Goal: Information Seeking & Learning: Learn about a topic

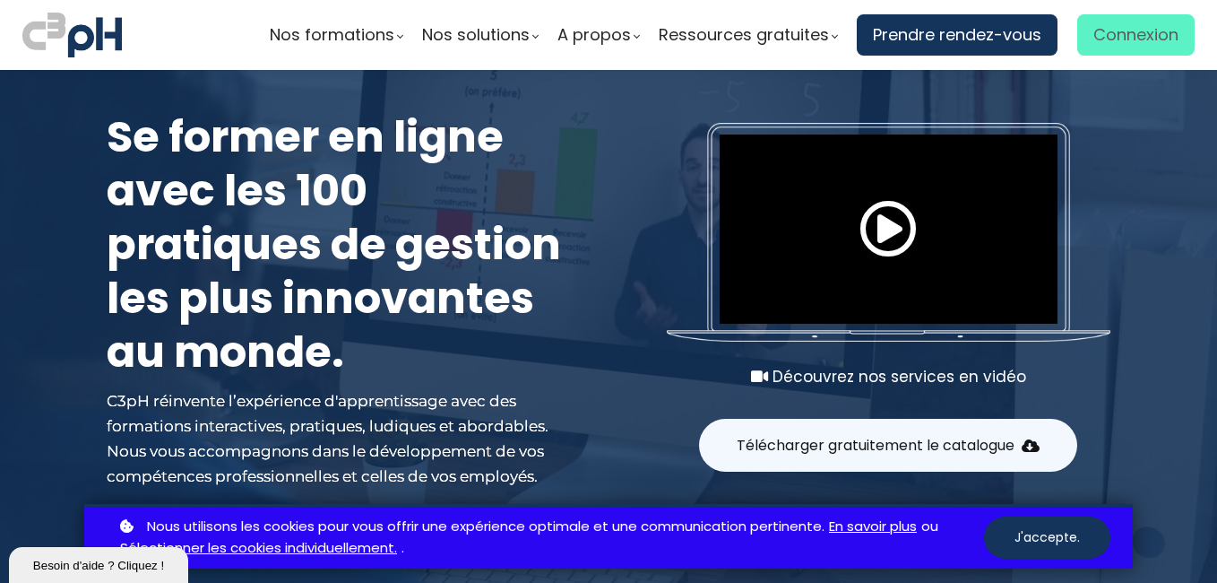
click at [1103, 43] on span "Connexion" at bounding box center [1136, 35] width 85 height 27
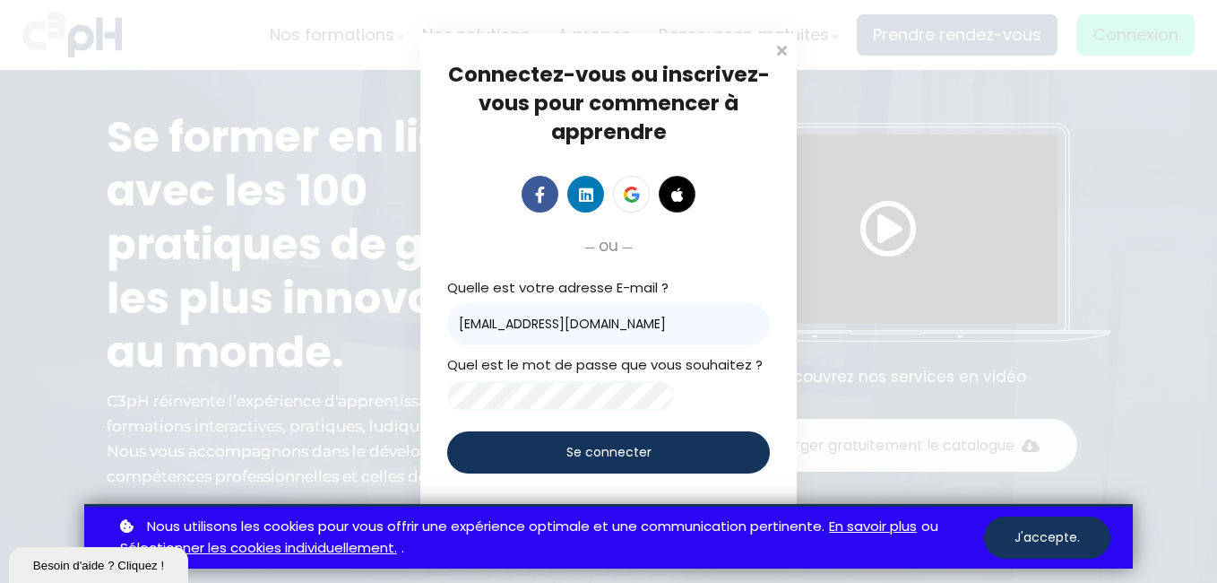
click at [705, 307] on input "nouellet@groupebouchersports.com" at bounding box center [608, 324] width 323 height 42
type input "[EMAIL_ADDRESS][DOMAIN_NAME]"
click at [640, 459] on span "Se connecter" at bounding box center [608, 452] width 85 height 19
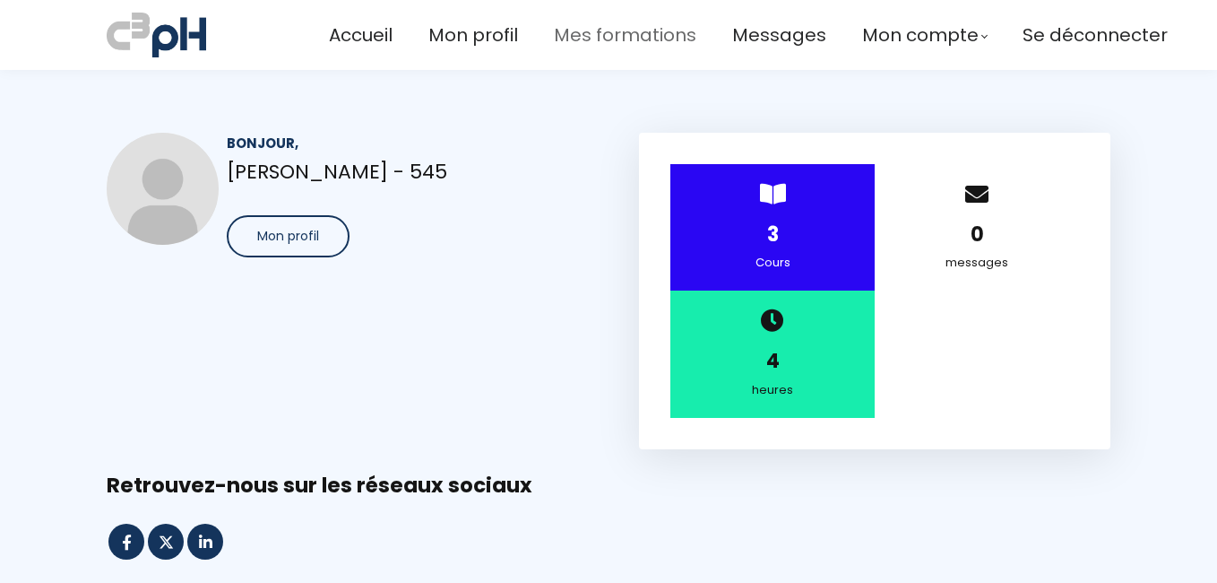
click at [618, 39] on span "Mes formations" at bounding box center [625, 36] width 143 height 30
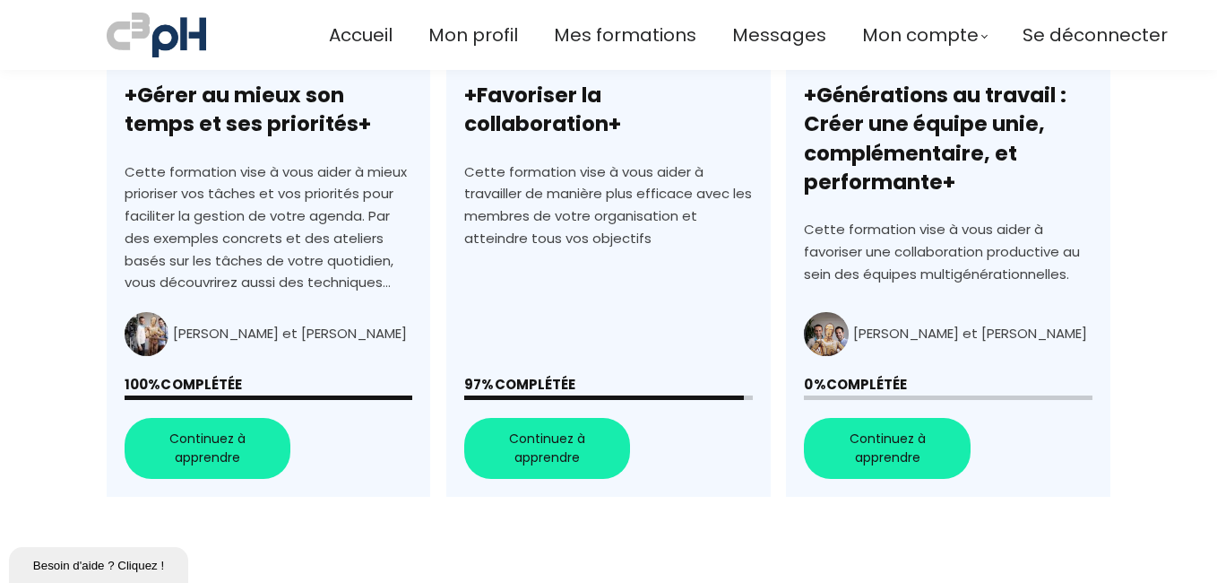
scroll to position [807, 0]
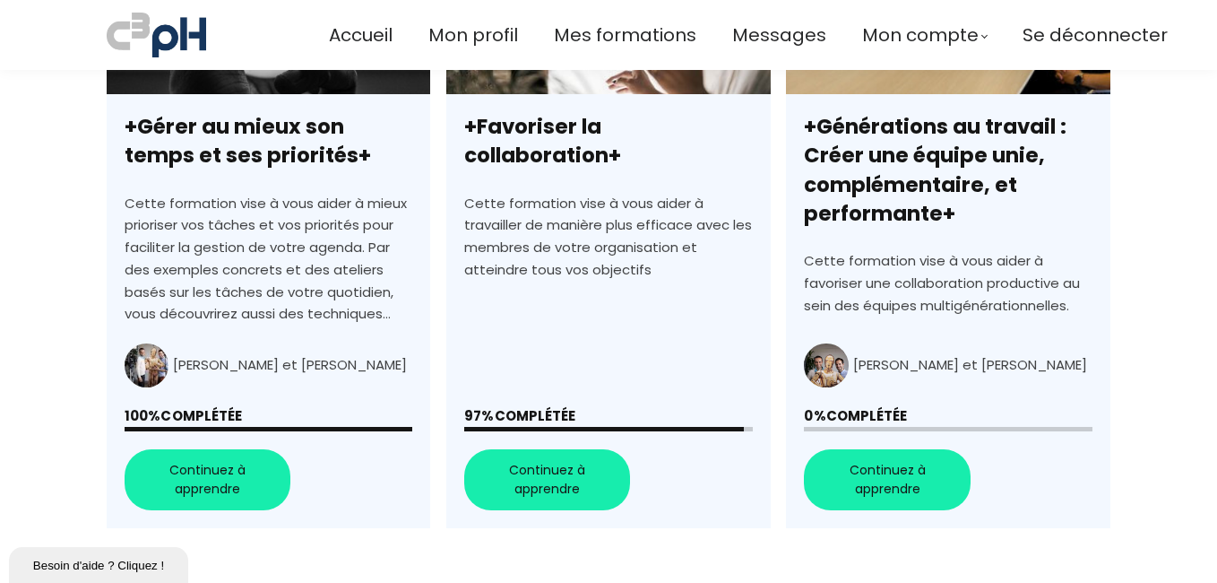
click at [592, 494] on link "+Favoriser la collaboration+" at bounding box center [608, 220] width 324 height 616
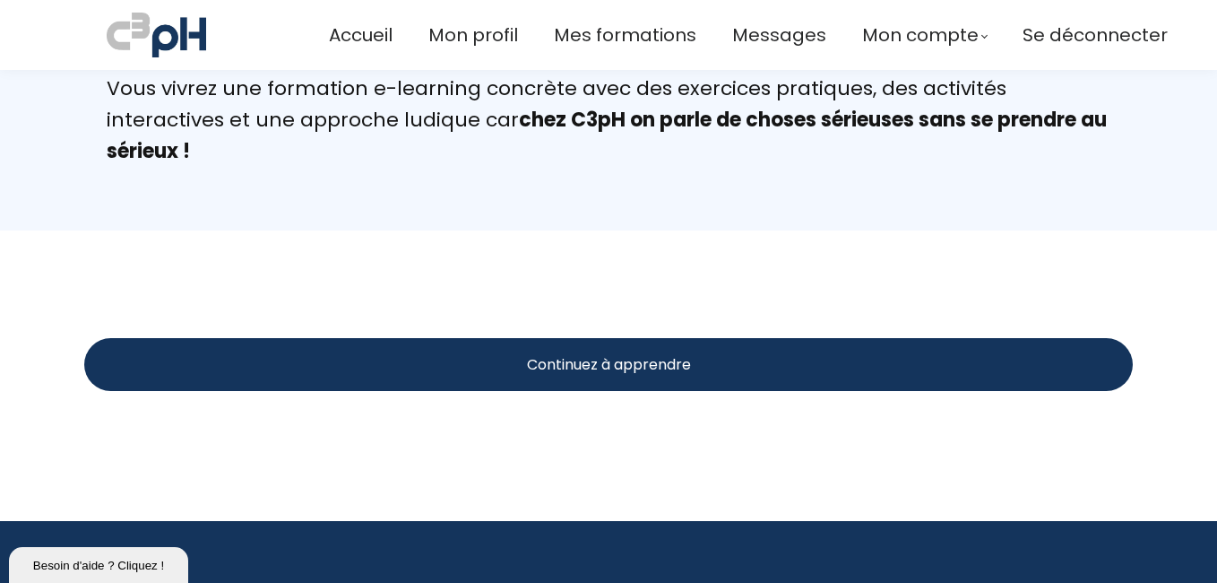
click at [672, 367] on span "Continuez à apprendre" at bounding box center [609, 364] width 164 height 22
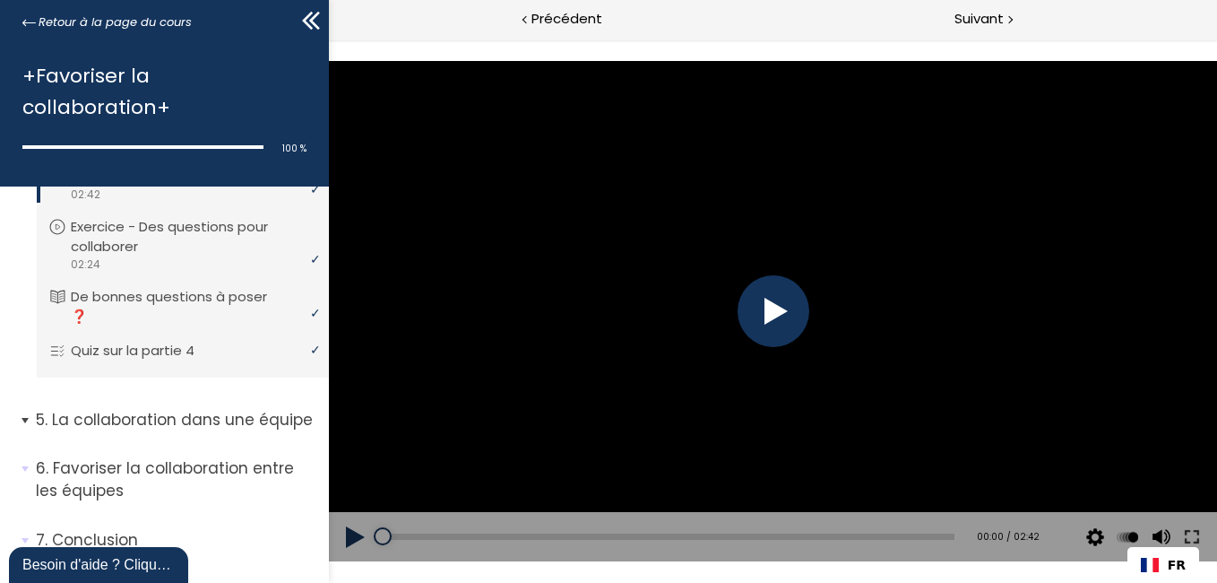
scroll to position [498, 0]
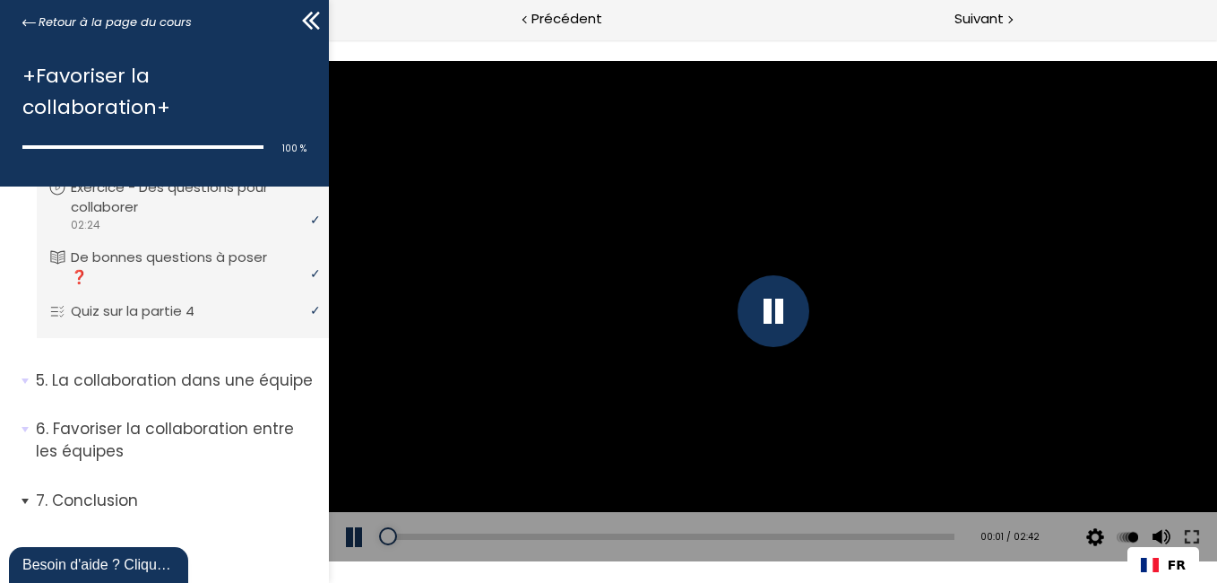
click at [117, 497] on p "Conclusion" at bounding box center [176, 500] width 280 height 22
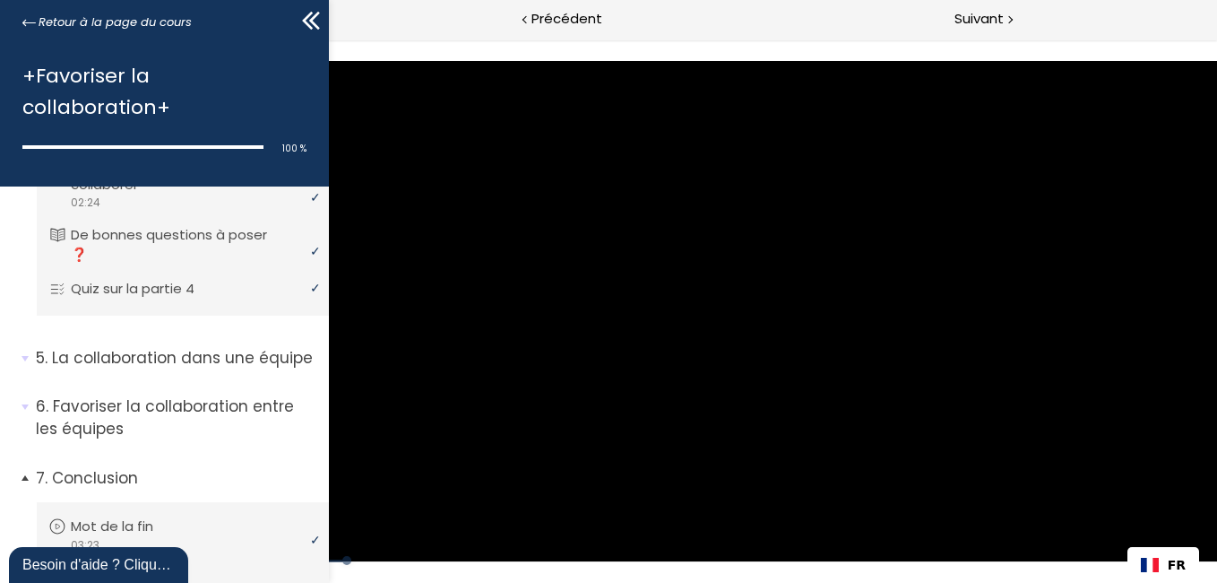
click at [117, 489] on p "Conclusion" at bounding box center [176, 478] width 280 height 22
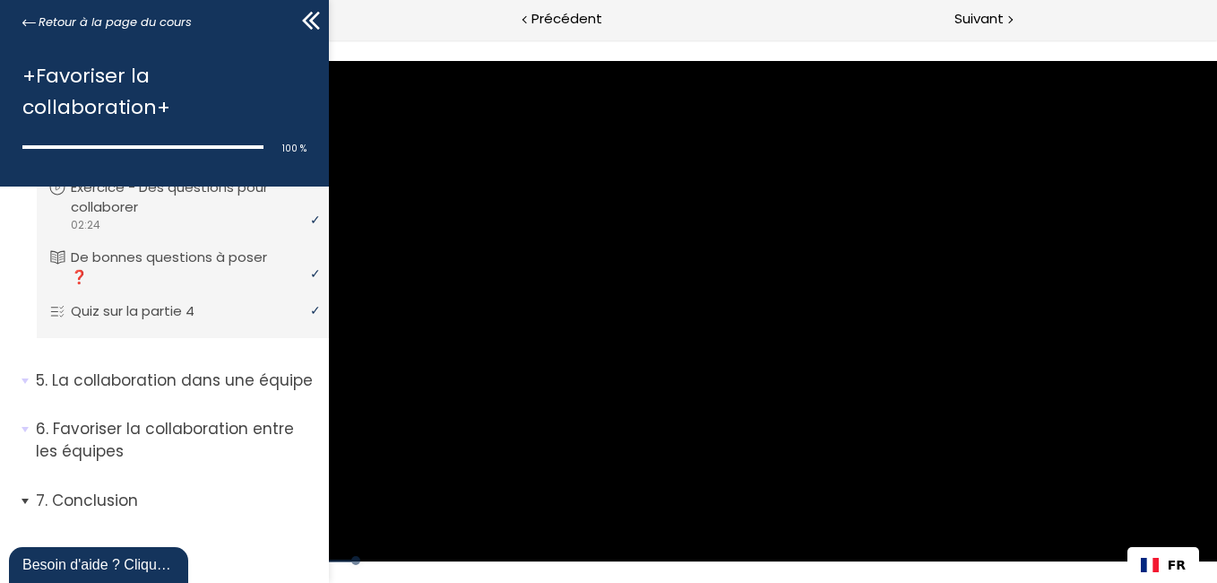
click at [117, 495] on p "Conclusion" at bounding box center [176, 500] width 280 height 22
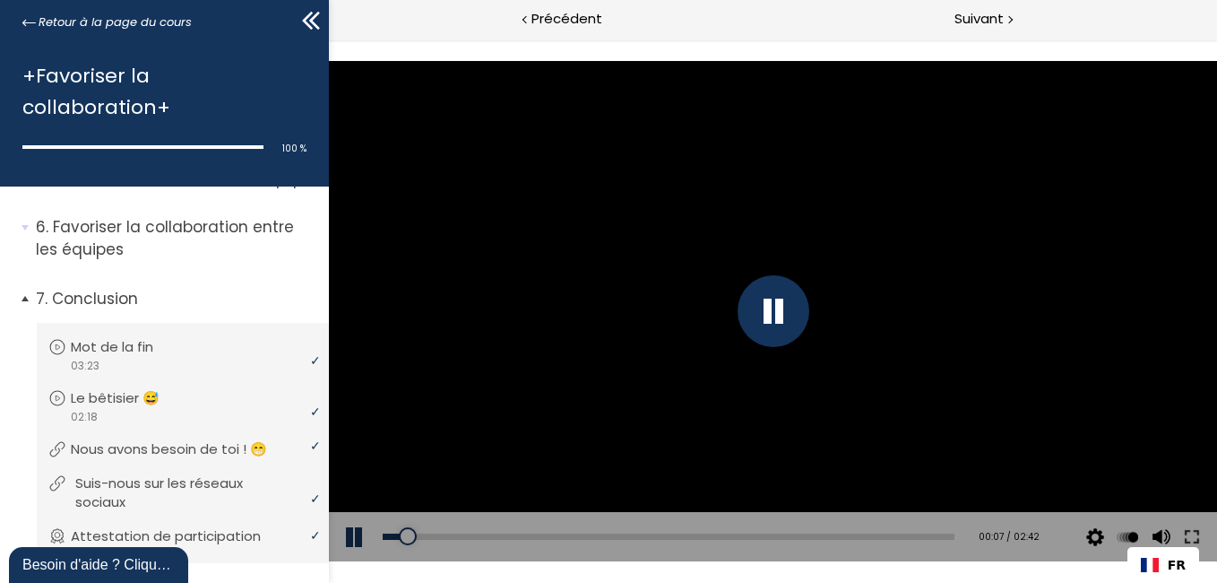
scroll to position [756, 0]
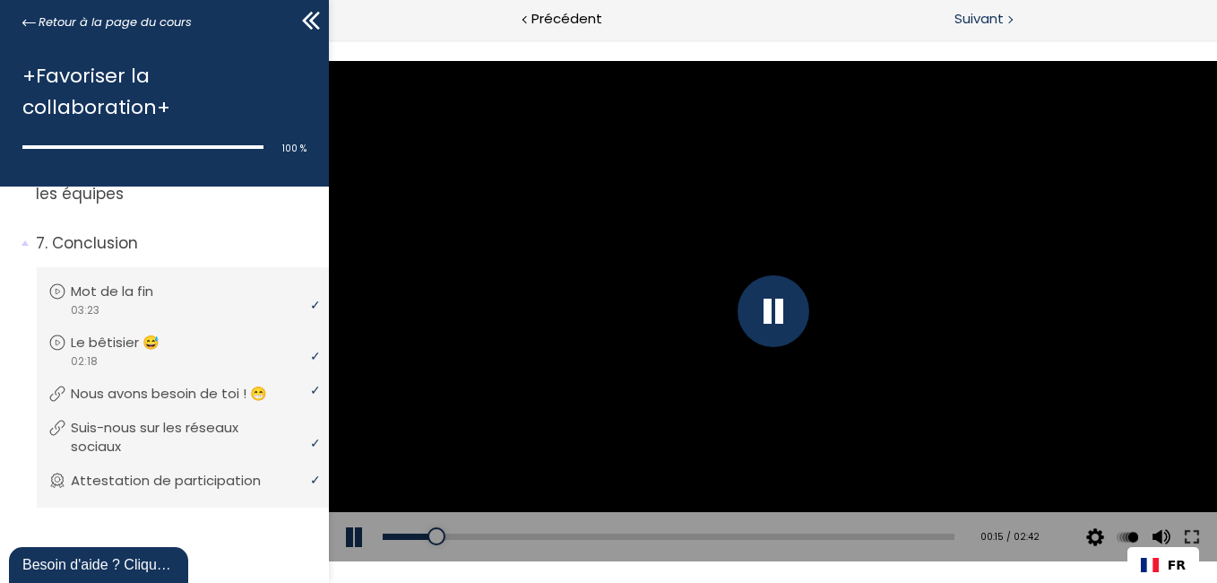
click at [982, 22] on span "Suivant" at bounding box center [979, 19] width 49 height 22
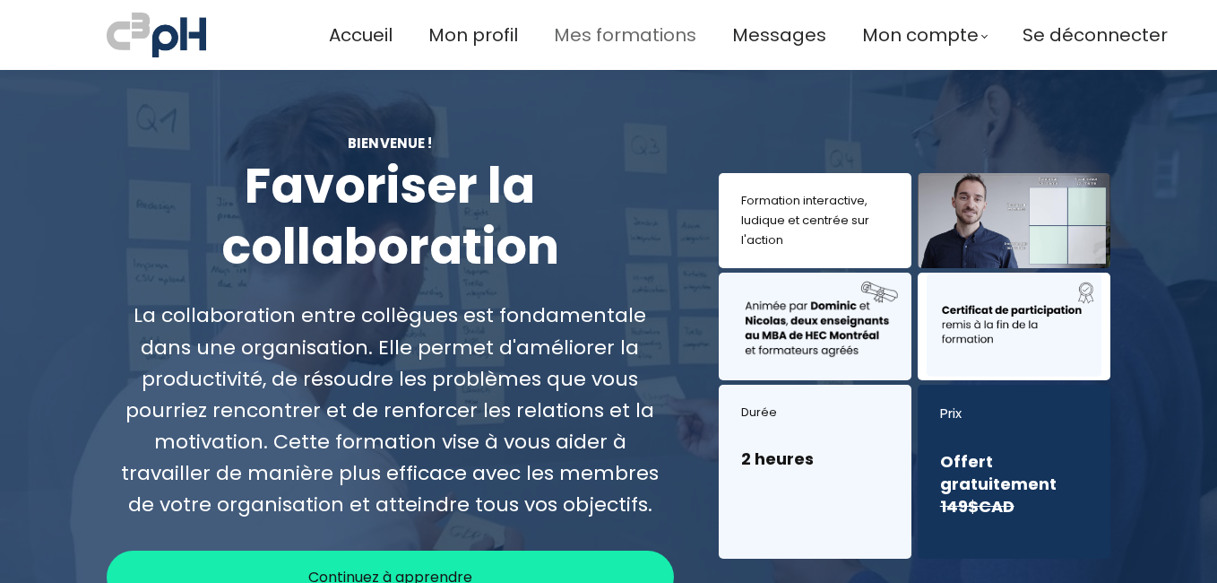
click at [621, 42] on span "Mes formations" at bounding box center [625, 36] width 143 height 30
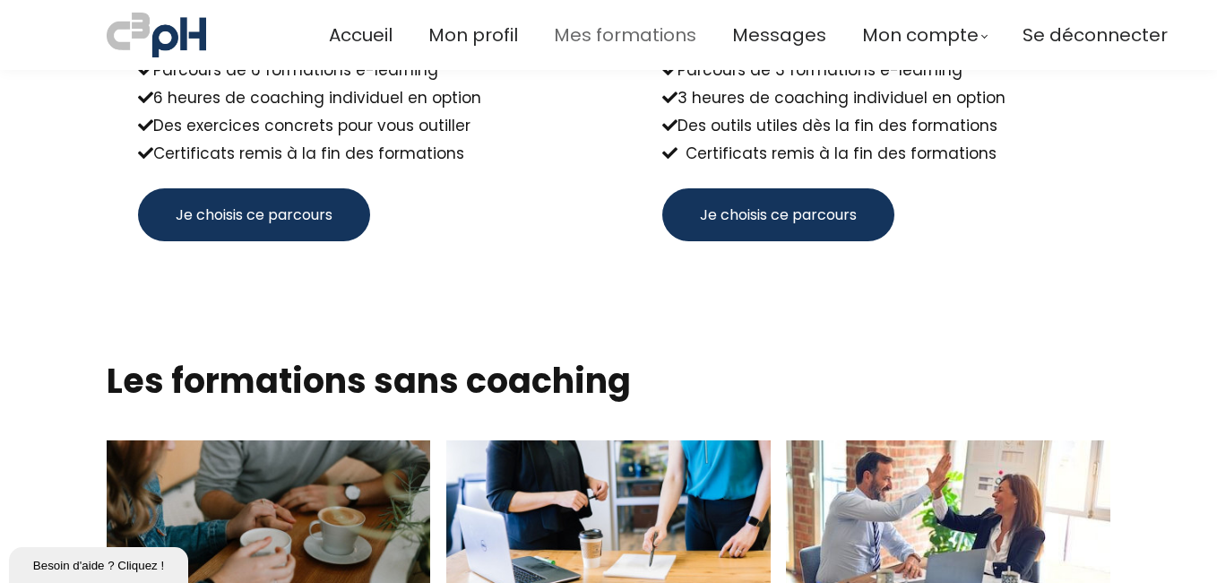
click at [590, 38] on span "Mes formations" at bounding box center [625, 36] width 143 height 30
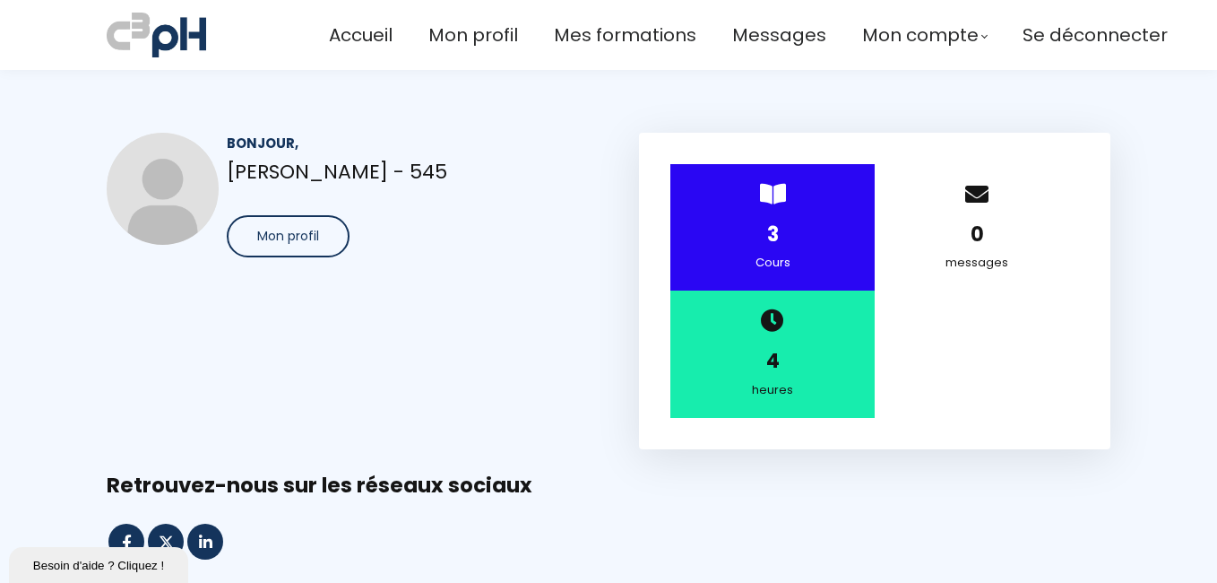
drag, startPoint x: 281, startPoint y: 229, endPoint x: 333, endPoint y: 281, distance: 72.3
click at [281, 229] on span "Mon profil" at bounding box center [288, 236] width 62 height 19
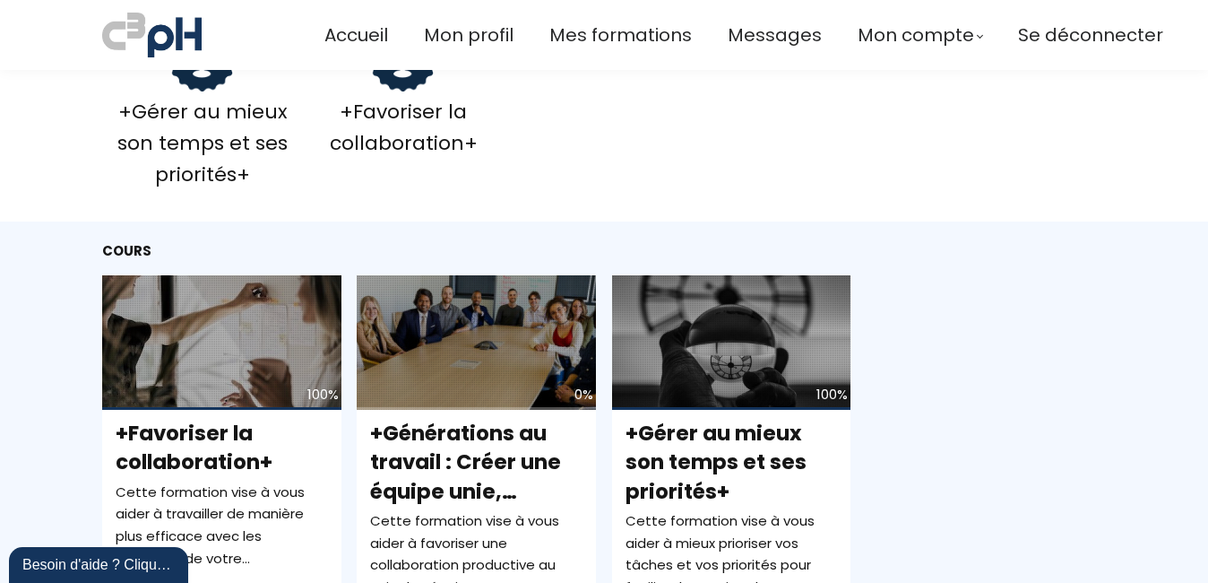
scroll to position [538, 0]
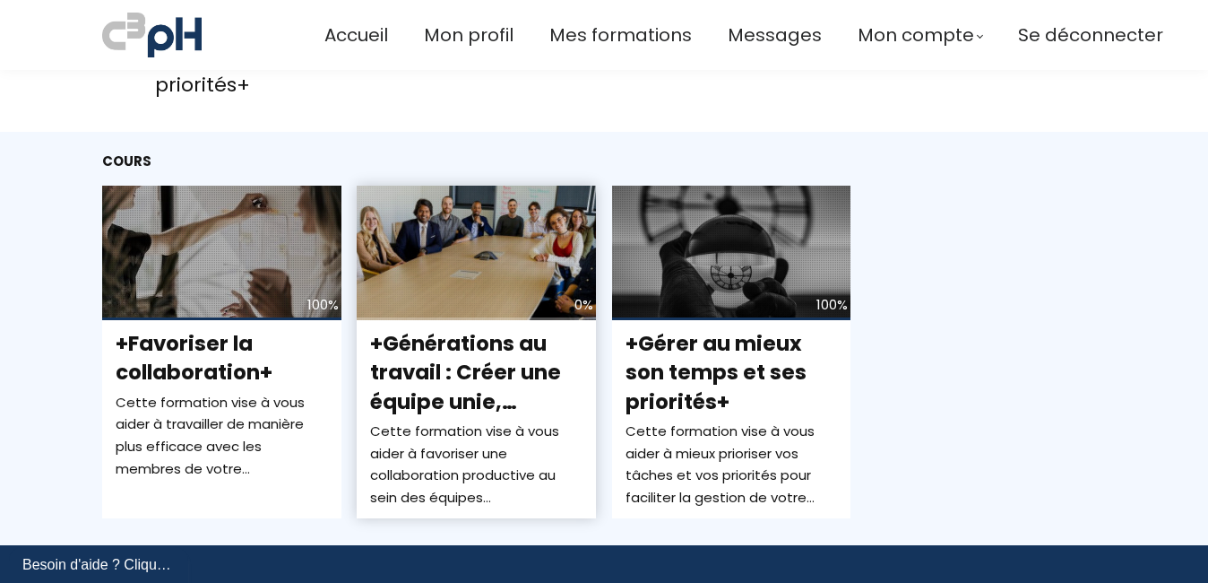
click at [448, 355] on span "+Générations au travail : Créer une équipe unie, complémentaire, et performante+" at bounding box center [465, 401] width 191 height 144
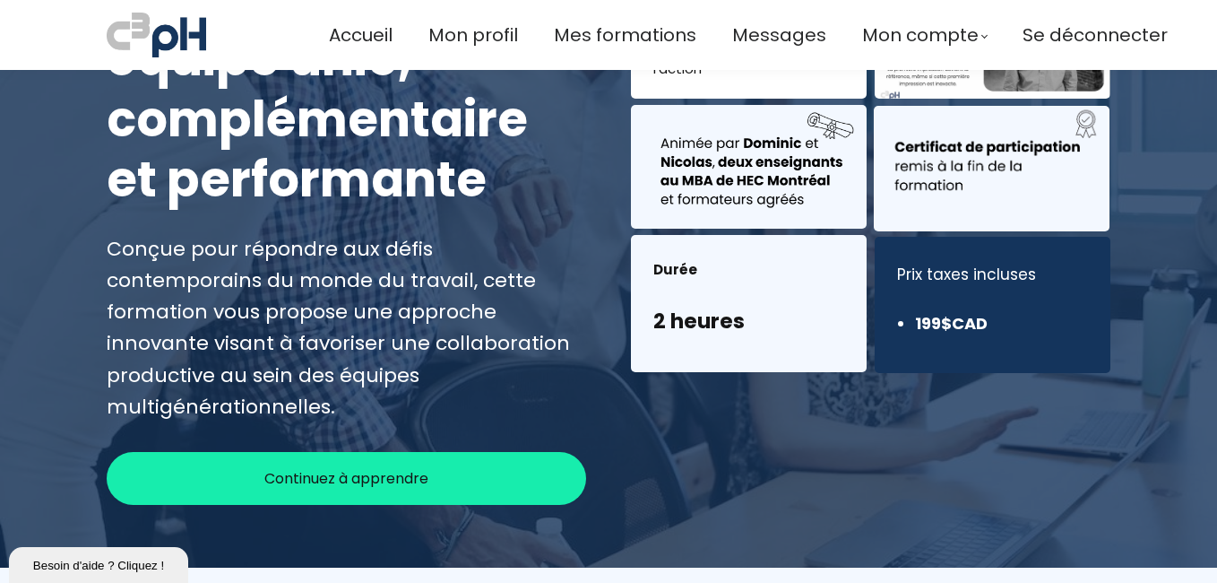
scroll to position [538, 0]
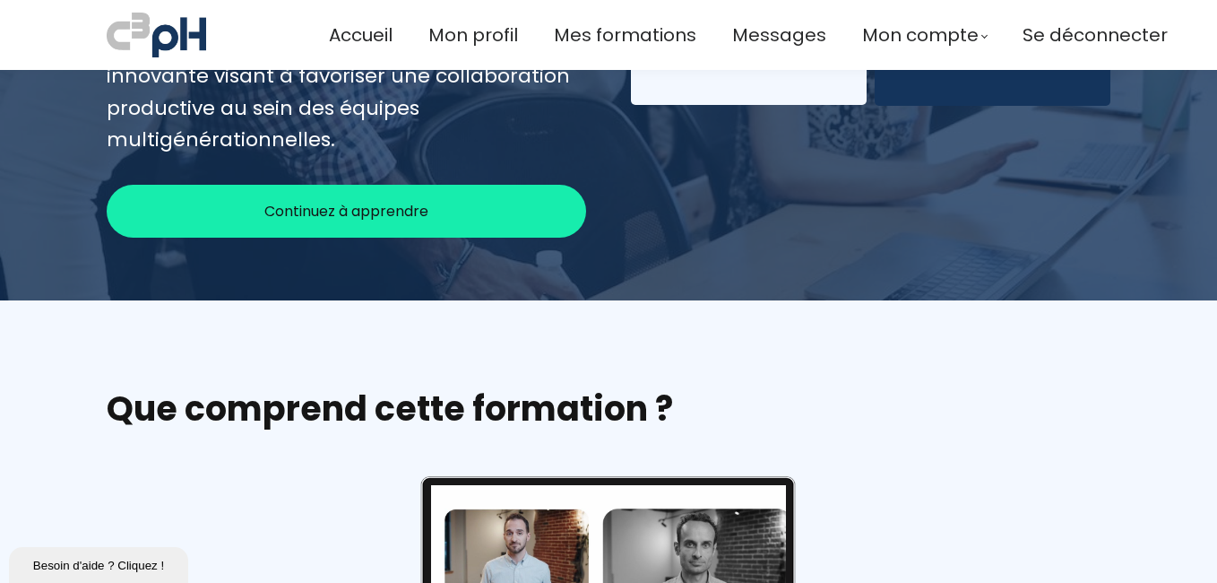
click at [389, 200] on span "Continuez à apprendre" at bounding box center [346, 211] width 164 height 22
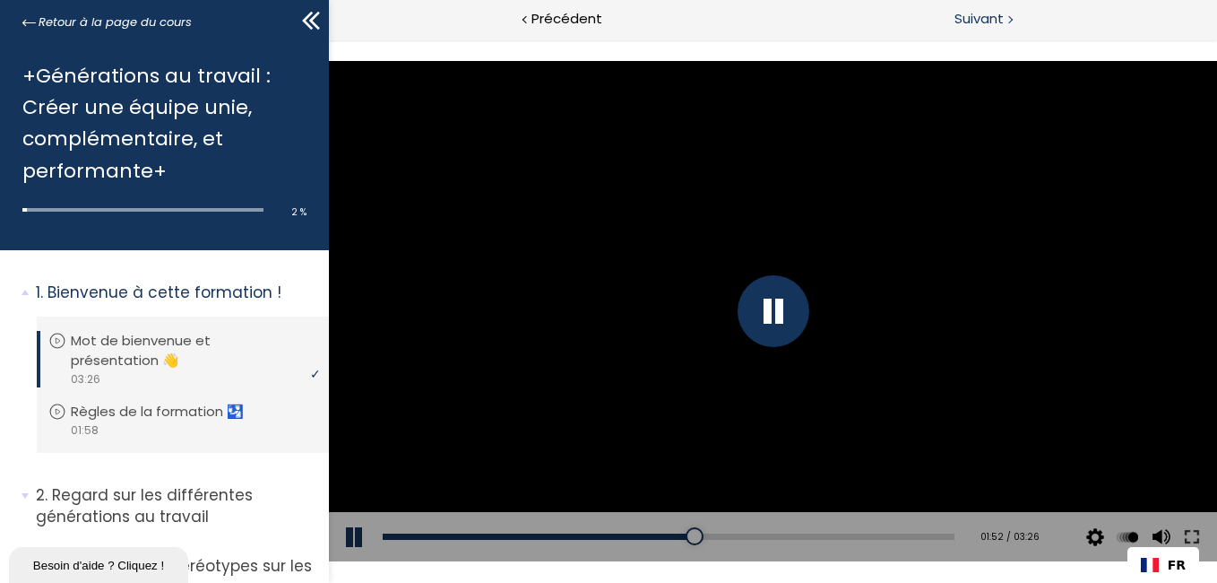
drag, startPoint x: 985, startPoint y: 15, endPoint x: 671, endPoint y: 16, distance: 313.7
click at [985, 15] on span "Suivant" at bounding box center [979, 19] width 49 height 22
click at [976, 16] on span "Suivant" at bounding box center [979, 19] width 49 height 22
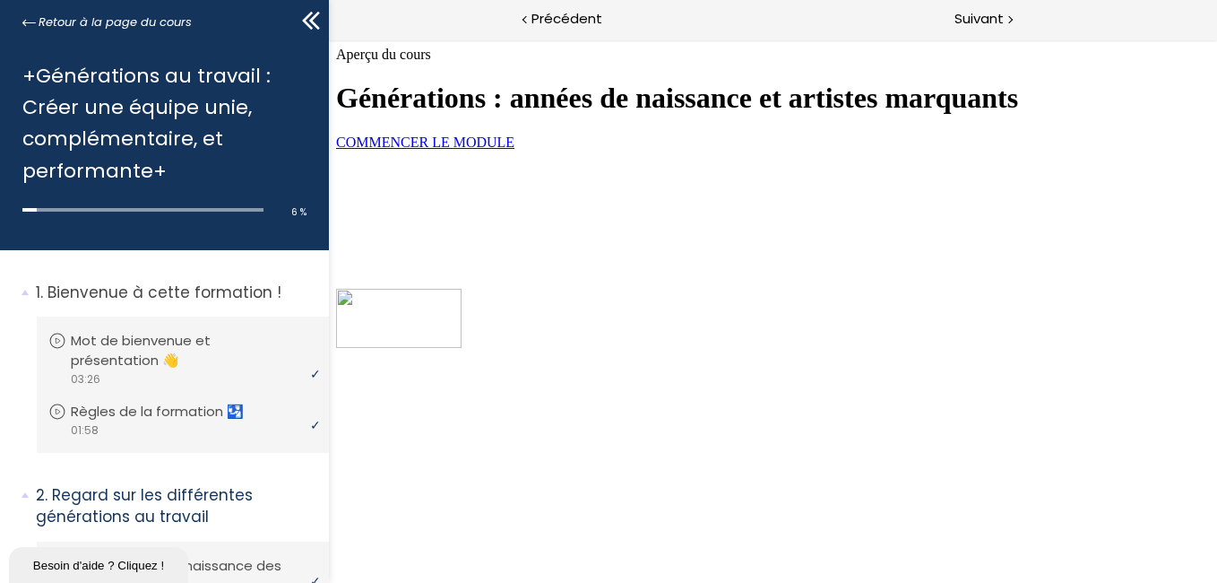
click at [514, 150] on span "COMMENCER LE MODULE" at bounding box center [424, 141] width 178 height 15
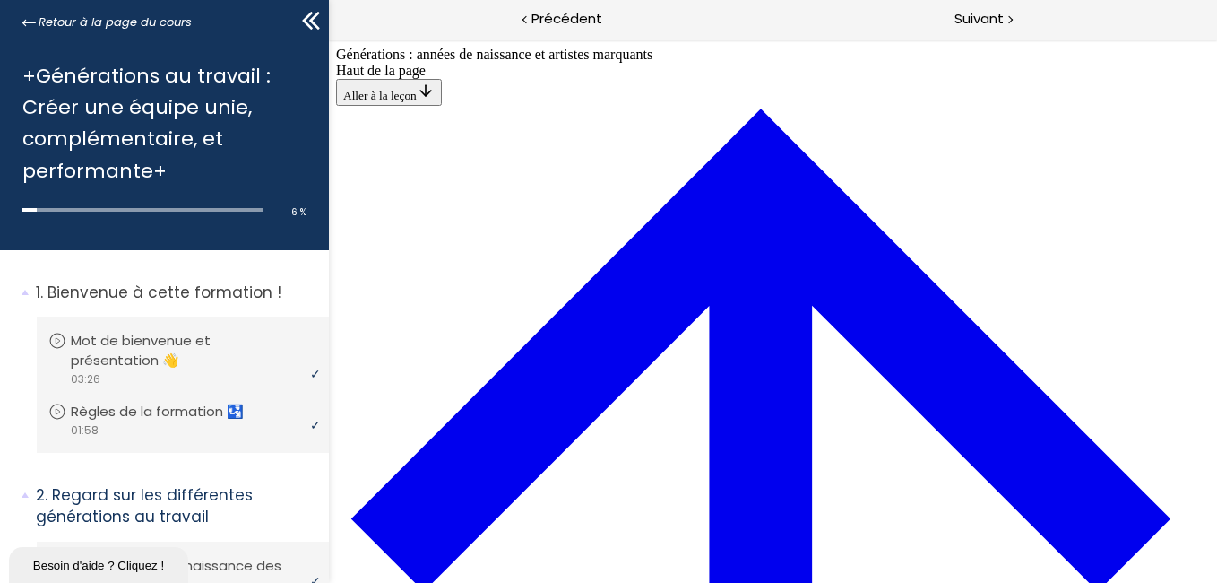
scroll to position [5633, 0]
click at [985, 17] on span "Suivant" at bounding box center [979, 19] width 49 height 22
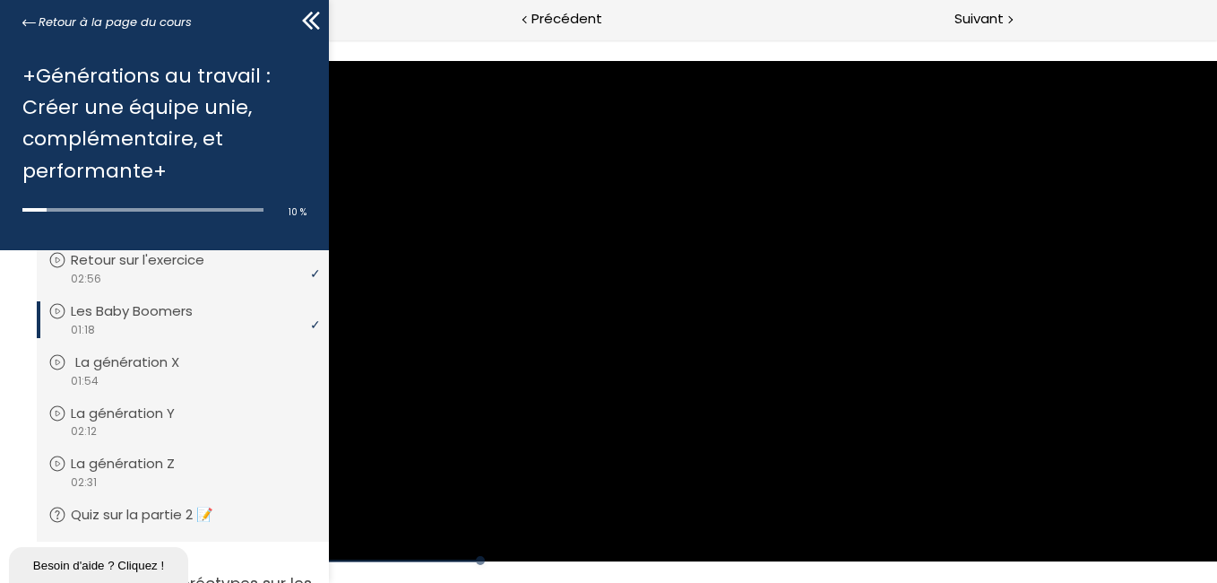
scroll to position [179, 0]
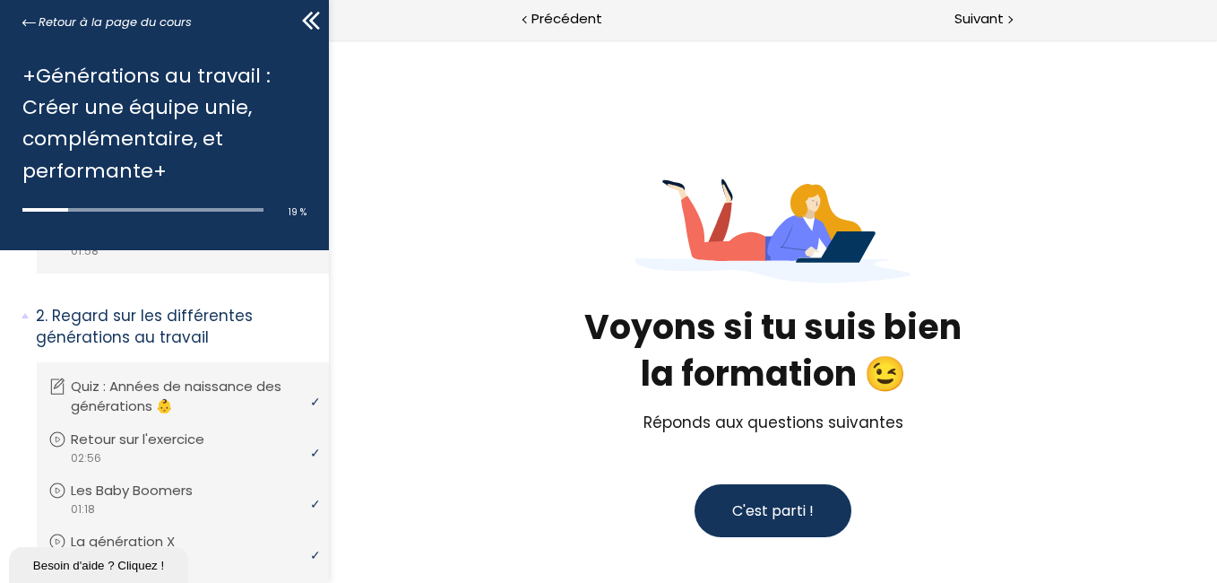
click at [766, 521] on span "C'est parti !" at bounding box center [772, 510] width 82 height 21
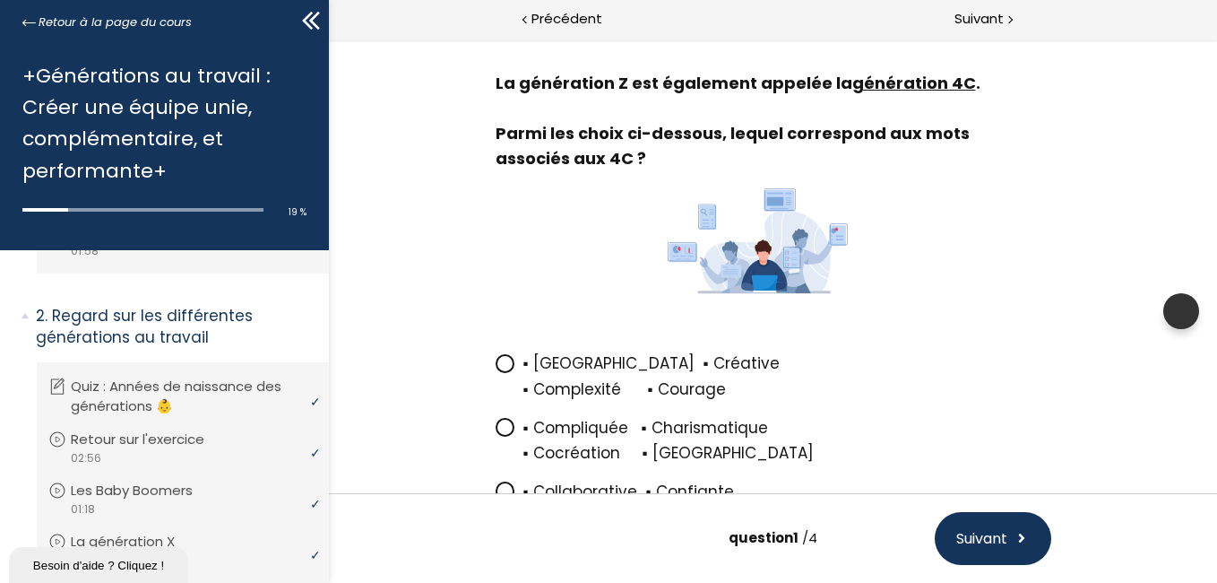
scroll to position [179, 0]
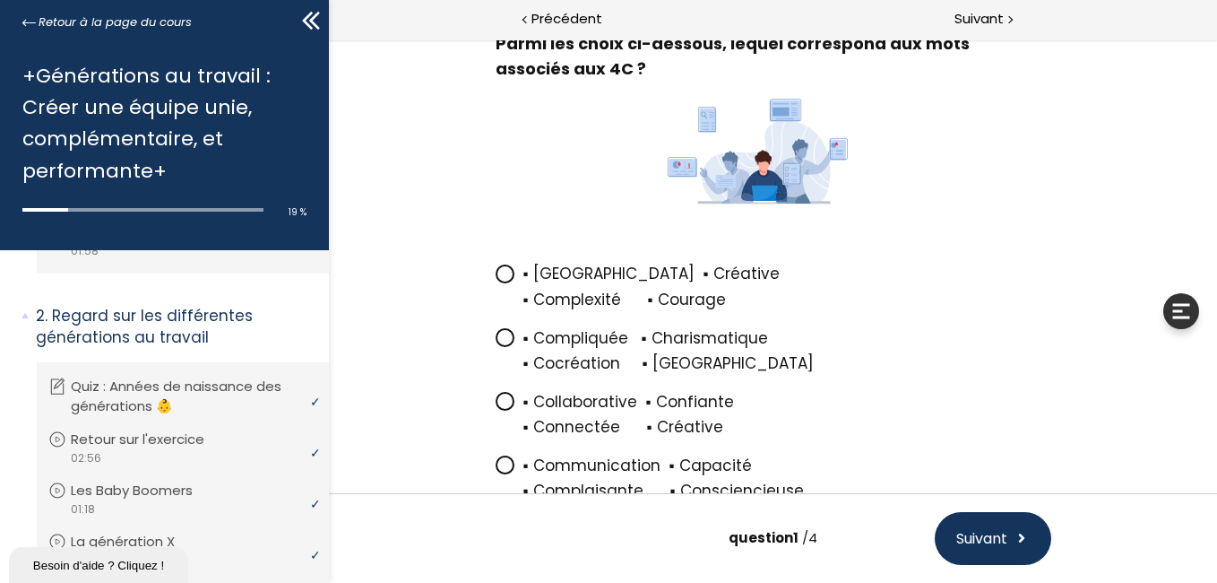
click at [499, 407] on icon at bounding box center [504, 400] width 15 height 15
click at [495, 407] on input "▪ Collaborative ▪ Confiante ▪ Connectée ▪ Créative" at bounding box center [495, 407] width 0 height 0
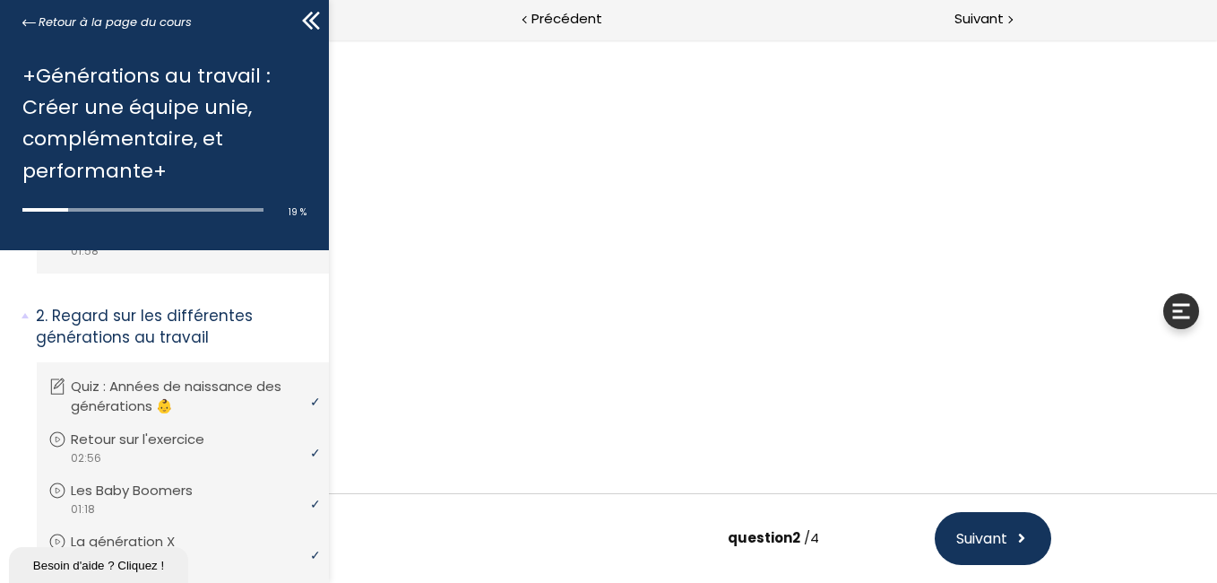
scroll to position [0, 0]
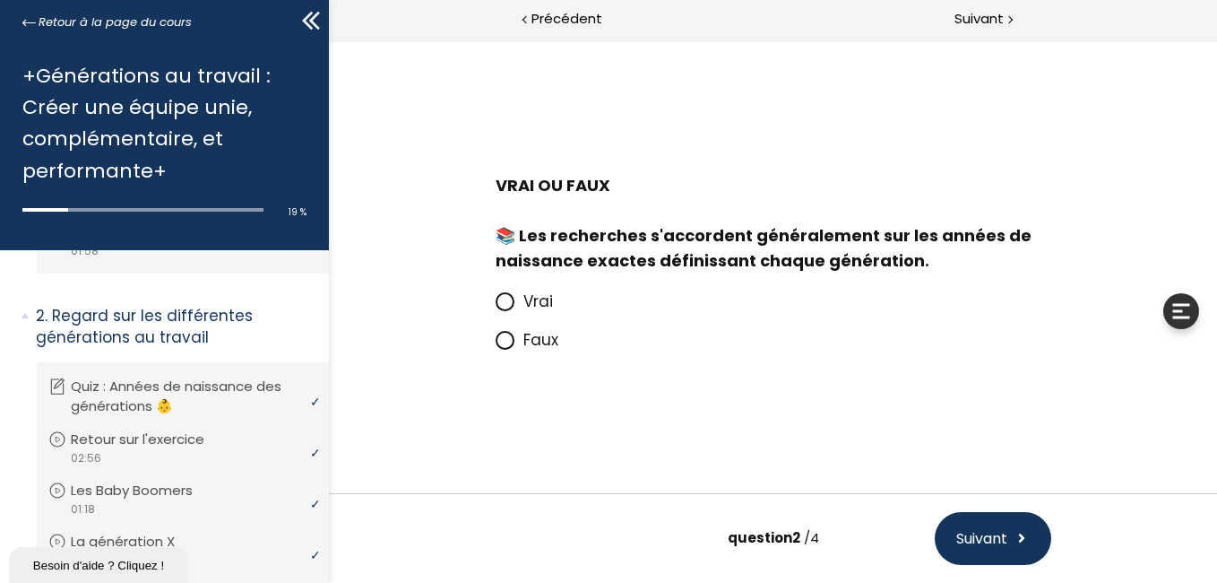
click at [506, 346] on icon at bounding box center [504, 340] width 15 height 15
click at [495, 345] on input "Faux" at bounding box center [495, 345] width 0 height 0
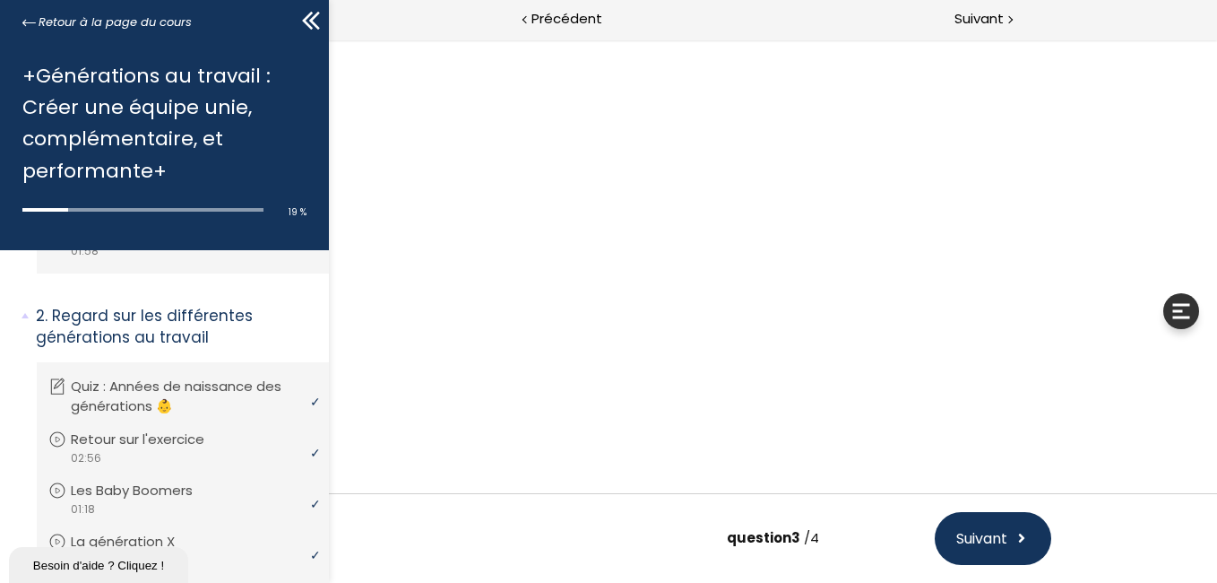
scroll to position [40, 0]
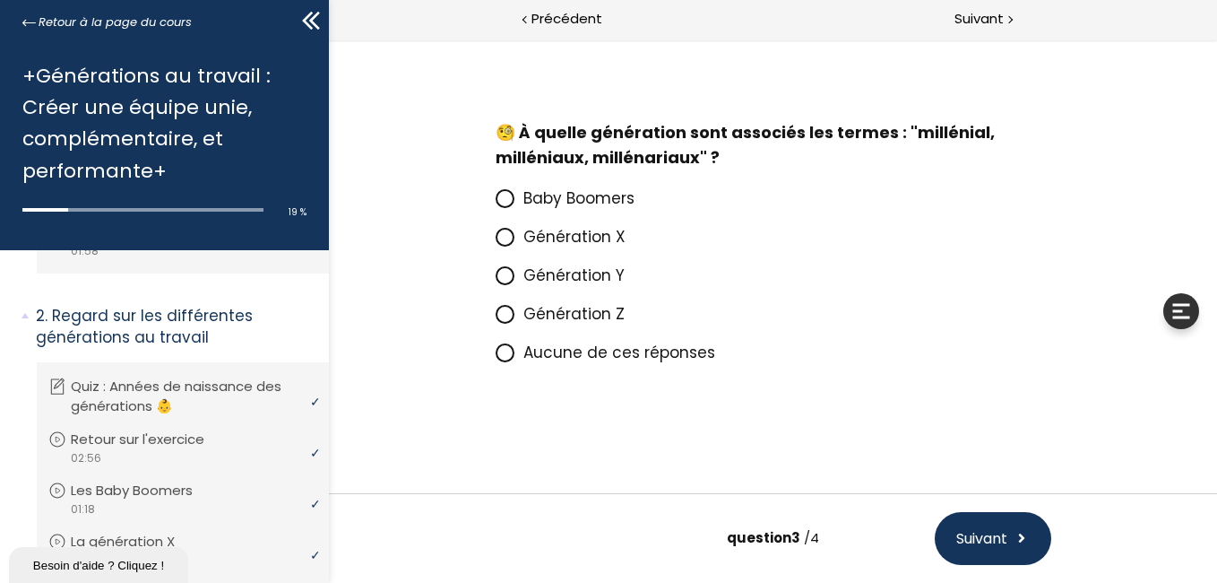
drag, startPoint x: 498, startPoint y: 279, endPoint x: 495, endPoint y: 305, distance: 26.2
click at [497, 279] on icon at bounding box center [504, 275] width 15 height 15
click at [495, 281] on input "Génération Y" at bounding box center [495, 281] width 0 height 0
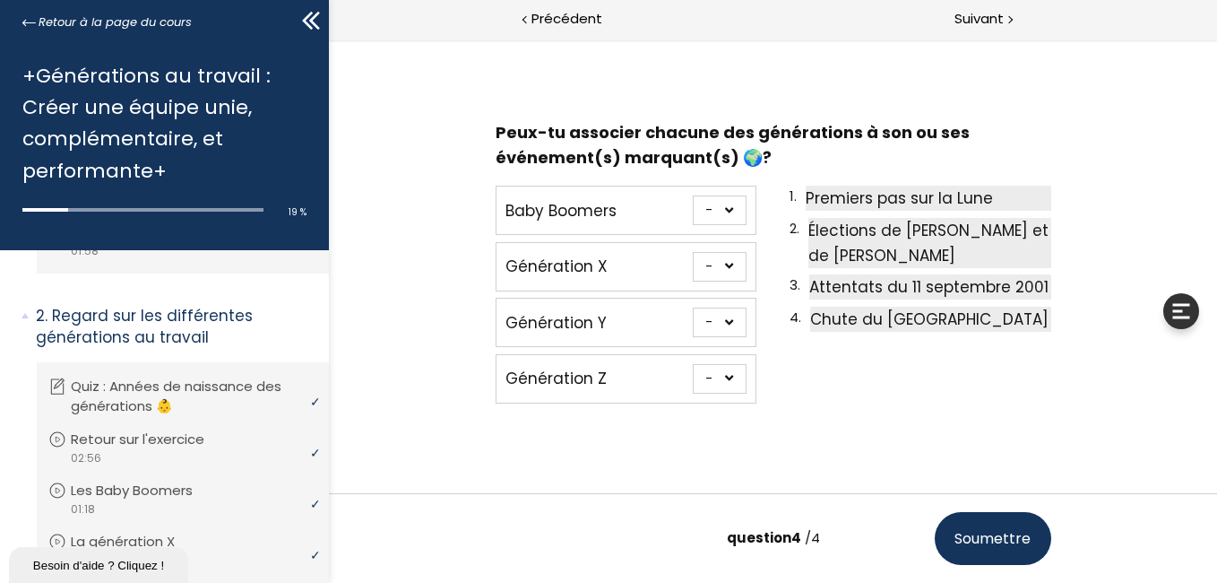
scroll to position [78, 0]
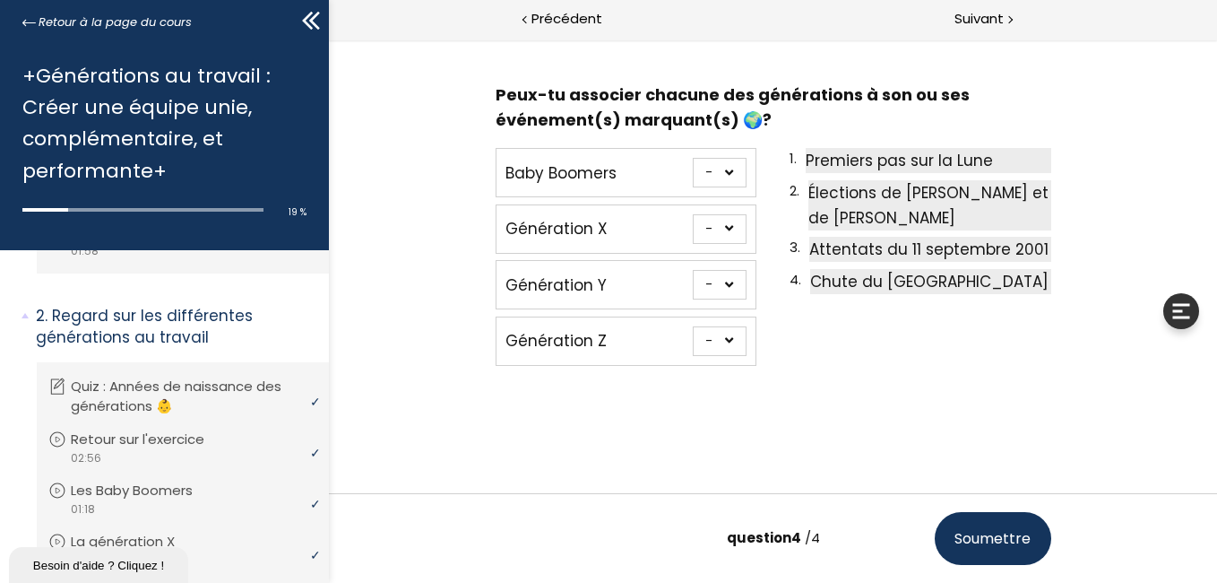
drag, startPoint x: 698, startPoint y: 171, endPoint x: 700, endPoint y: 182, distance: 10.9
click at [703, 175] on select "- 1 2 3 4" at bounding box center [719, 173] width 54 height 30
select select "667aa744ca7f1"
click at [692, 158] on select "- 1 2 3 4" at bounding box center [719, 173] width 54 height 30
click at [713, 229] on select "- 1 2 3 4" at bounding box center [719, 229] width 54 height 30
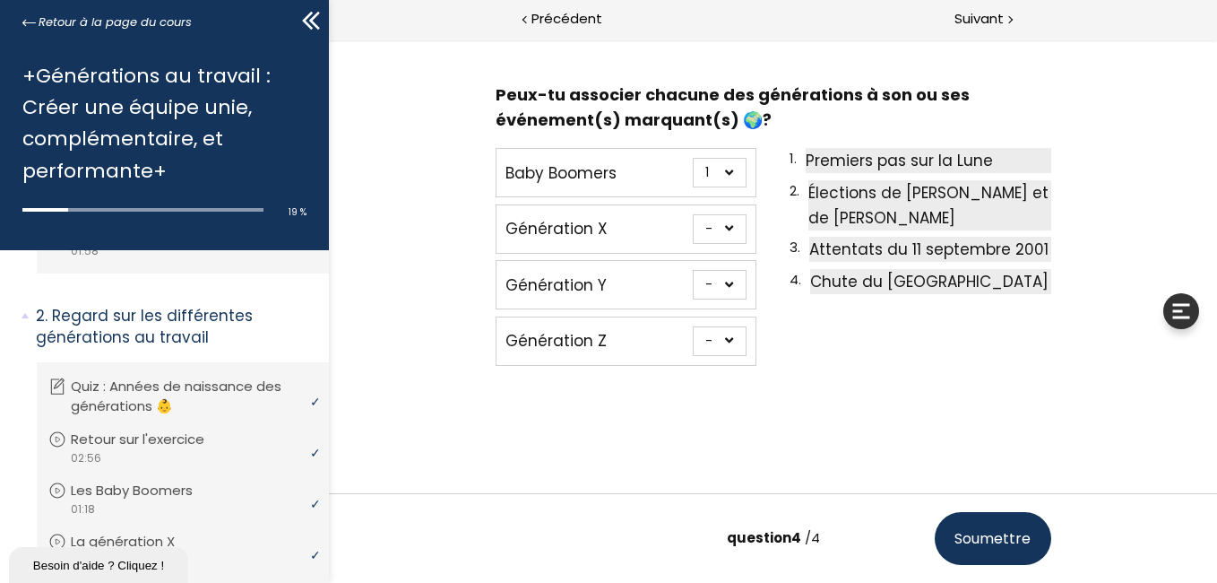
select select "667aa744ca862"
click at [692, 214] on select "- 1 2 3 4" at bounding box center [719, 229] width 54 height 30
click at [701, 283] on select "- 1 2 3 4" at bounding box center [719, 285] width 54 height 30
select select "667aa744ca949"
click at [692, 270] on select "- 1 2 3 4" at bounding box center [719, 285] width 54 height 30
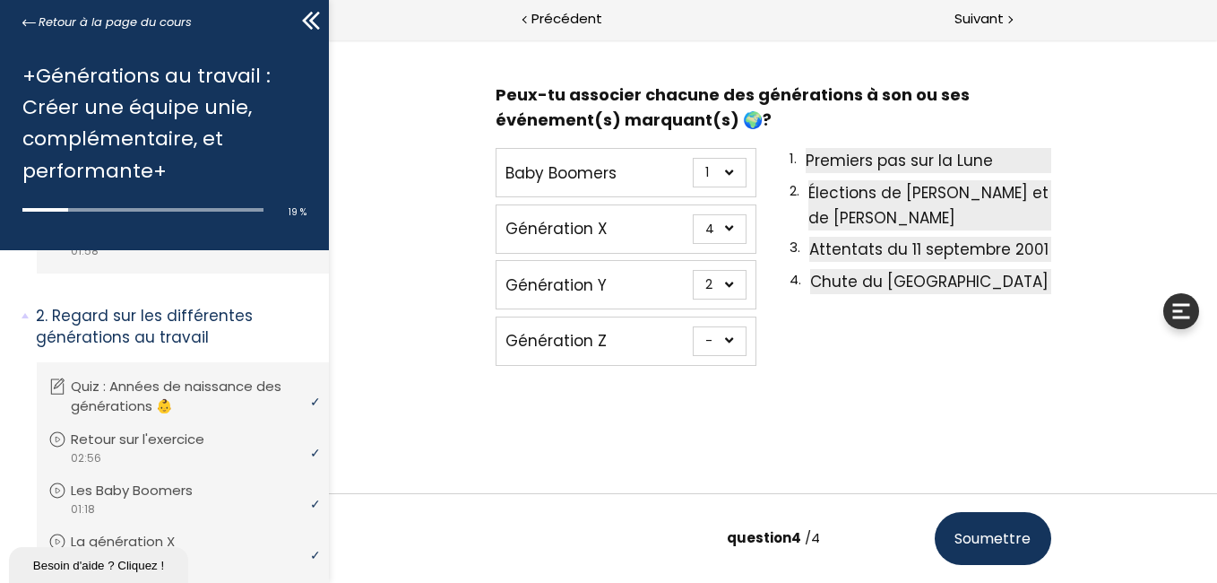
click at [696, 332] on select "- 1 2 3 4" at bounding box center [719, 341] width 54 height 30
select select "667aa744ca8ce"
click at [692, 326] on select "- 1 2 3 4" at bounding box center [719, 341] width 54 height 30
click at [958, 546] on span "Soumettre" at bounding box center [992, 538] width 76 height 22
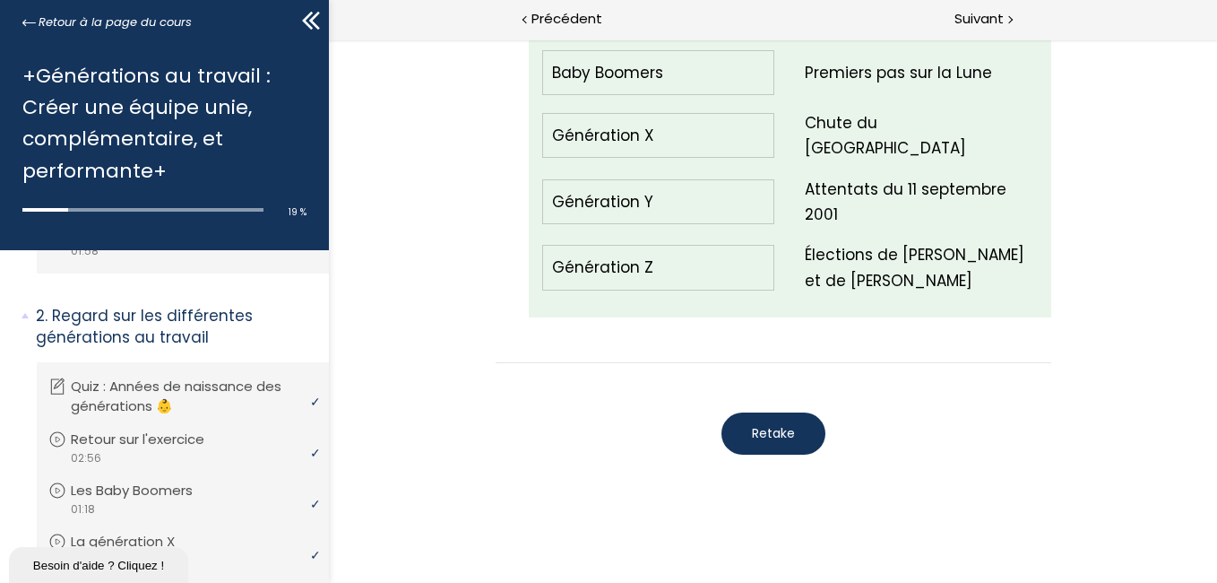
scroll to position [2296, 0]
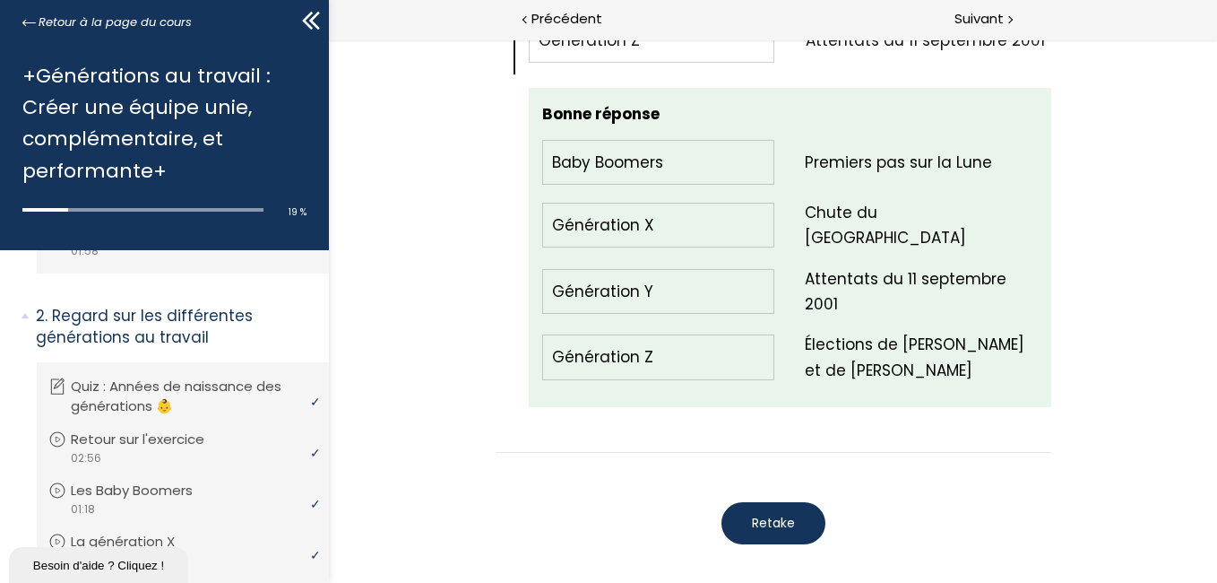
click at [786, 502] on button "Retake" at bounding box center [773, 523] width 104 height 42
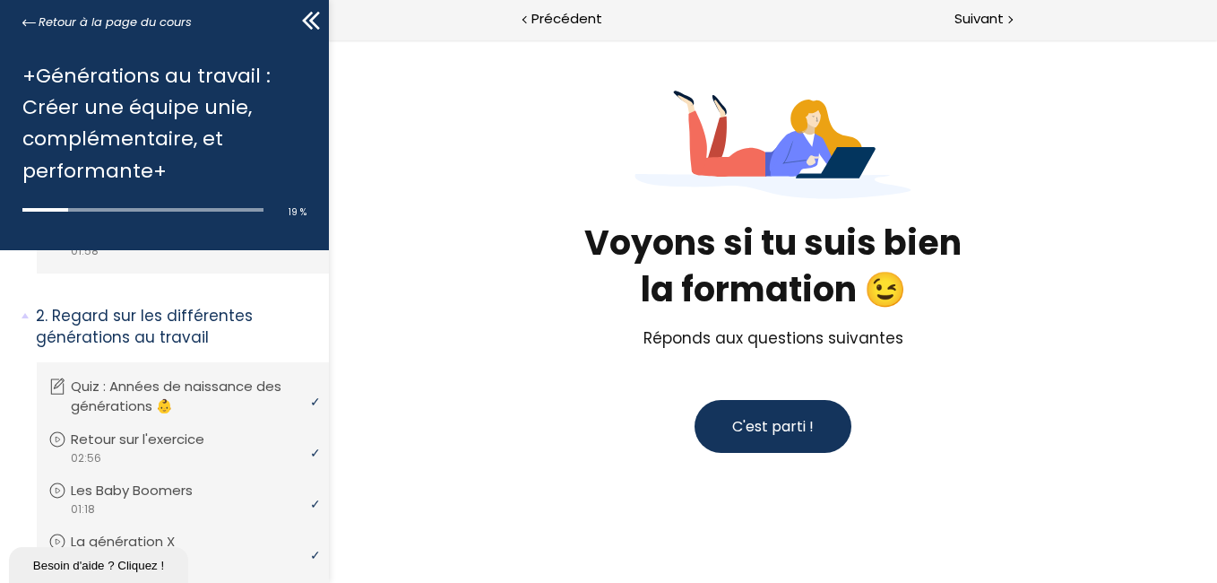
click at [788, 434] on span "C'est parti !" at bounding box center [772, 426] width 82 height 21
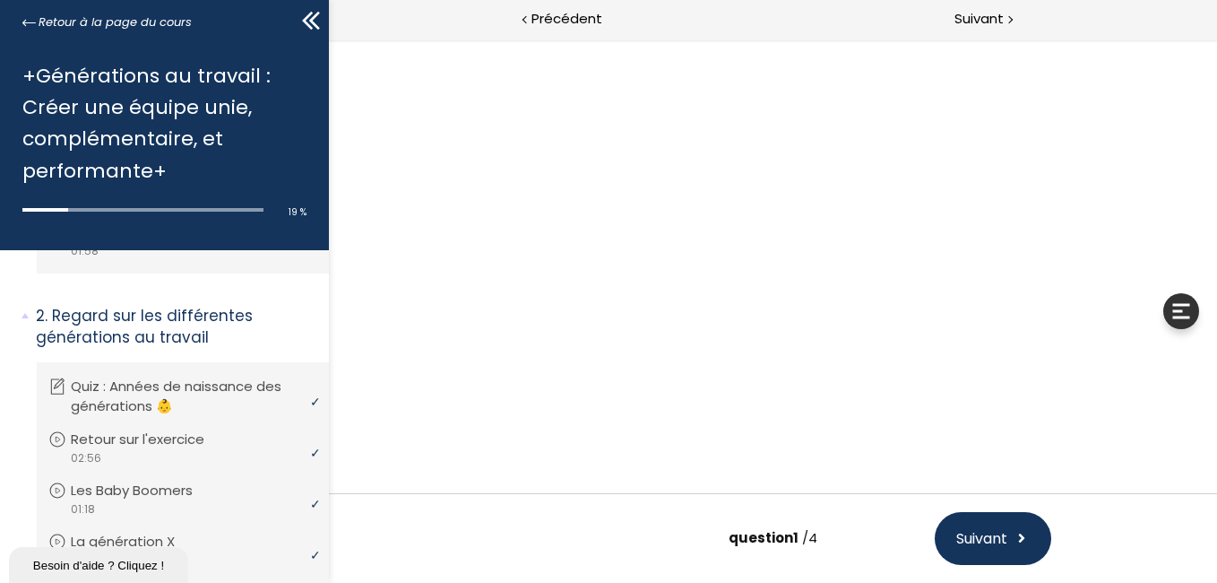
scroll to position [112, 0]
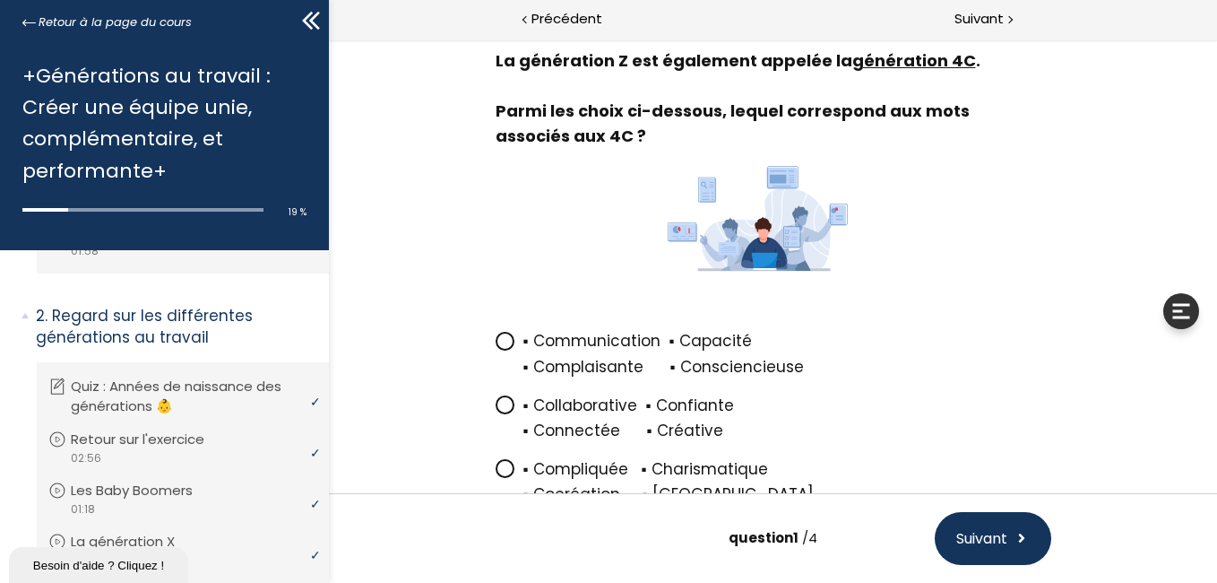
drag, startPoint x: 498, startPoint y: 402, endPoint x: 572, endPoint y: 416, distance: 74.7
click at [499, 405] on icon at bounding box center [503, 404] width 11 height 11
click at [495, 411] on input "▪ Collaborative ▪ Confiante ▪ Connectée ▪ Créative" at bounding box center [495, 411] width 0 height 0
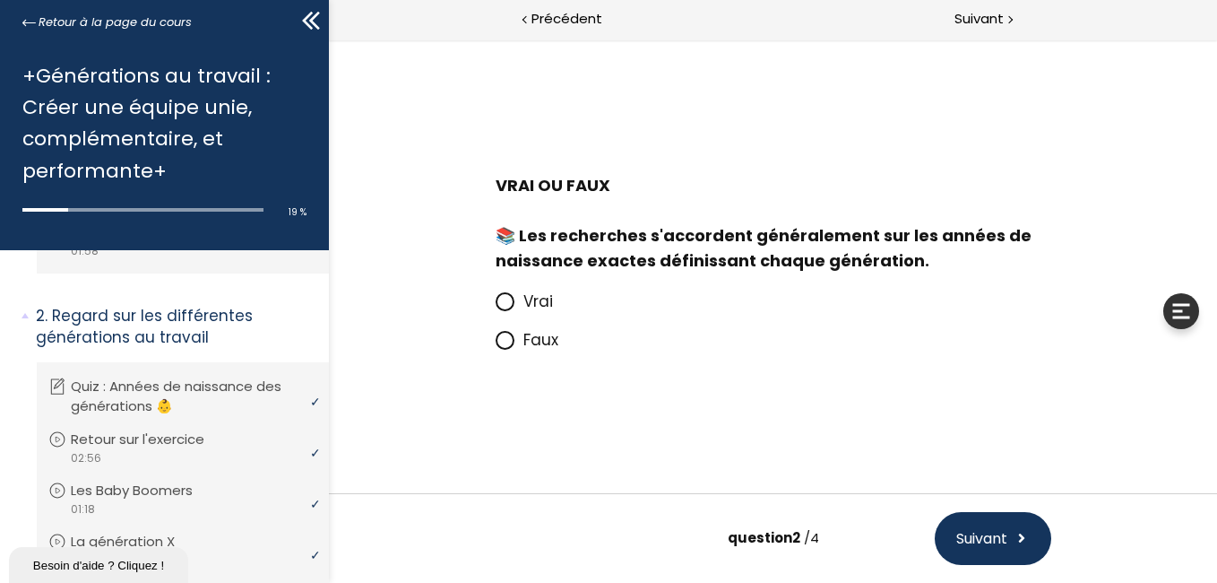
scroll to position [0, 0]
click at [510, 344] on icon at bounding box center [504, 340] width 15 height 15
click at [495, 345] on input "Faux" at bounding box center [495, 345] width 0 height 0
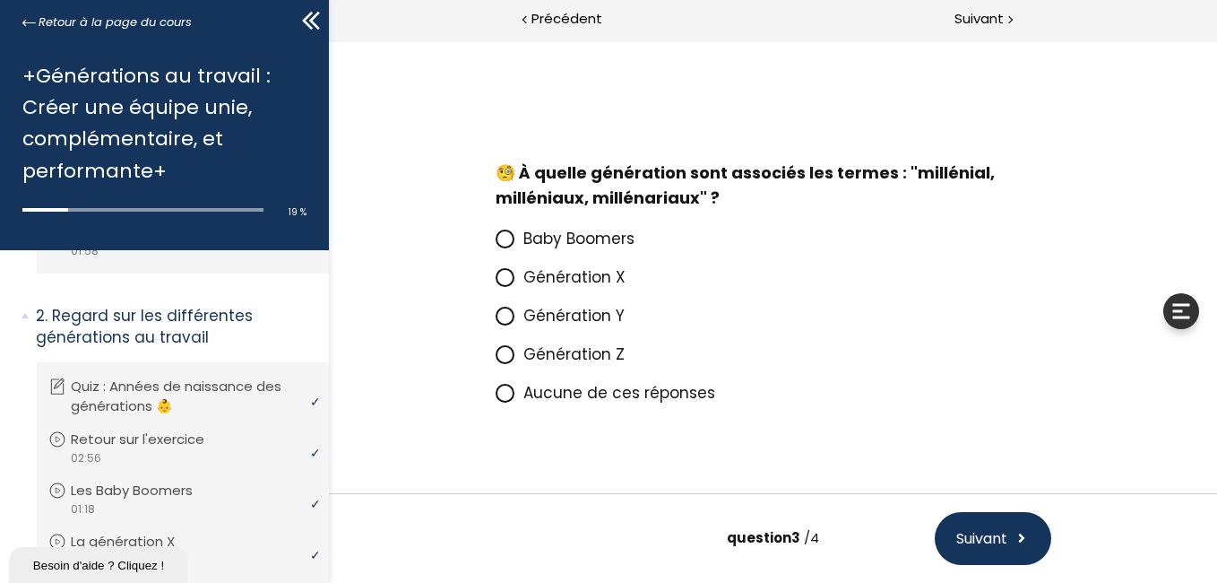
scroll to position [40, 0]
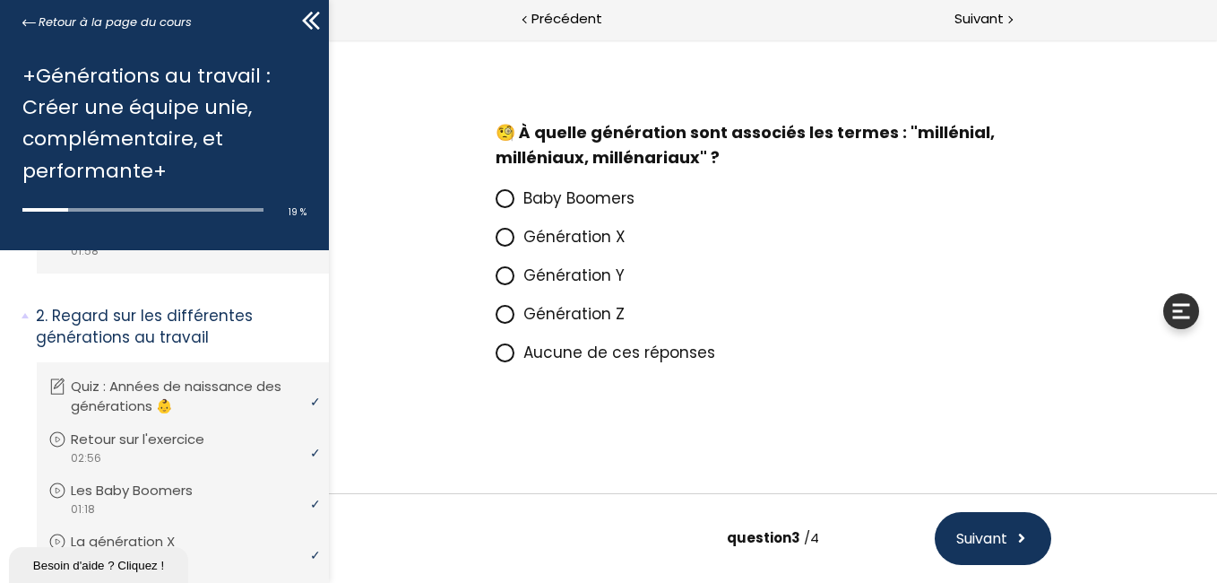
drag, startPoint x: 502, startPoint y: 273, endPoint x: 501, endPoint y: 283, distance: 9.9
click at [501, 274] on icon at bounding box center [503, 275] width 11 height 11
click at [495, 281] on input "Génération Y" at bounding box center [495, 281] width 0 height 0
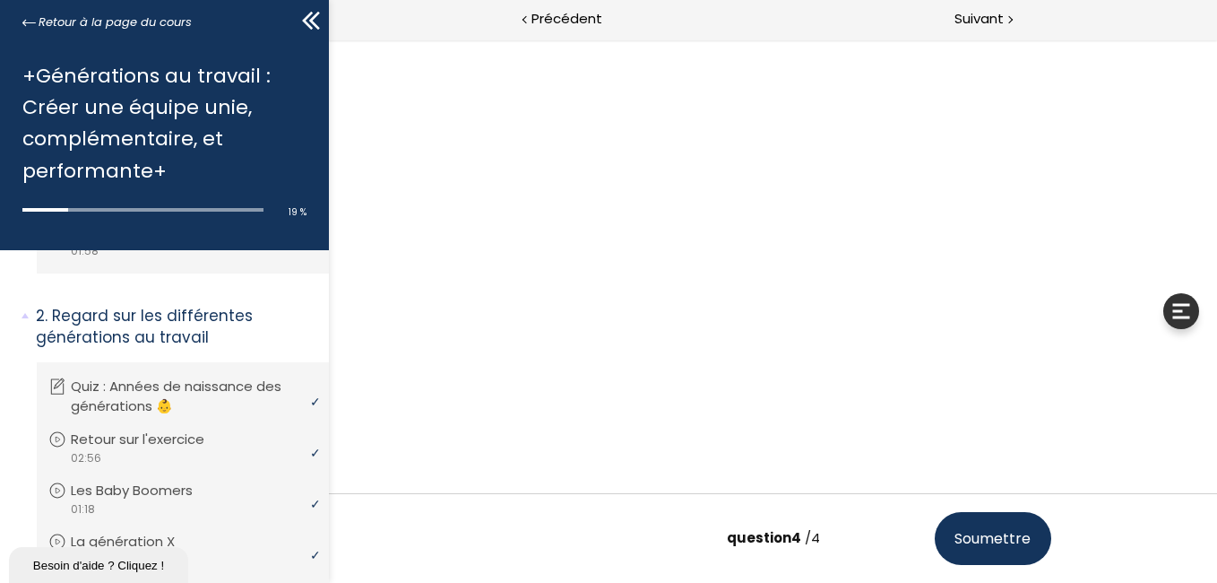
scroll to position [78, 0]
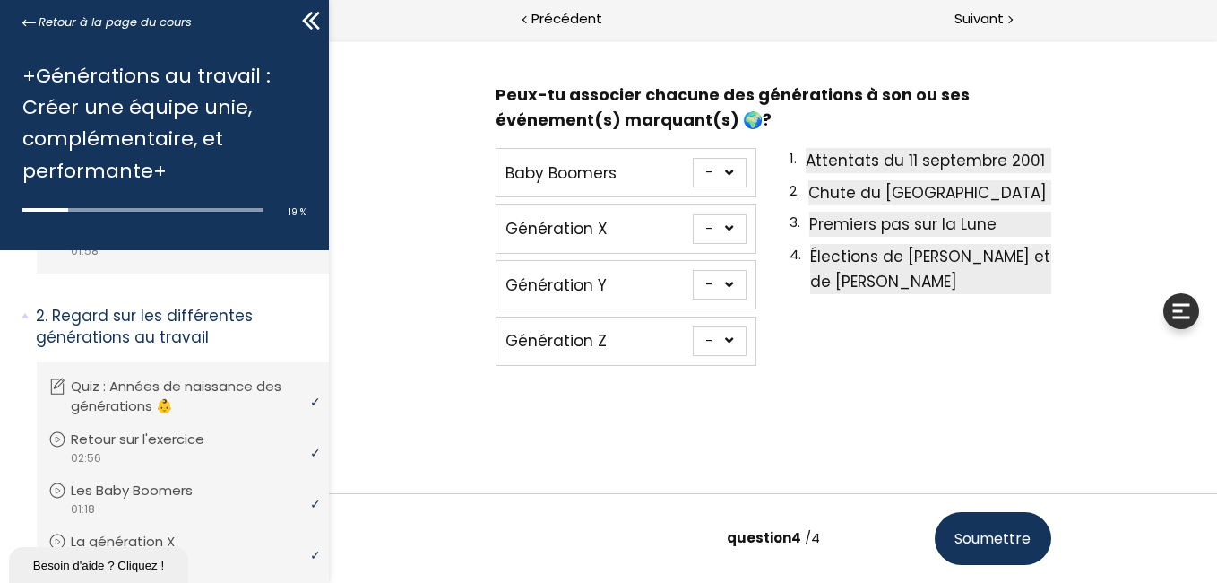
click at [700, 177] on select "- 1 2 3 4" at bounding box center [719, 173] width 54 height 30
select select "667aa744ca7f1"
click at [692, 158] on select "- 1 2 3 4" at bounding box center [719, 173] width 54 height 30
click at [707, 234] on select "- 1 2 3 4" at bounding box center [719, 229] width 54 height 30
select select "667aa744ca862"
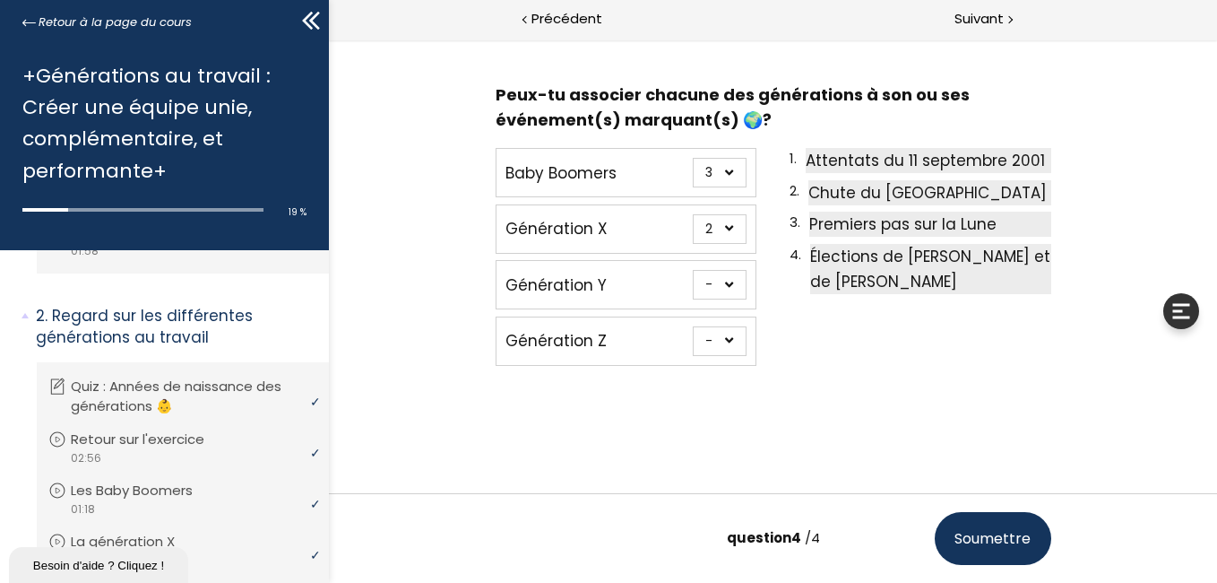
click at [692, 214] on select "- 1 2 3 4" at bounding box center [719, 229] width 54 height 30
click at [705, 286] on select "- 1 2 3 4" at bounding box center [719, 285] width 54 height 30
select select "667aa744ca949"
click at [692, 270] on select "- 1 2 3 4" at bounding box center [719, 285] width 54 height 30
click at [713, 346] on select "- 1 2 3 4" at bounding box center [719, 341] width 54 height 30
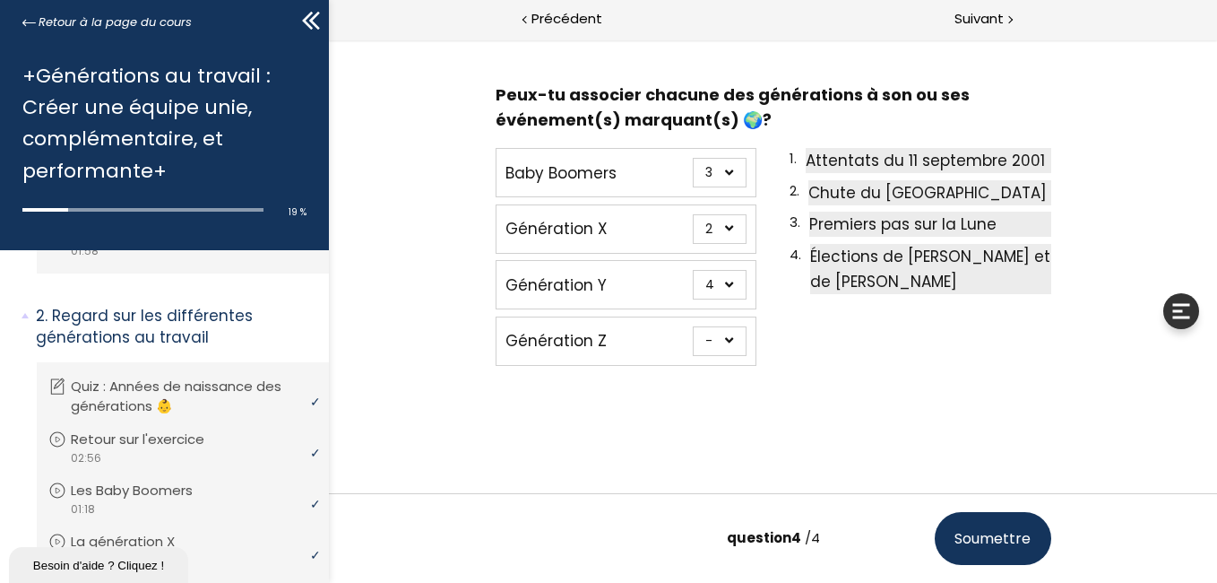
select select "667aa744ca8ce"
click at [692, 326] on select "- 1 2 3 4" at bounding box center [719, 341] width 54 height 30
click at [969, 549] on span "Soumettre" at bounding box center [992, 538] width 76 height 22
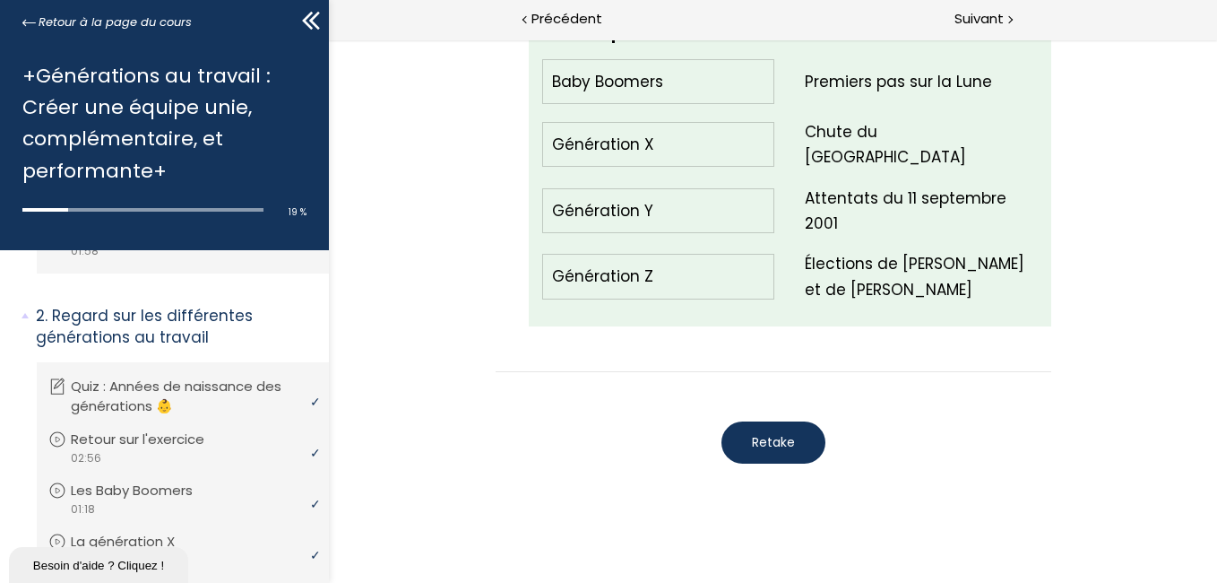
scroll to position [2386, 0]
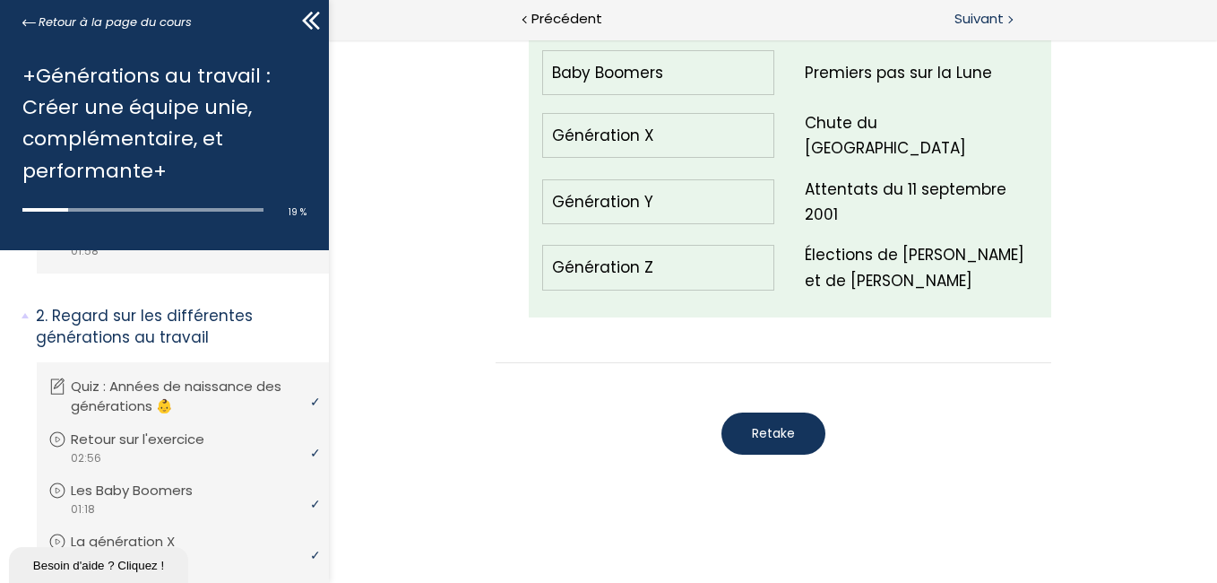
click at [959, 22] on span "Suivant" at bounding box center [979, 19] width 49 height 22
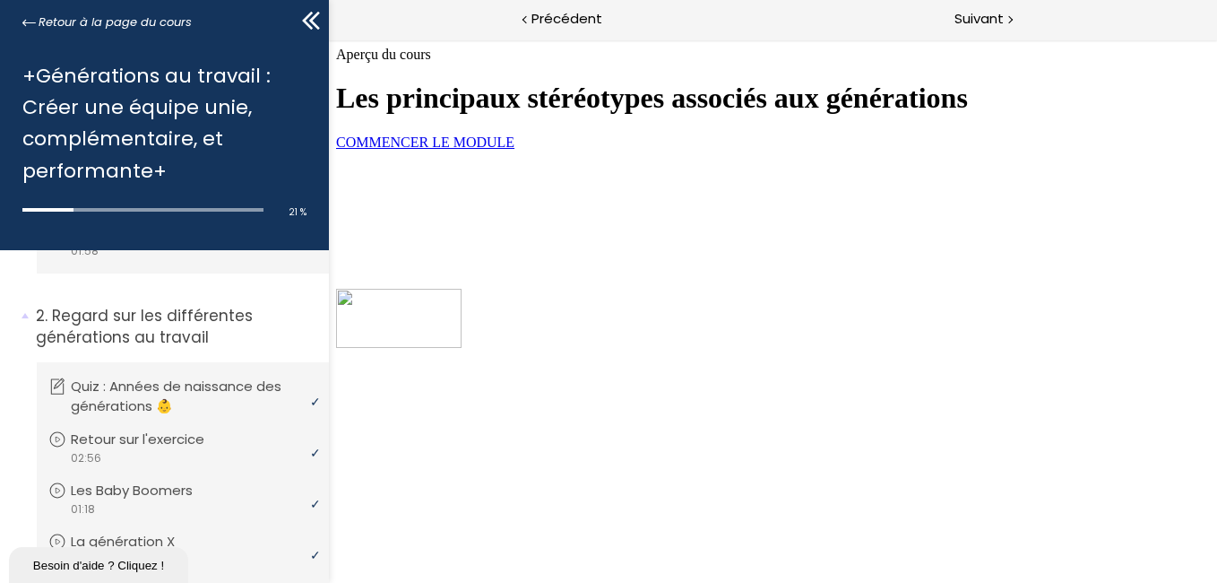
click at [514, 150] on span "COMMENCER LE MODULE" at bounding box center [424, 141] width 178 height 15
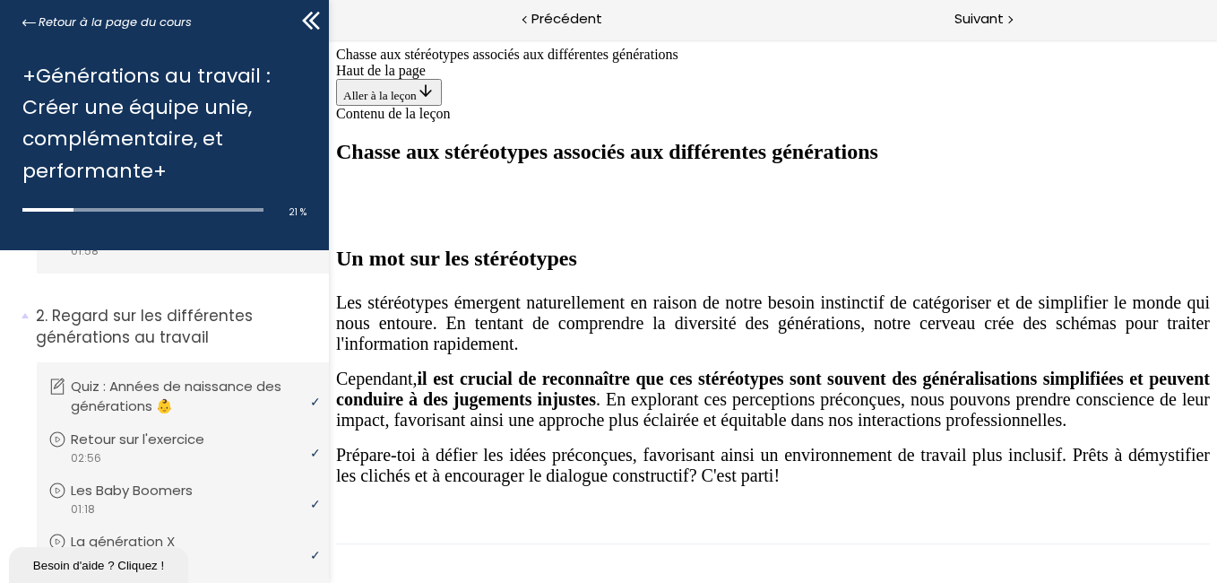
scroll to position [1524, 0]
drag, startPoint x: 785, startPoint y: 143, endPoint x: 989, endPoint y: 387, distance: 317.6
drag, startPoint x: 780, startPoint y: 152, endPoint x: 978, endPoint y: 388, distance: 307.9
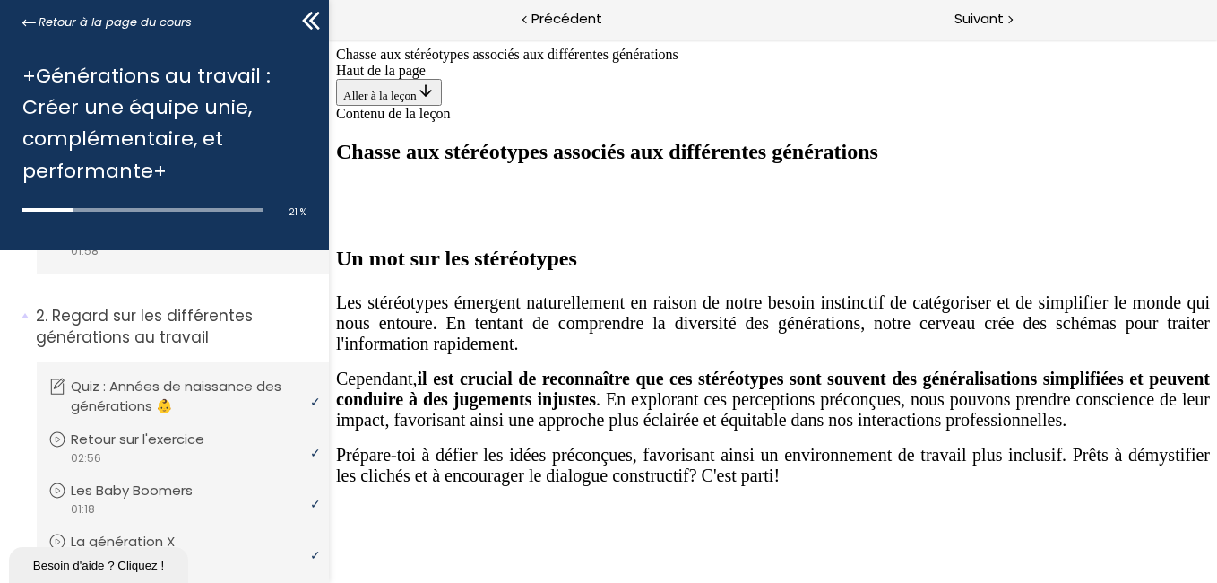
scroll to position [1613, 0]
drag, startPoint x: 774, startPoint y: 99, endPoint x: 584, endPoint y: 546, distance: 485.1
drag, startPoint x: 789, startPoint y: 169, endPoint x: 994, endPoint y: 409, distance: 316.0
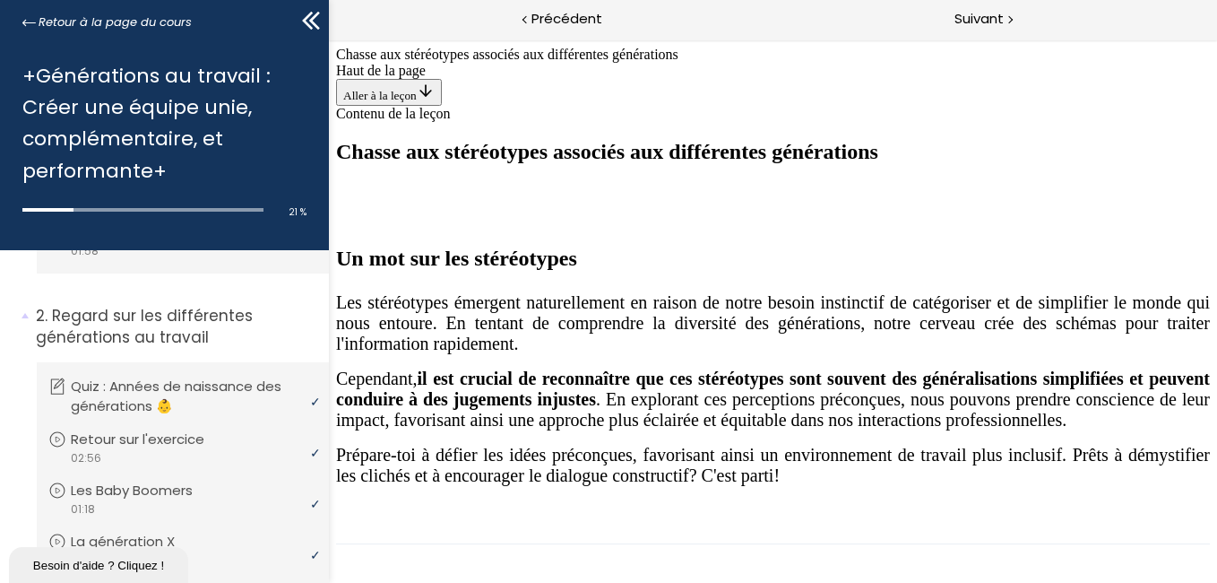
drag, startPoint x: 784, startPoint y: 77, endPoint x: 979, endPoint y: 540, distance: 501.7
drag, startPoint x: 804, startPoint y: 99, endPoint x: 782, endPoint y: 388, distance: 290.4
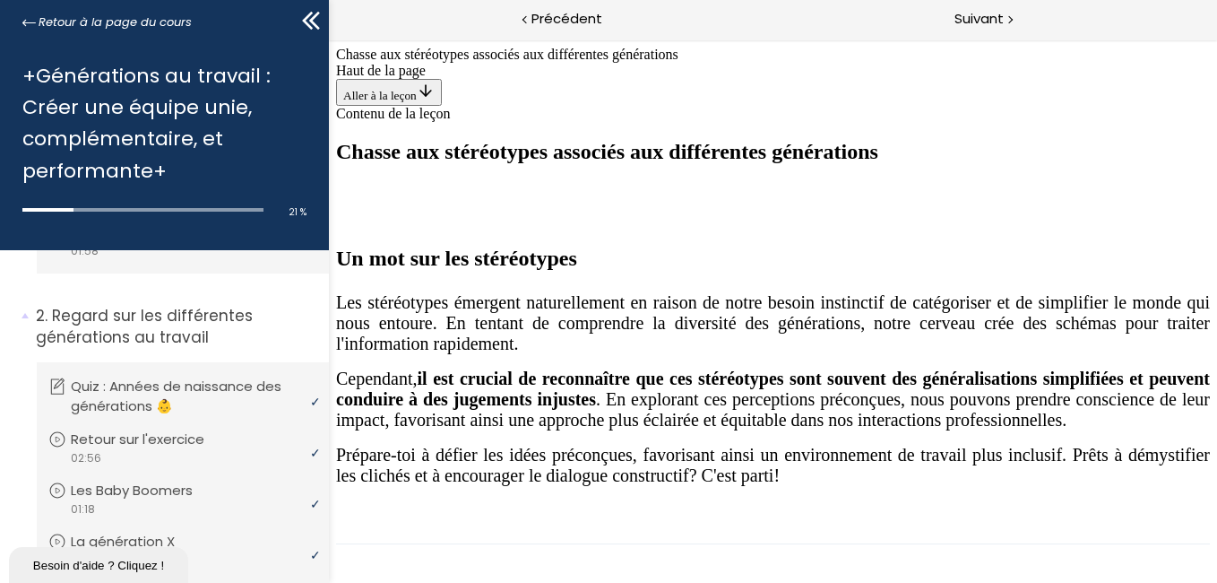
drag, startPoint x: 779, startPoint y: 177, endPoint x: 594, endPoint y: 429, distance: 313.0
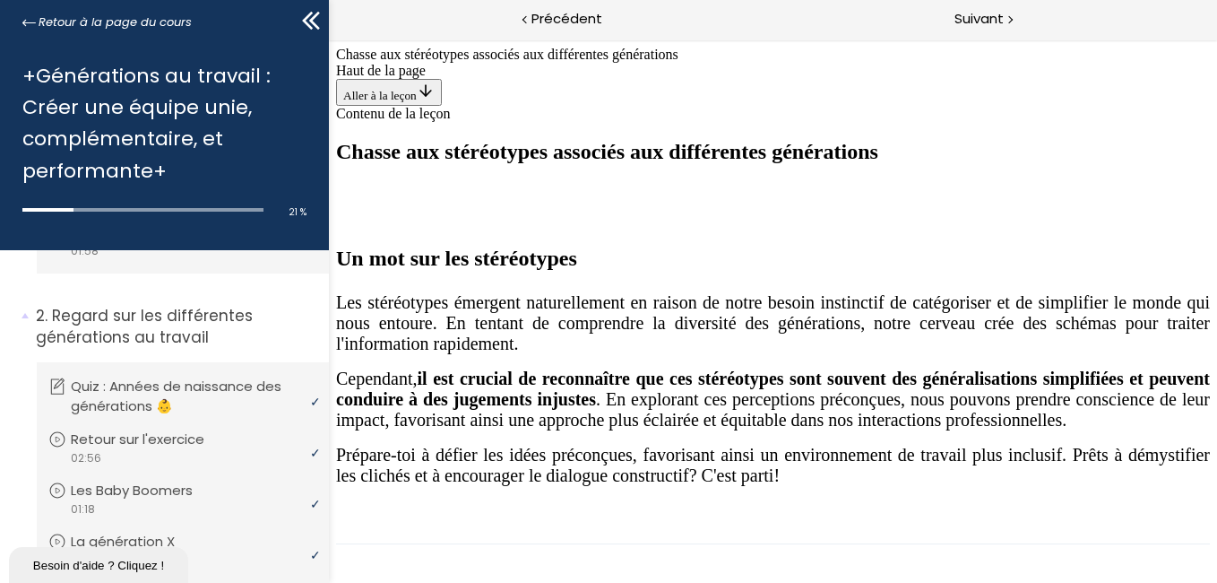
drag, startPoint x: 807, startPoint y: 106, endPoint x: 612, endPoint y: 557, distance: 491.0
drag, startPoint x: 793, startPoint y: 77, endPoint x: 1027, endPoint y: 333, distance: 346.4
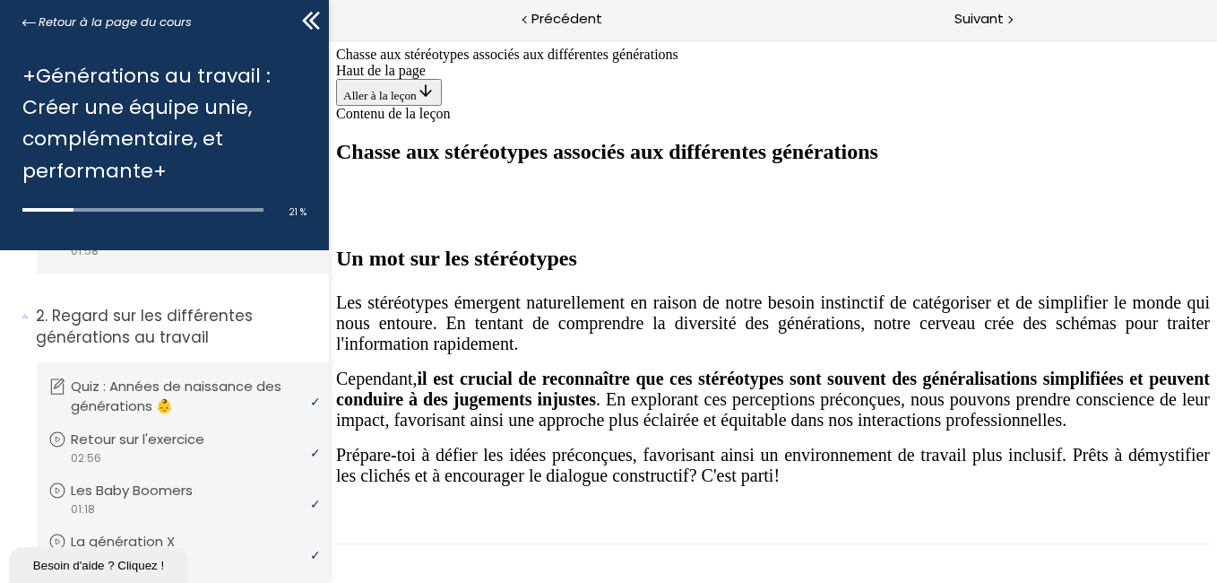
drag, startPoint x: 789, startPoint y: 83, endPoint x: 588, endPoint y: 331, distance: 318.6
drag, startPoint x: 791, startPoint y: 98, endPoint x: 994, endPoint y: 551, distance: 497.1
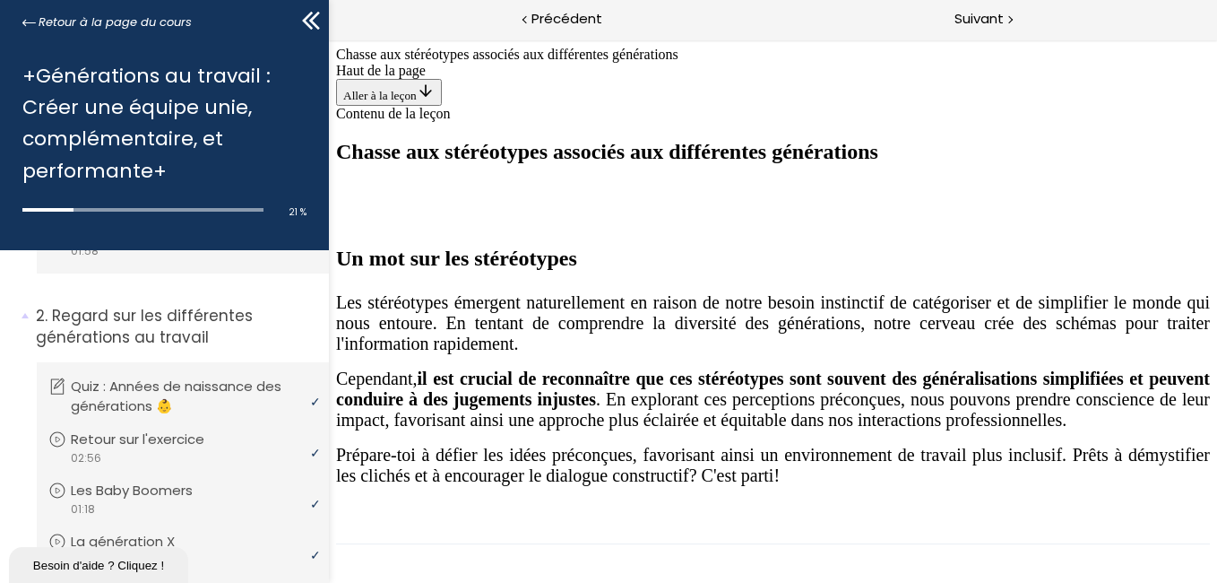
drag, startPoint x: 778, startPoint y: 91, endPoint x: 598, endPoint y: 566, distance: 507.2
drag, startPoint x: 798, startPoint y: 92, endPoint x: 1001, endPoint y: 333, distance: 315.5
drag, startPoint x: 777, startPoint y: 87, endPoint x: 568, endPoint y: 318, distance: 311.6
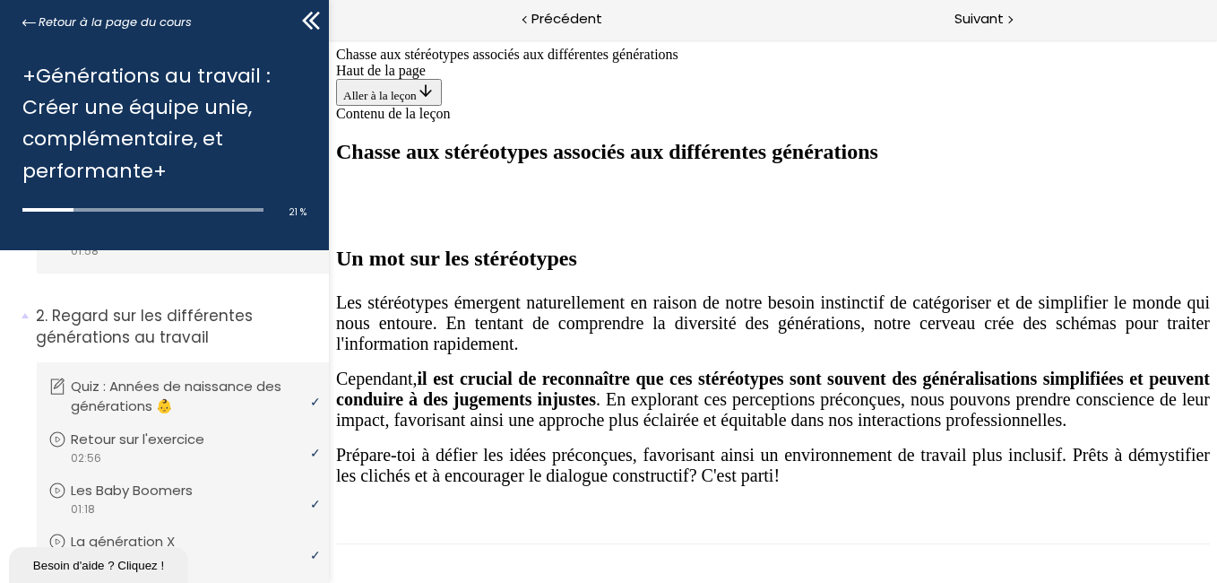
click at [972, 20] on span "Suivant" at bounding box center [979, 19] width 49 height 22
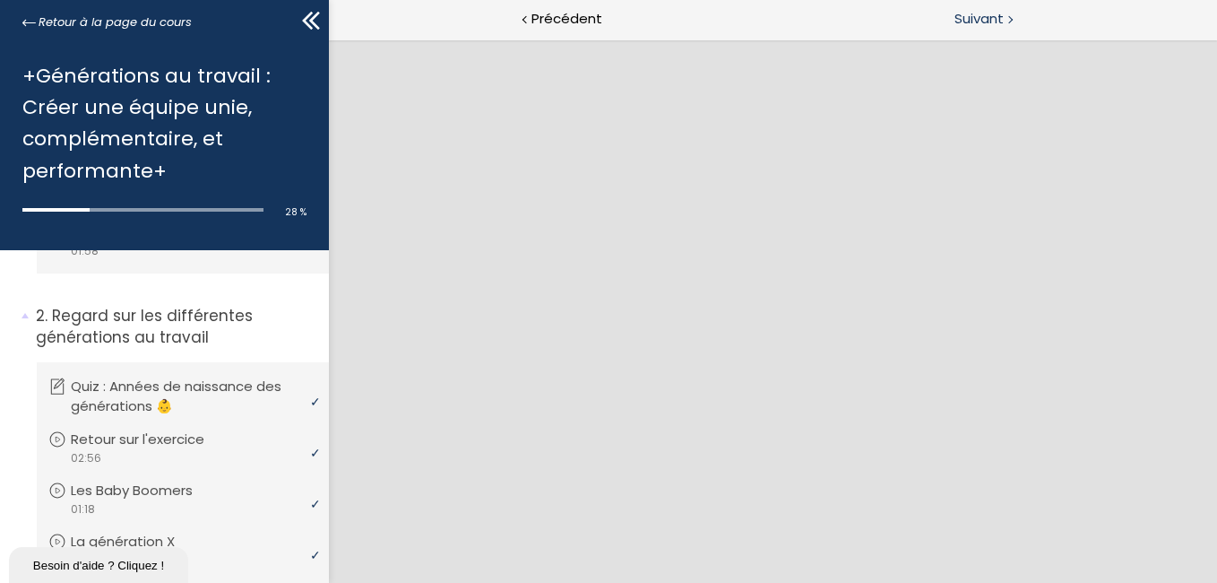
click at [981, 17] on span "Suivant" at bounding box center [979, 19] width 49 height 22
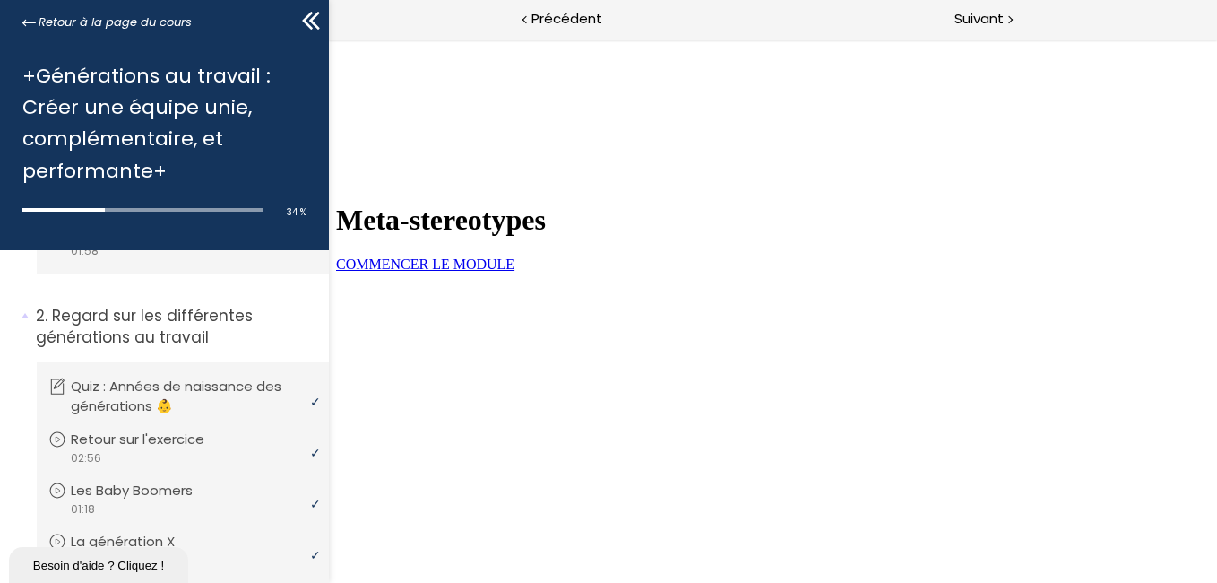
click at [514, 272] on span "COMMENCER LE MODULE" at bounding box center [424, 263] width 178 height 15
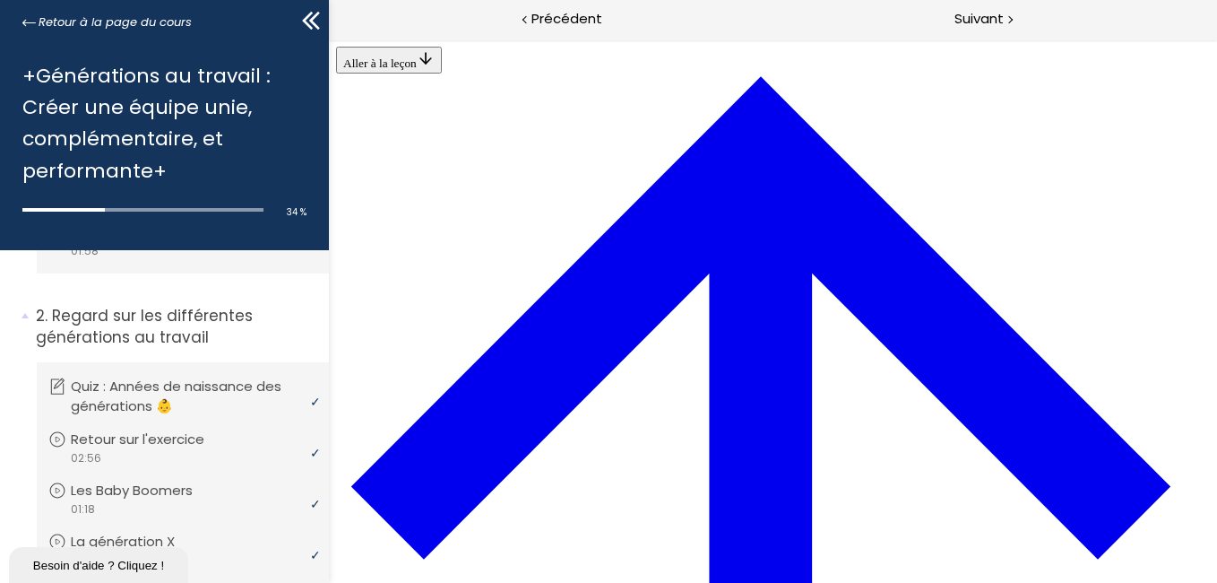
scroll to position [3553, 0]
click at [1005, 21] on div "Suivant" at bounding box center [995, 20] width 445 height 40
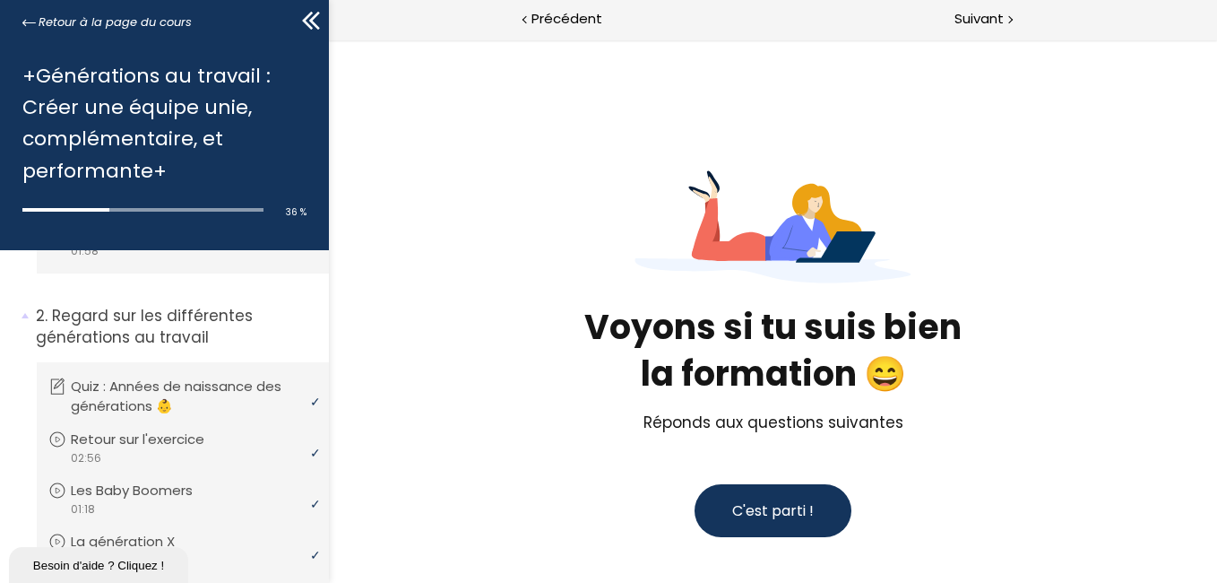
click at [774, 507] on span "C'est parti !" at bounding box center [772, 510] width 82 height 21
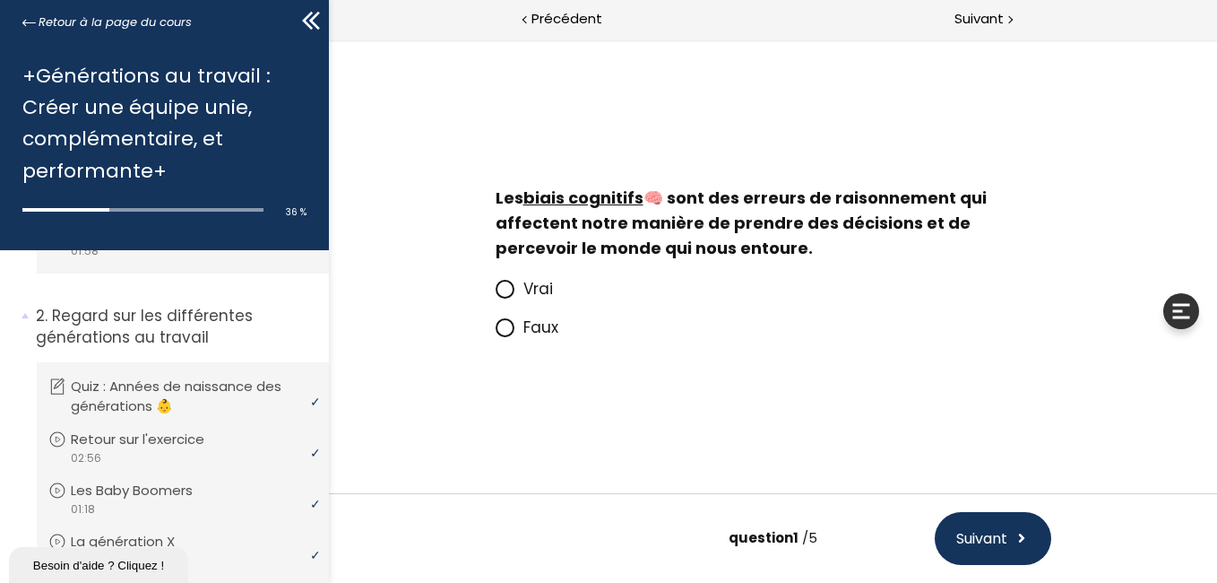
drag, startPoint x: 502, startPoint y: 295, endPoint x: 496, endPoint y: 305, distance: 11.7
click at [501, 295] on icon at bounding box center [504, 288] width 15 height 15
click at [495, 294] on input "Vrai" at bounding box center [495, 294] width 0 height 0
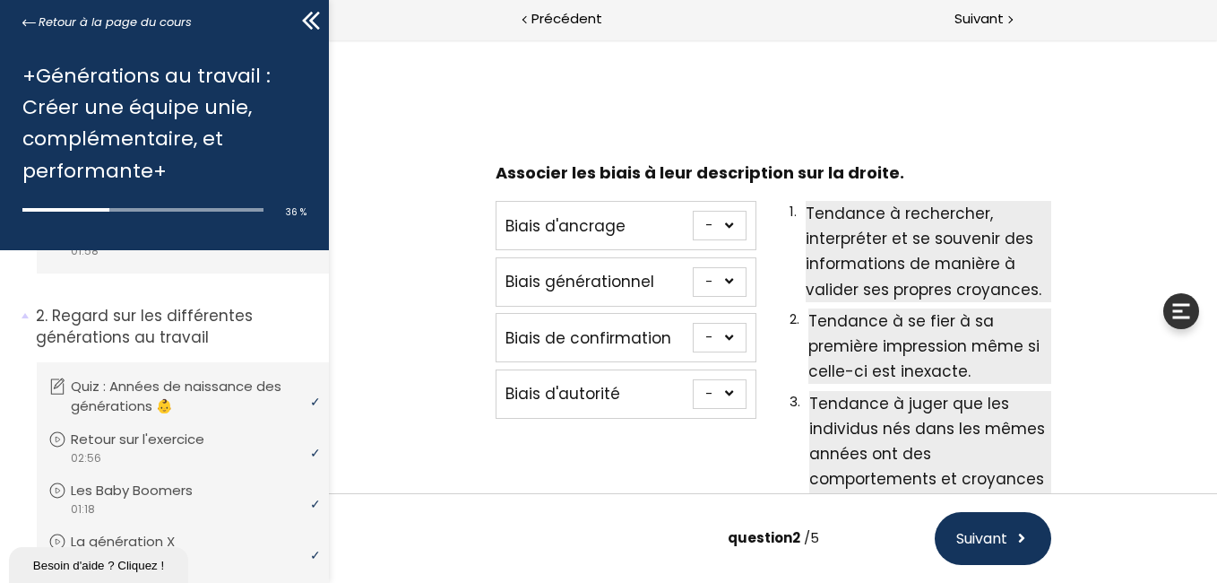
scroll to position [112, 0]
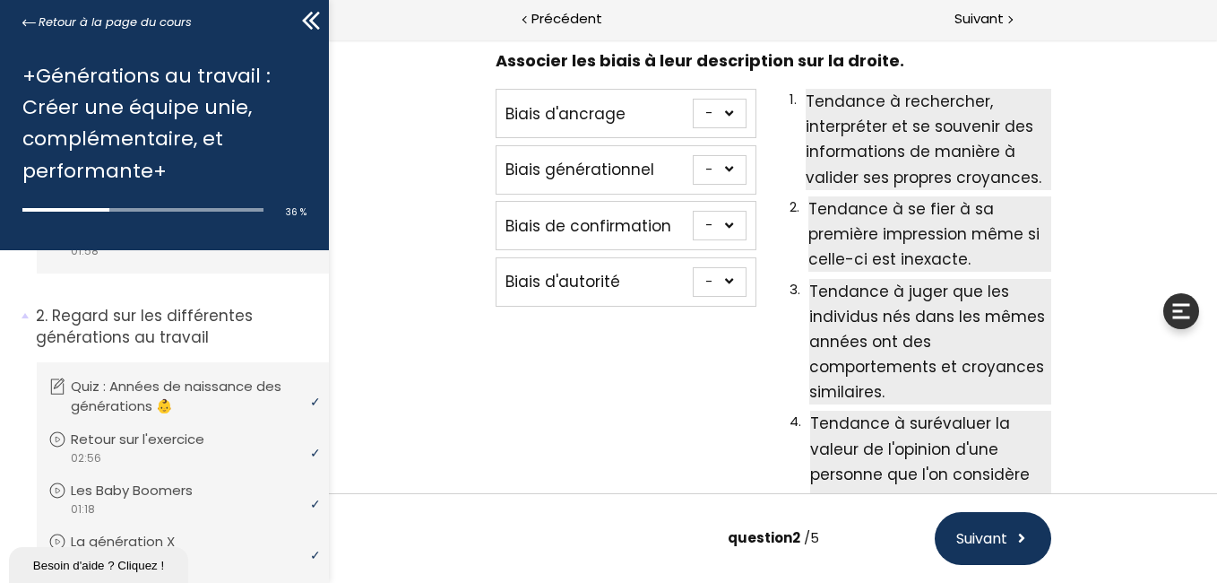
click at [721, 233] on select "- 1 2 3 4" at bounding box center [719, 226] width 54 height 30
select select "667aa74778345"
click at [692, 211] on select "- 1 2 3 4" at bounding box center [719, 226] width 54 height 30
click at [723, 110] on select "- 1 2 3 4" at bounding box center [719, 114] width 54 height 30
select select "667aa74778384"
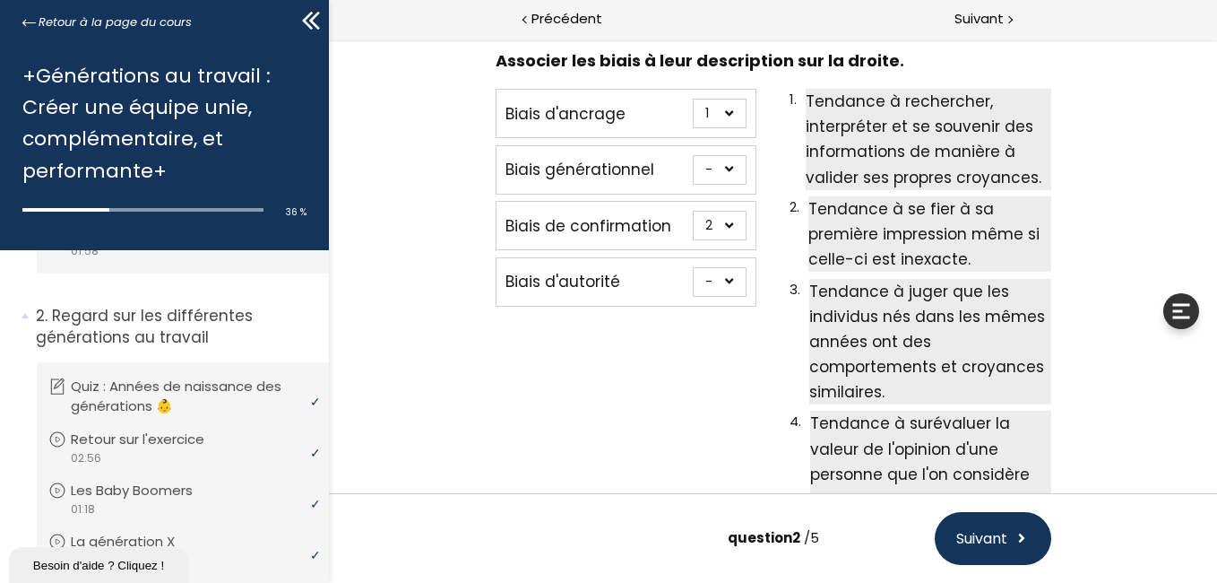
click at [692, 99] on select "- 1 2 3 4" at bounding box center [719, 114] width 54 height 30
click at [717, 173] on select "- 1 2 3 4" at bounding box center [719, 170] width 54 height 30
select select "667aa747783c5"
click at [692, 155] on select "- 1 2 3 4" at bounding box center [719, 170] width 54 height 30
click at [705, 286] on select "- 1 2 3 4" at bounding box center [719, 282] width 54 height 30
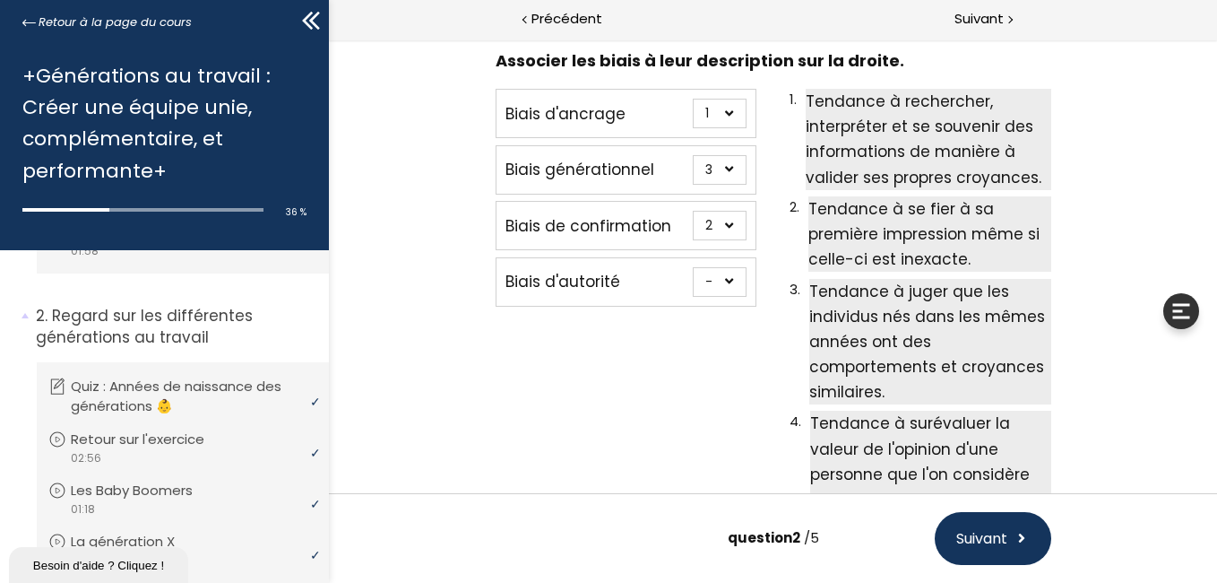
select select "667aa74778402"
click at [692, 267] on select "- 1 2 3 4" at bounding box center [719, 282] width 54 height 30
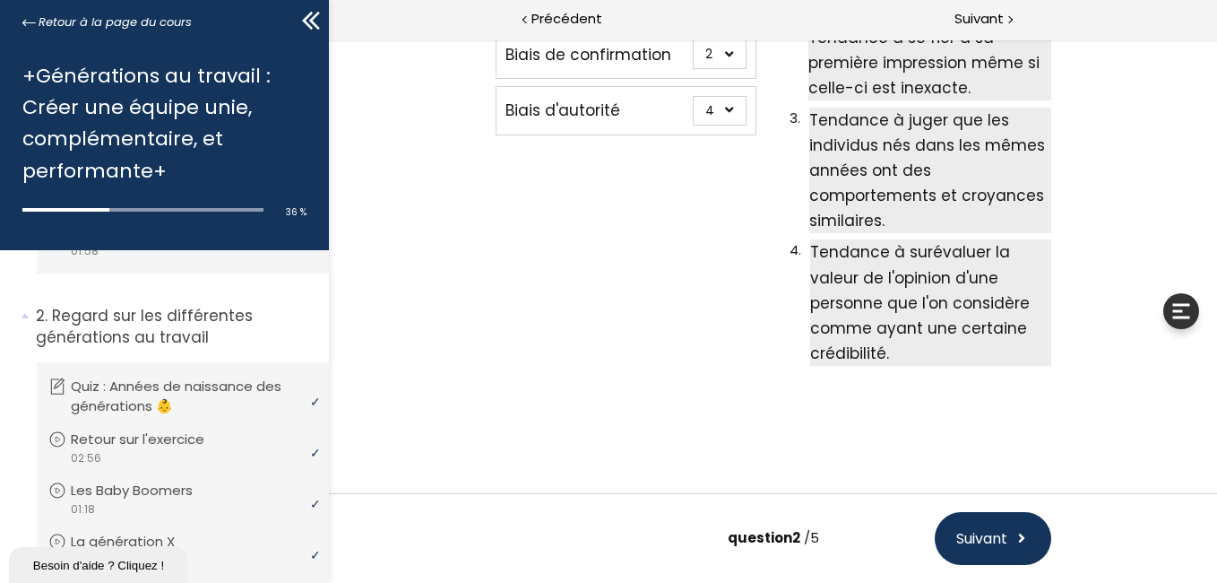
scroll to position [0, 0]
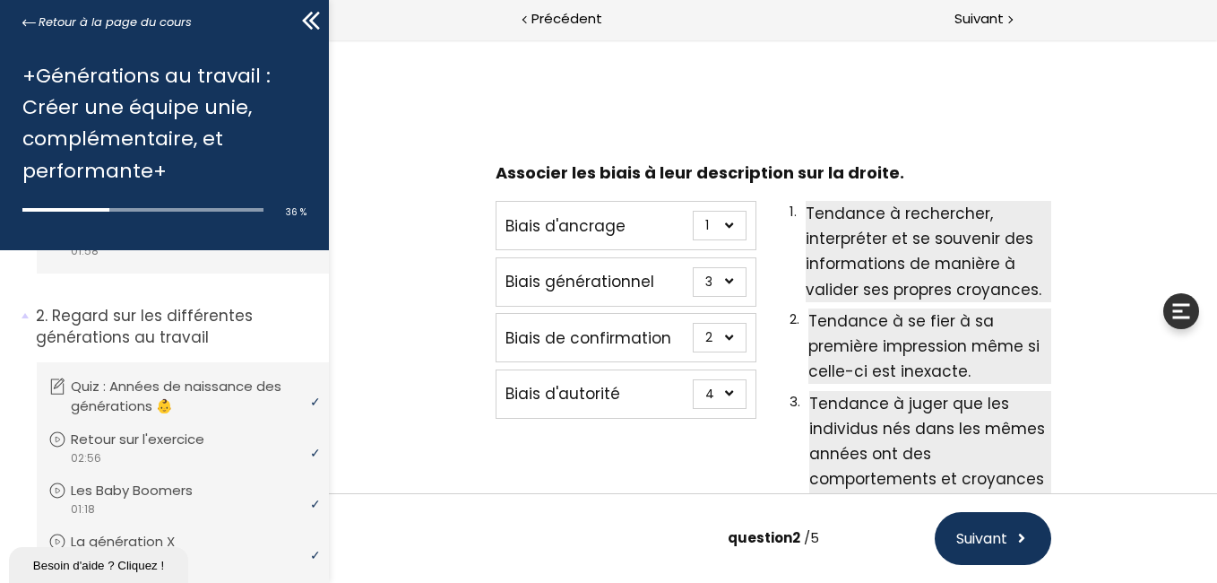
click at [969, 544] on span "Suivant" at bounding box center [981, 538] width 51 height 22
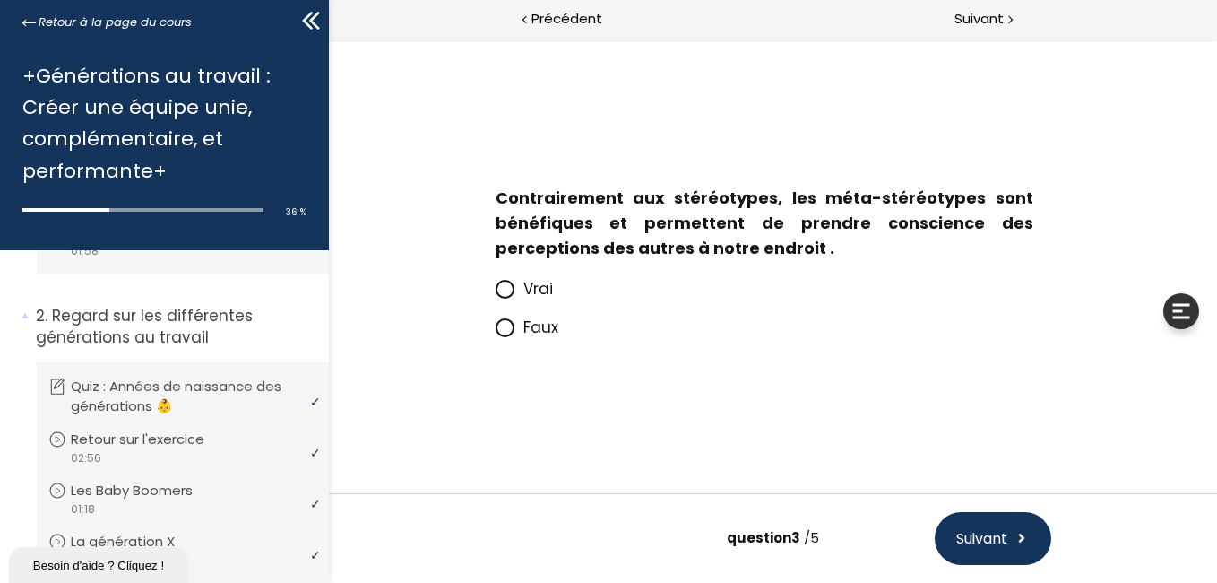
click at [500, 288] on icon at bounding box center [503, 288] width 11 height 11
click at [495, 294] on input "Vrai" at bounding box center [495, 294] width 0 height 0
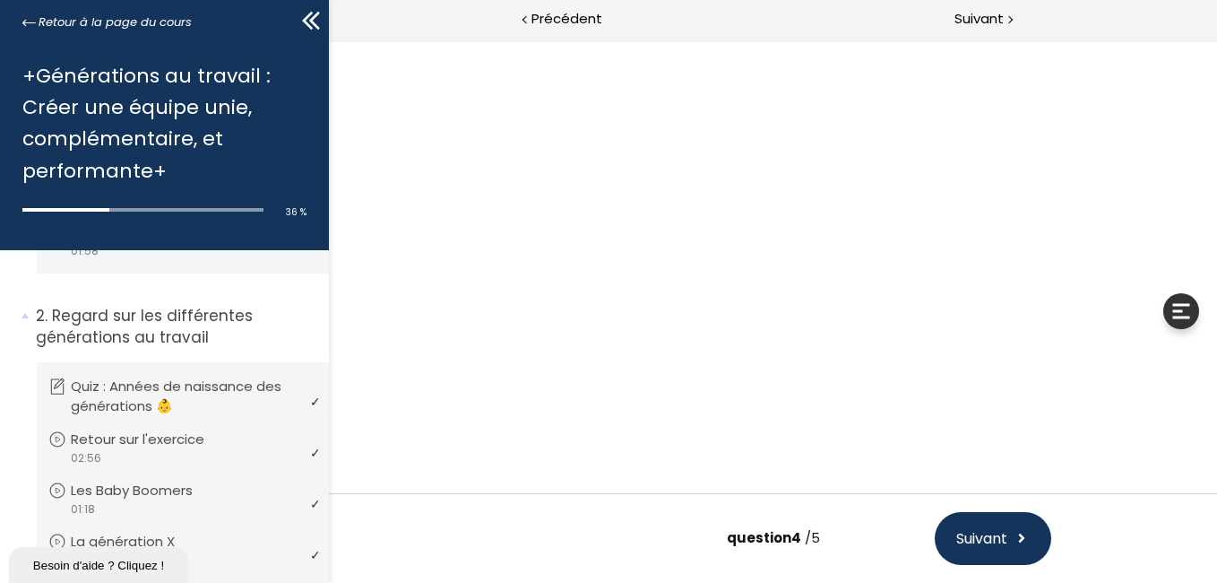
scroll to position [52, 0]
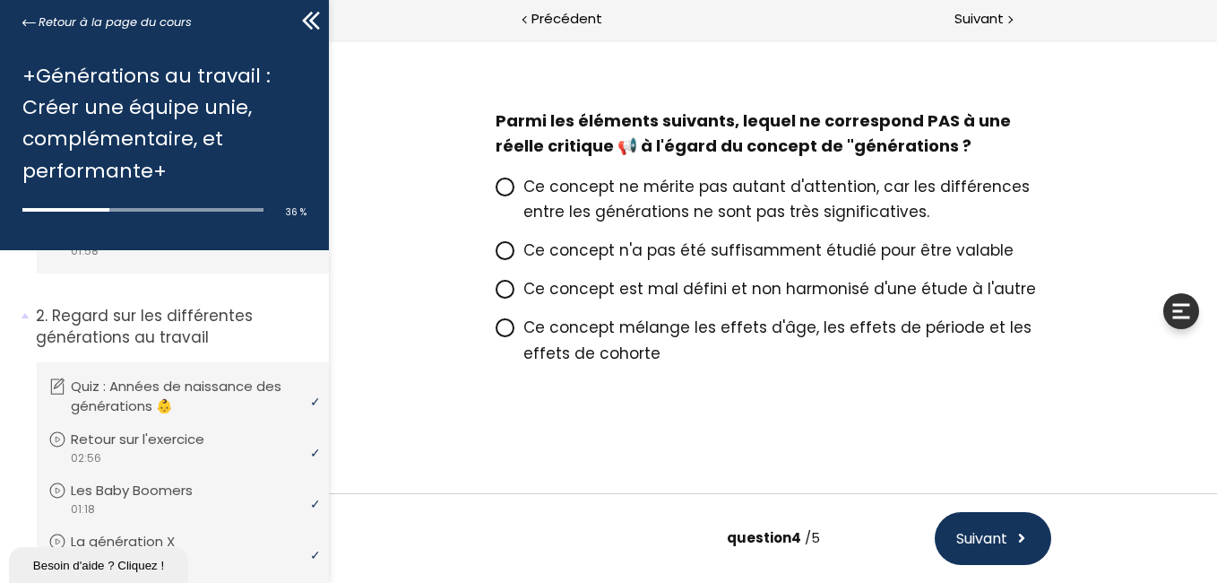
click at [499, 250] on icon at bounding box center [503, 250] width 11 height 11
click at [495, 255] on input "Ce concept n'a pas été suffisamment étudié pour être valable" at bounding box center [495, 255] width 0 height 0
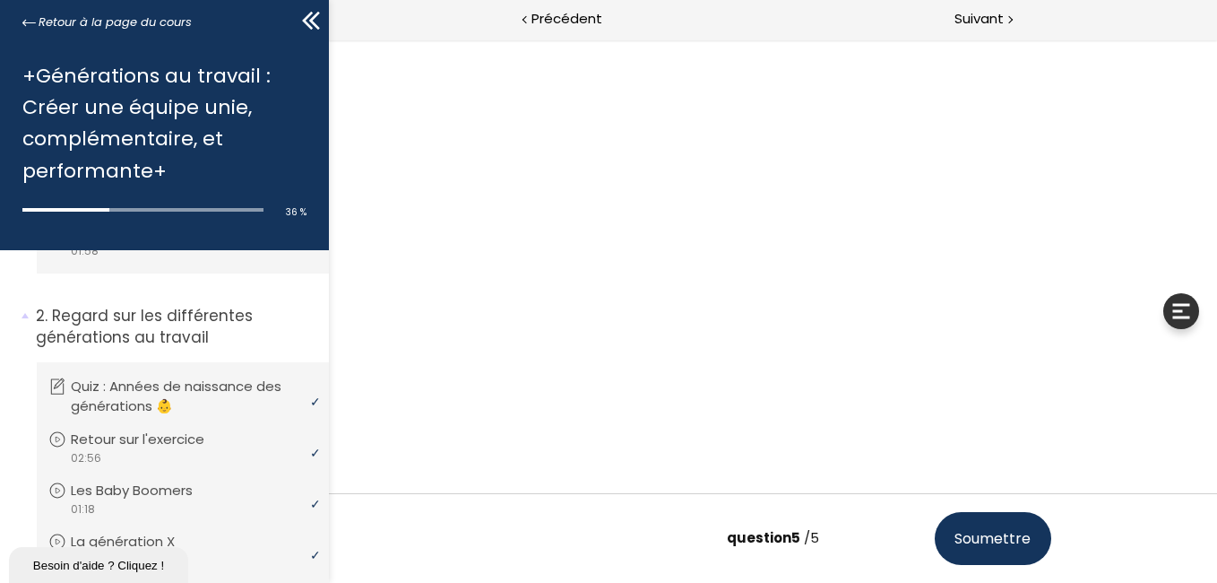
scroll to position [77, 0]
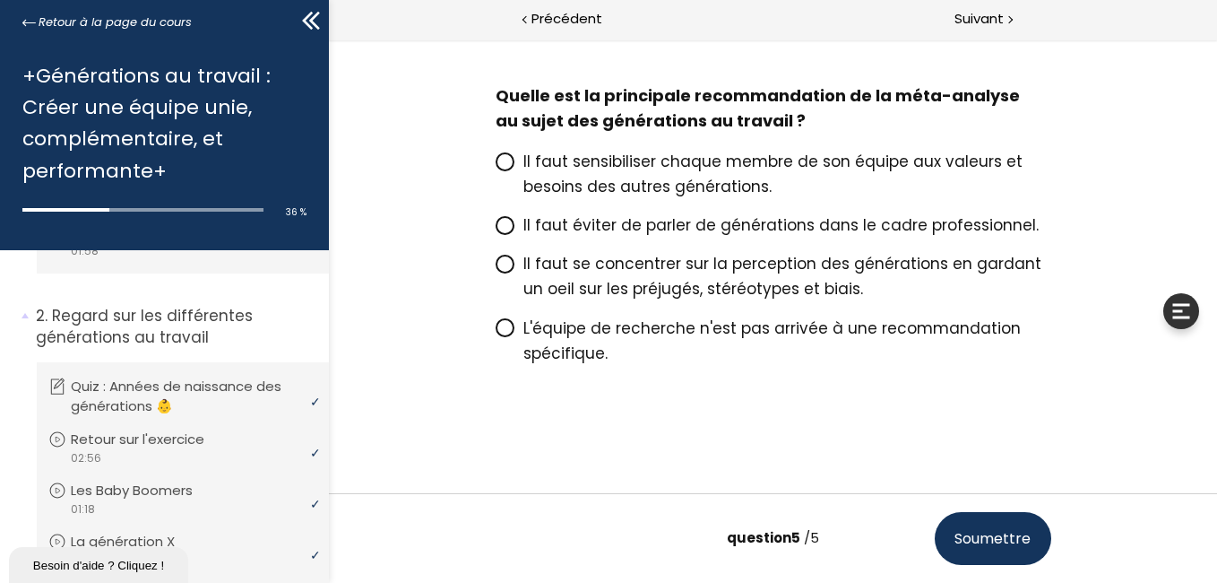
click at [498, 160] on icon at bounding box center [503, 161] width 11 height 11
click at [495, 167] on input "Il faut sensibiliser chaque membre de son équipe aux valeurs et besoins des aut…" at bounding box center [495, 167] width 0 height 0
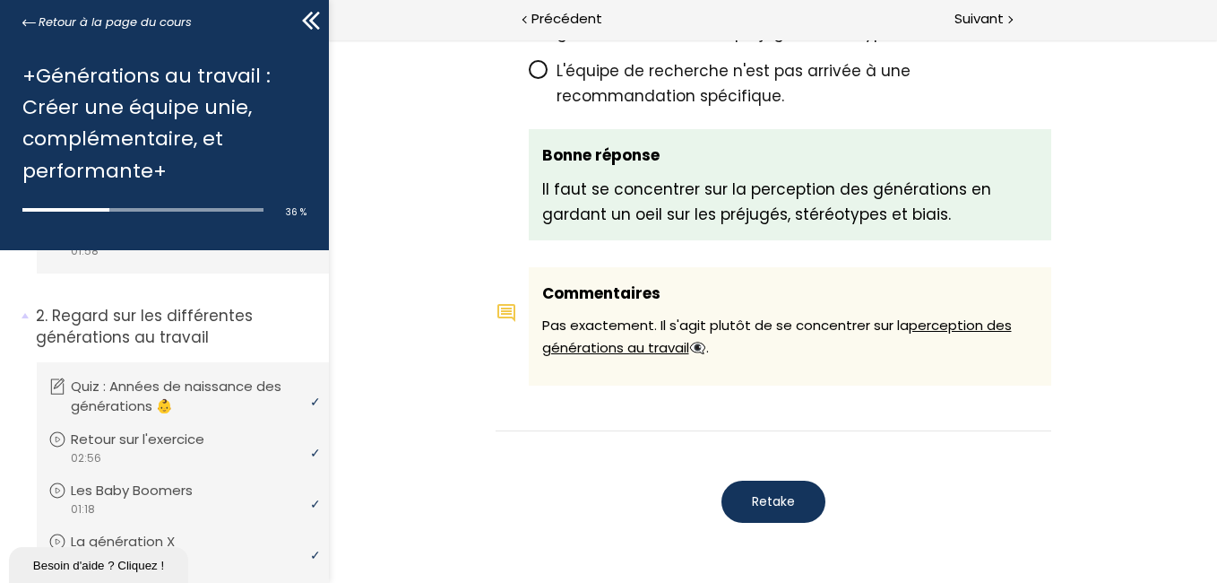
scroll to position [3383, 0]
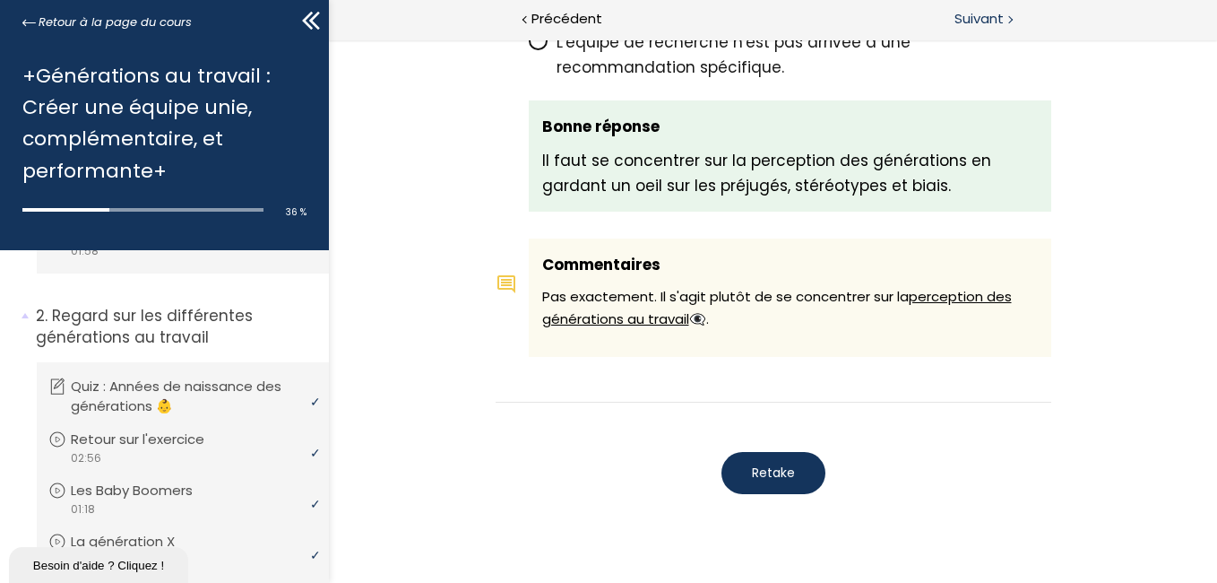
click at [979, 22] on span "Suivant" at bounding box center [979, 19] width 49 height 22
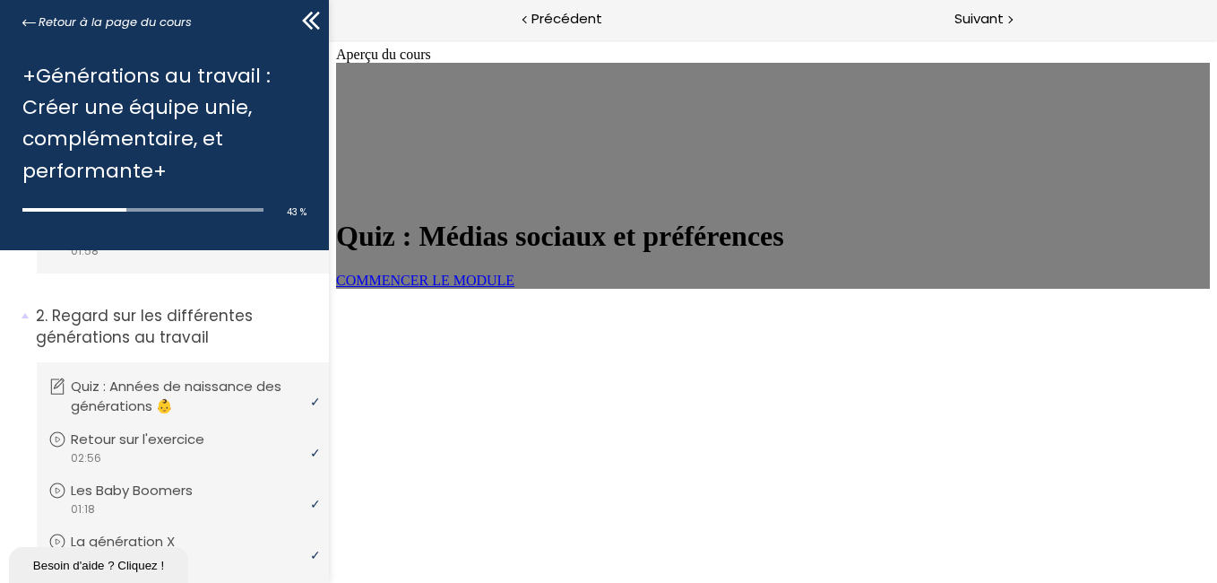
click at [498, 288] on span "COMMENCER LE MODULE" at bounding box center [424, 279] width 178 height 15
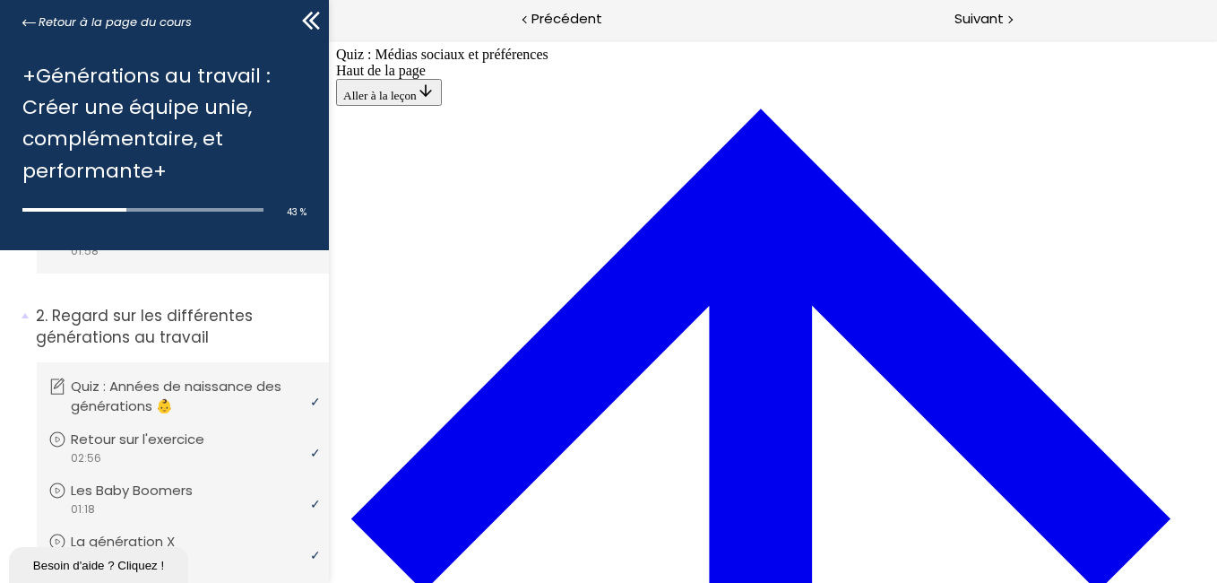
scroll to position [1676, 0]
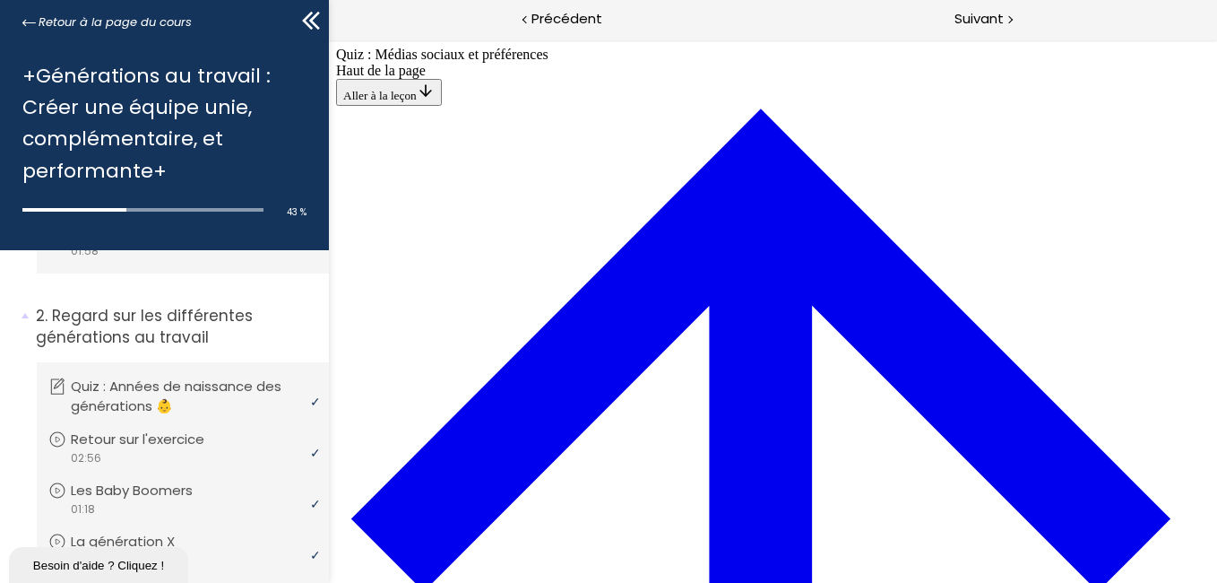
scroll to position [2035, 0]
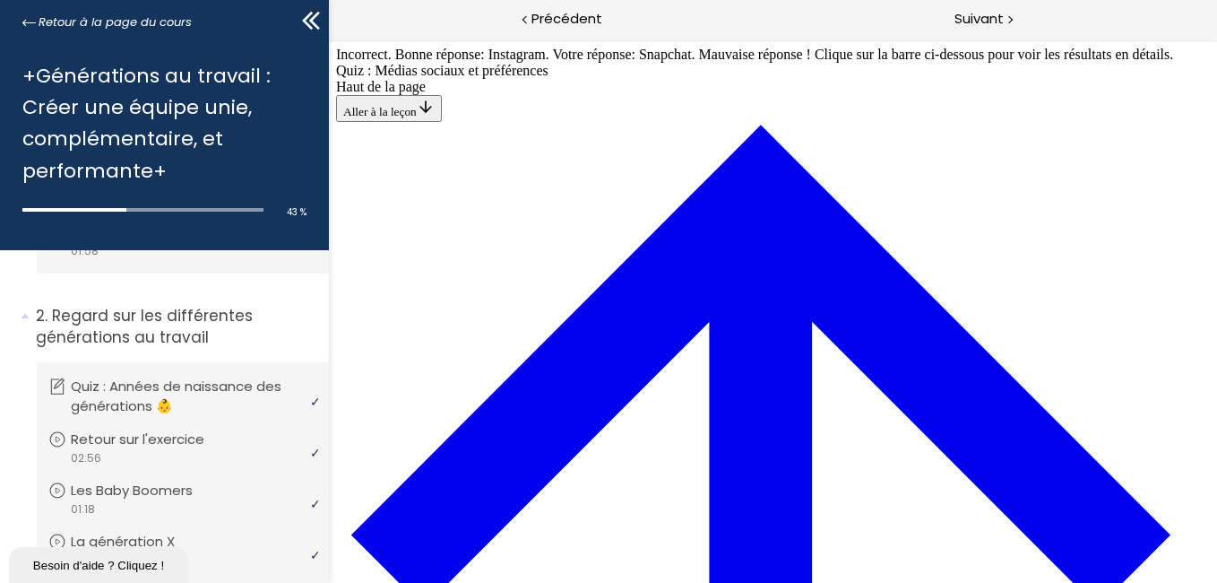
scroll to position [2393, 0]
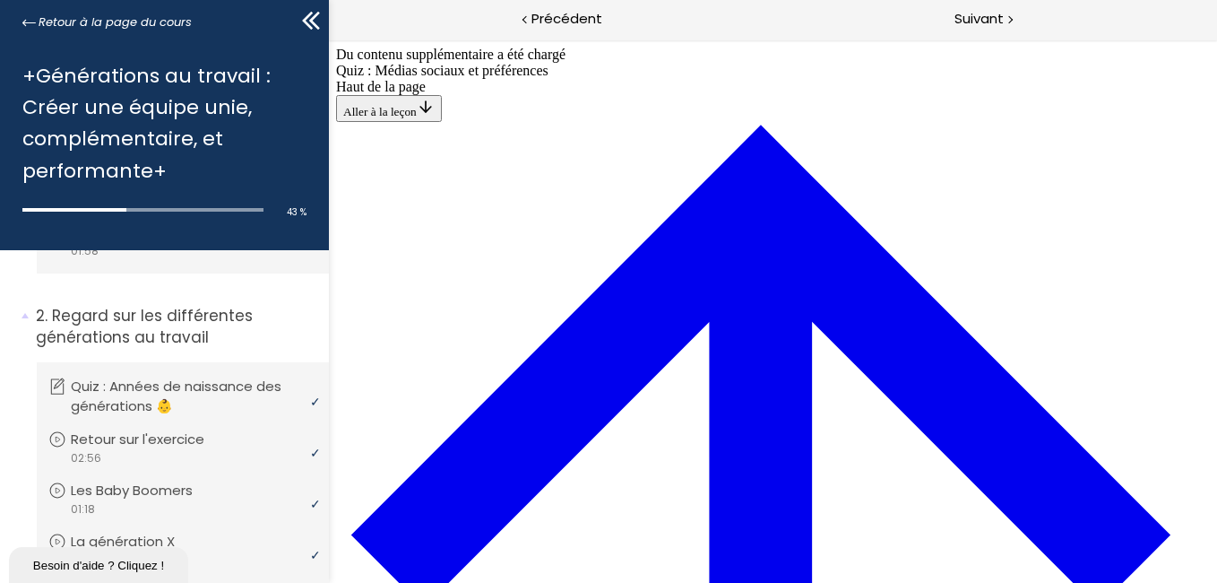
scroll to position [1677, 0]
click at [987, 28] on span "Suivant" at bounding box center [979, 19] width 49 height 22
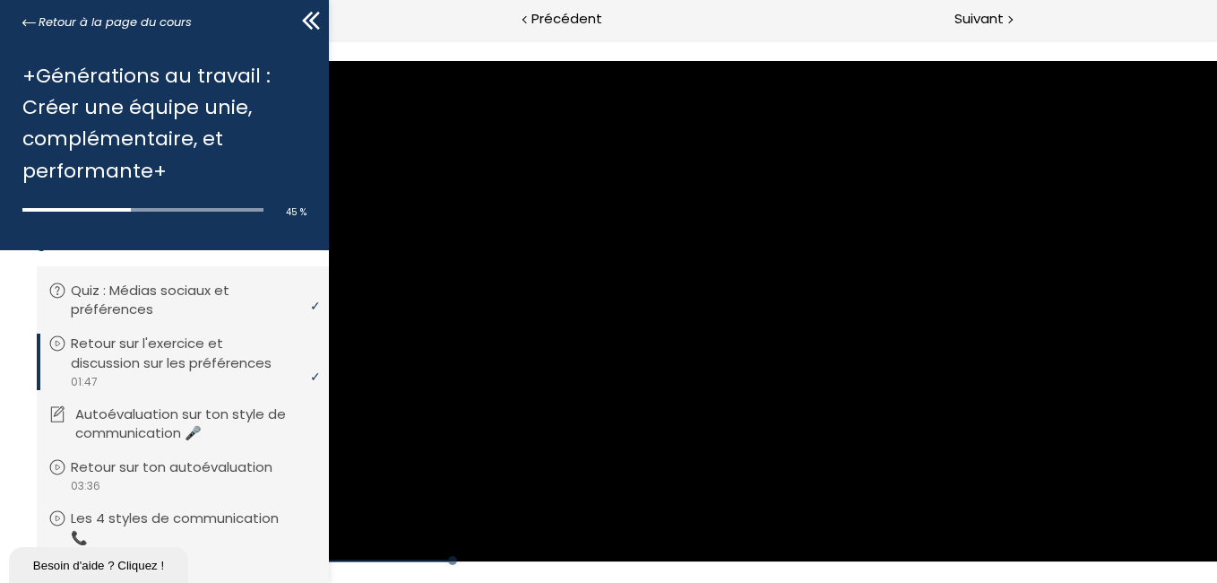
scroll to position [1385, 0]
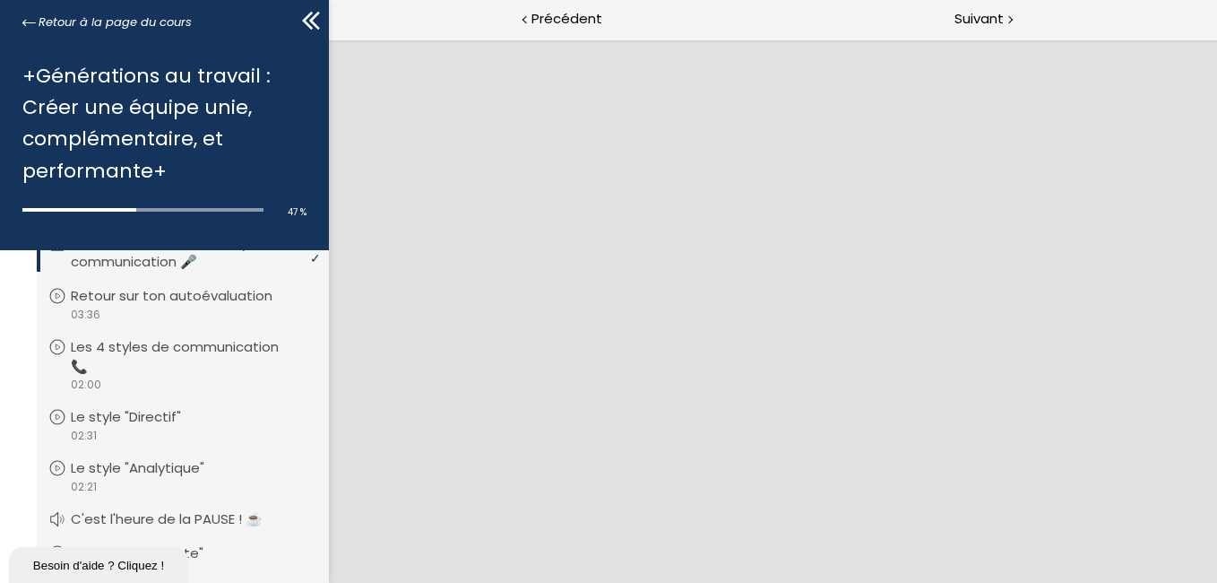
scroll to position [1564, 0]
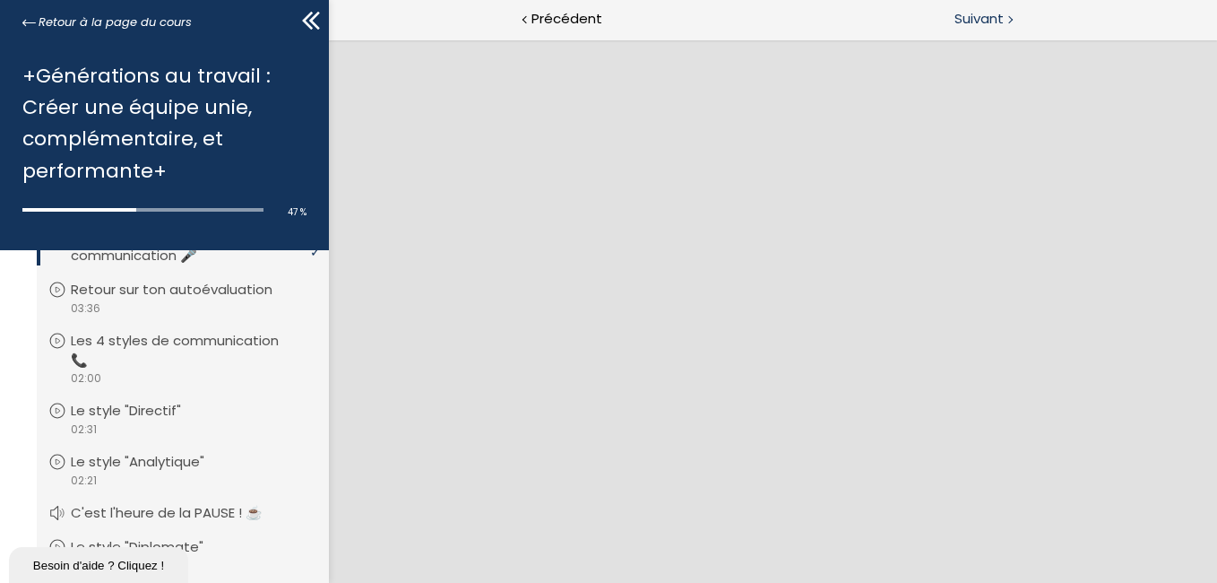
click at [983, 21] on span "Suivant" at bounding box center [979, 19] width 49 height 22
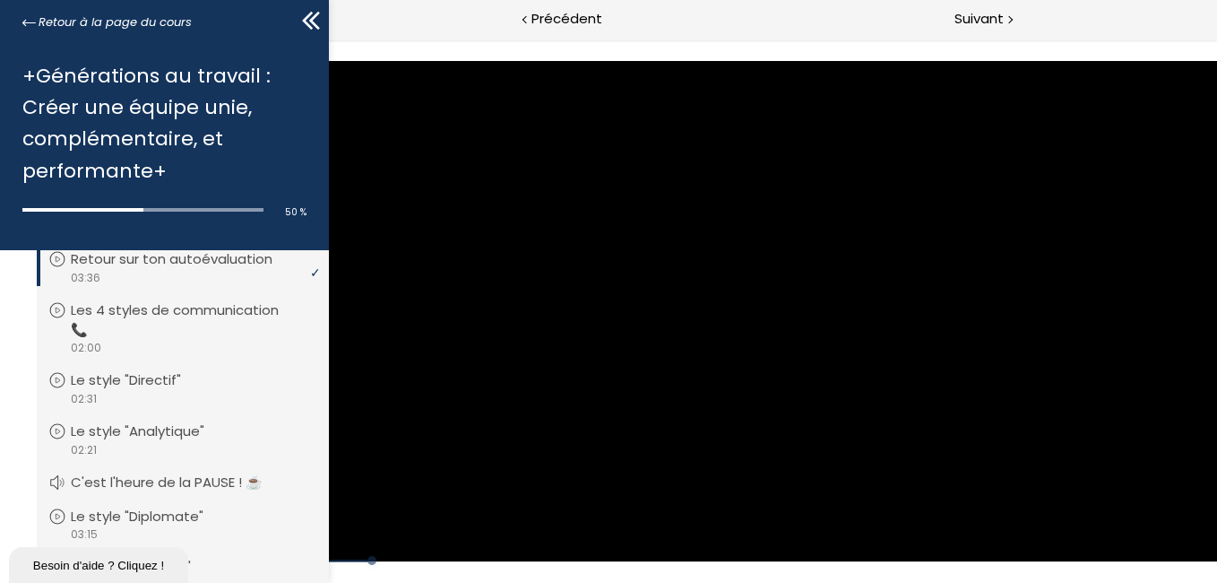
scroll to position [1564, 0]
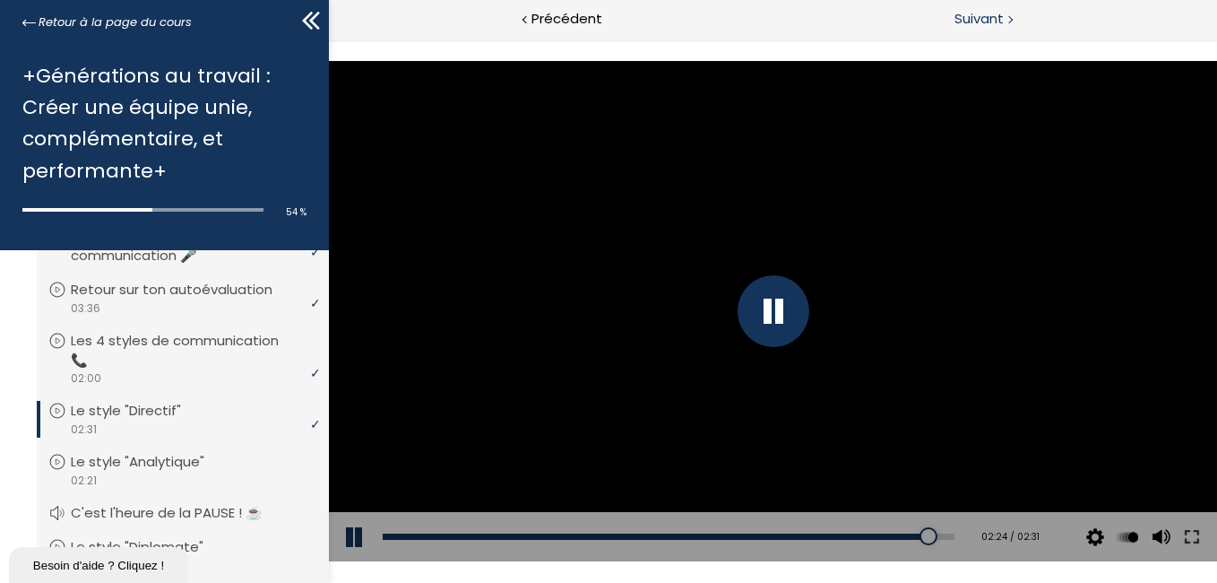
click at [973, 20] on span "Suivant" at bounding box center [979, 19] width 49 height 22
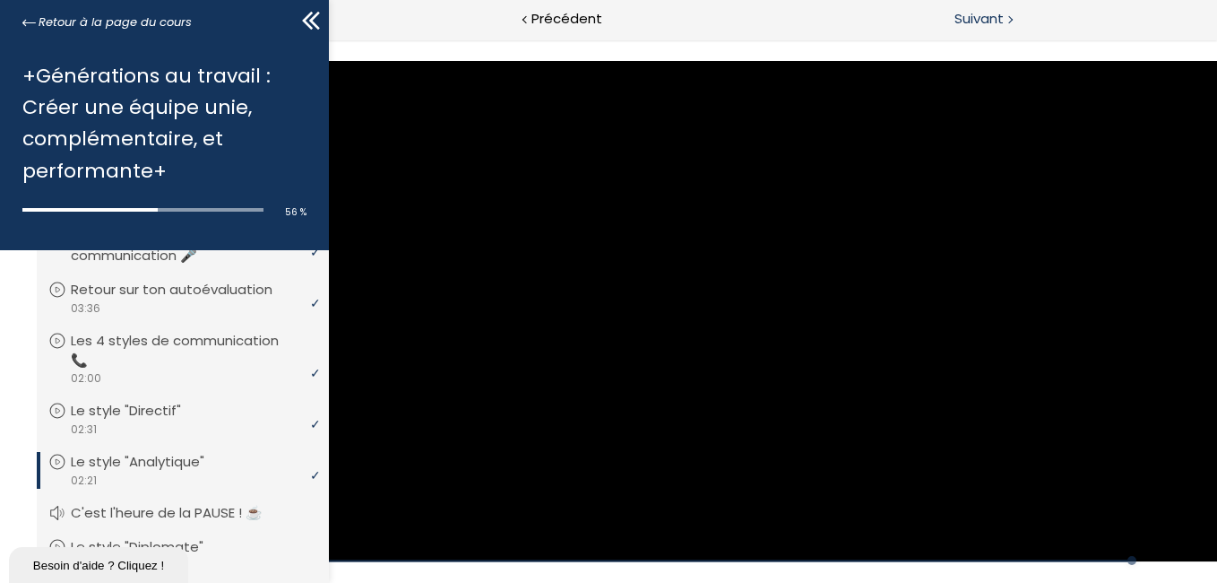
click at [975, 26] on span "Suivant" at bounding box center [979, 19] width 49 height 22
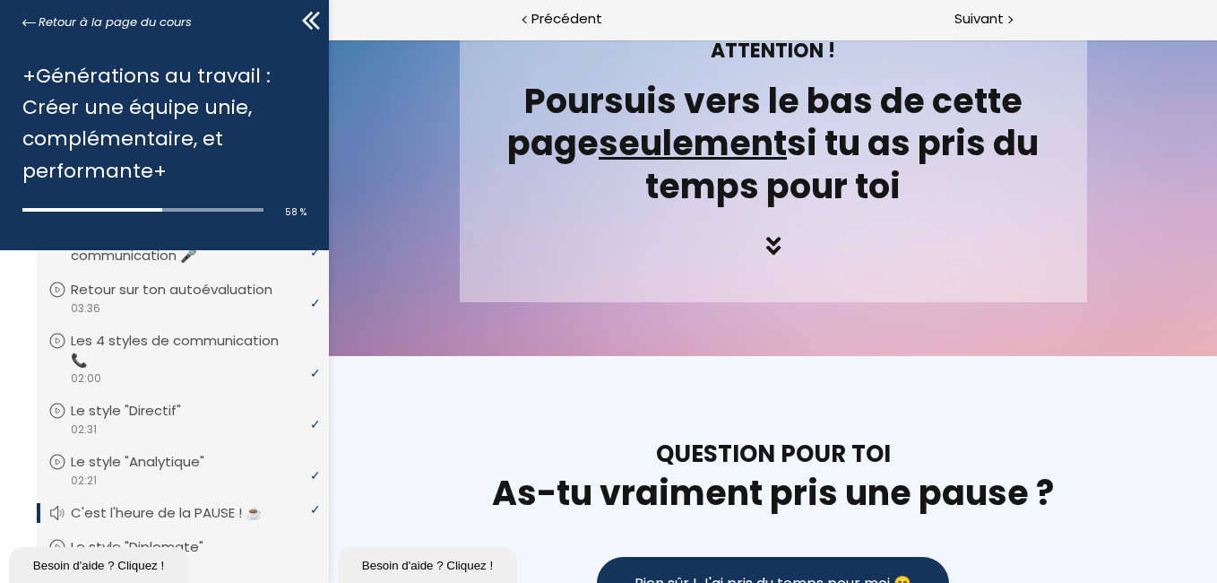
scroll to position [1214, 0]
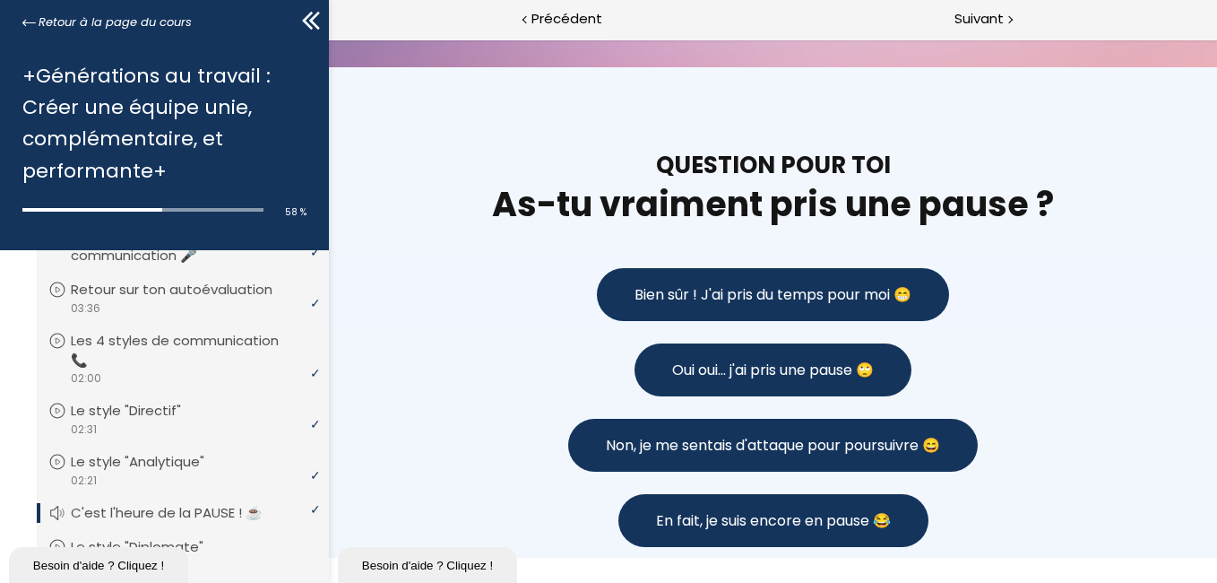
scroll to position [1434, 0]
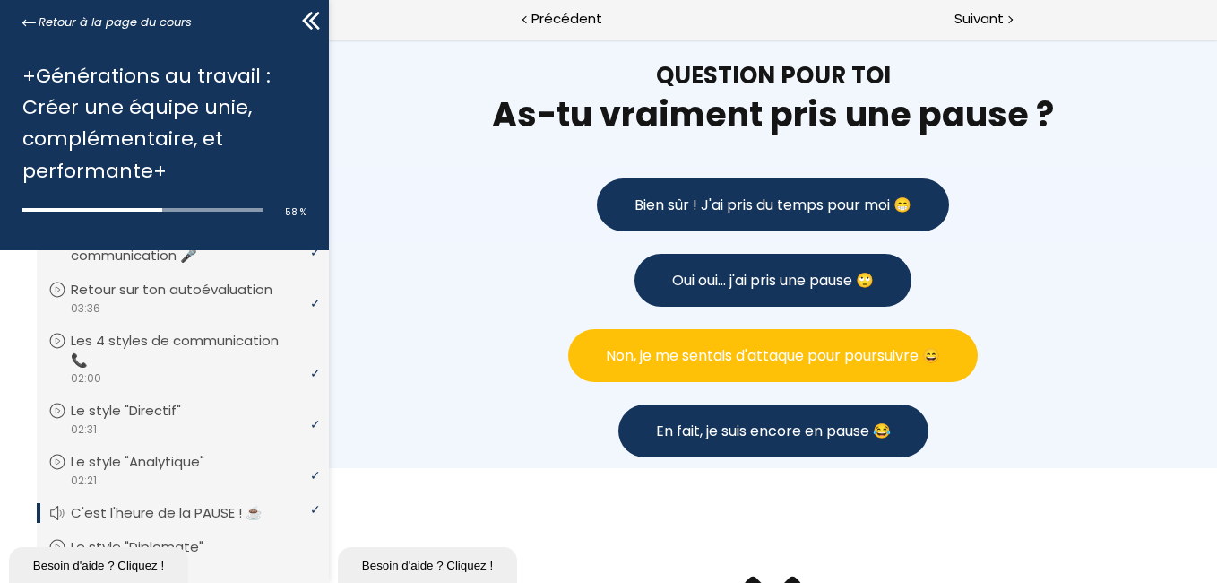
click at [873, 342] on button "Non, je me sentais d'attaque pour poursuivre 😄" at bounding box center [772, 355] width 410 height 53
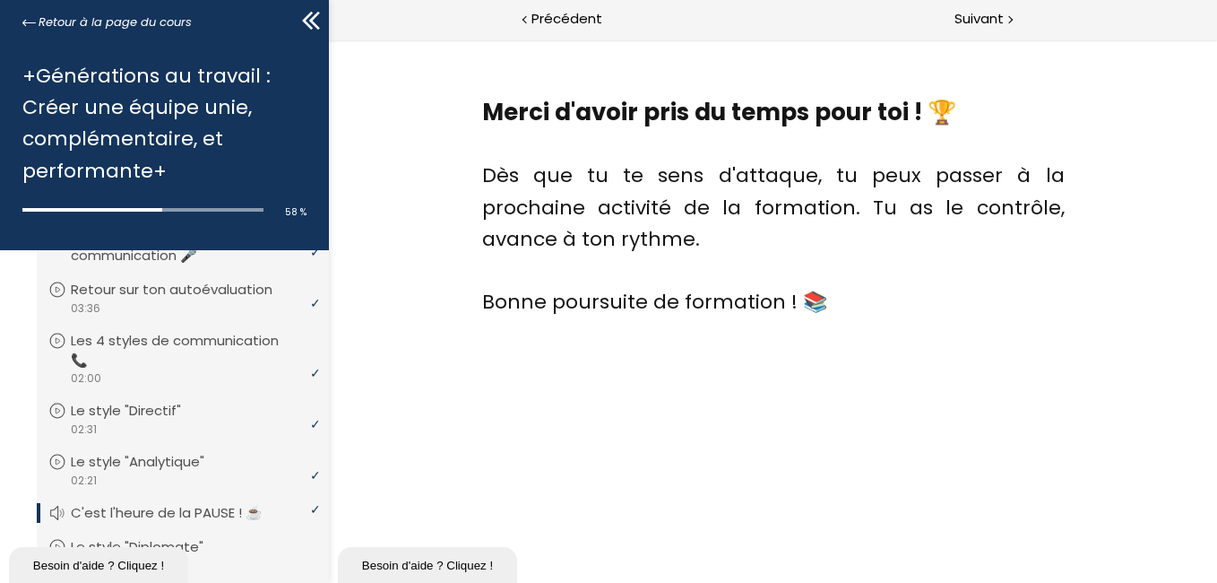
scroll to position [2742, 0]
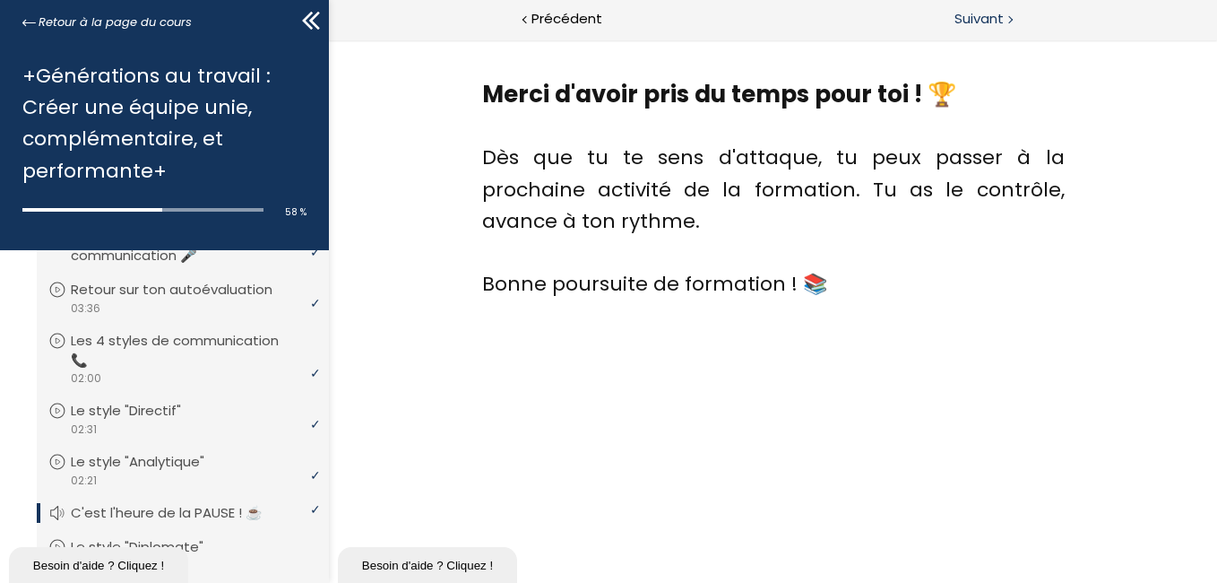
click at [964, 15] on span "Suivant" at bounding box center [979, 19] width 49 height 22
drag, startPoint x: 993, startPoint y: 21, endPoint x: 985, endPoint y: 26, distance: 9.7
click at [993, 22] on span "Suivant" at bounding box center [979, 19] width 49 height 22
click at [965, 23] on span "Suivant" at bounding box center [979, 19] width 49 height 22
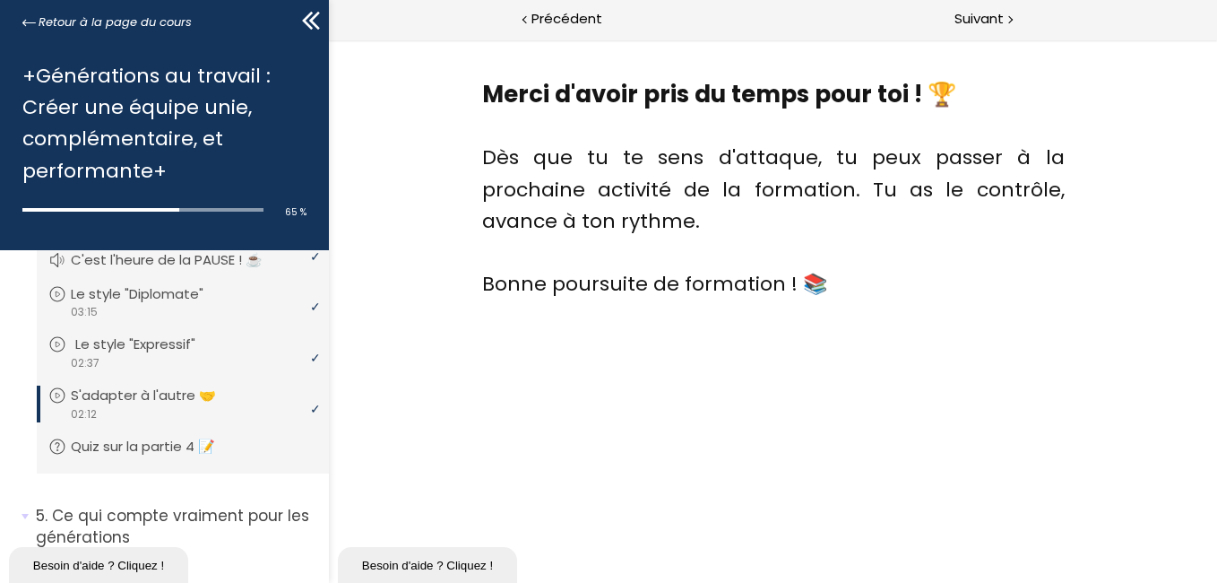
scroll to position [1833, 0]
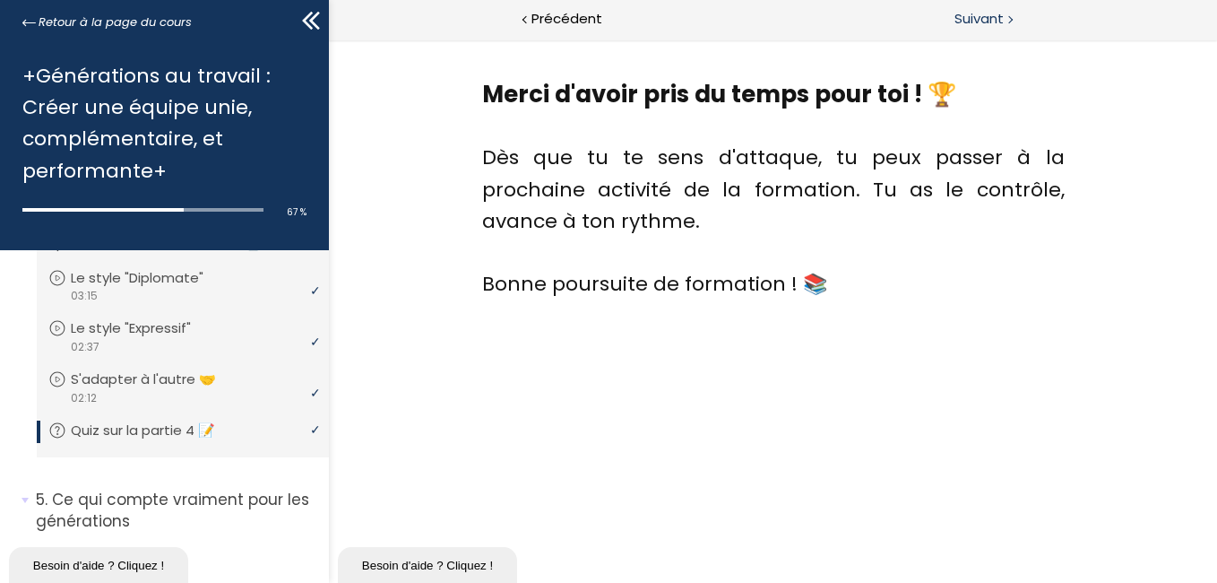
click at [974, 18] on span "Suivant" at bounding box center [979, 19] width 49 height 22
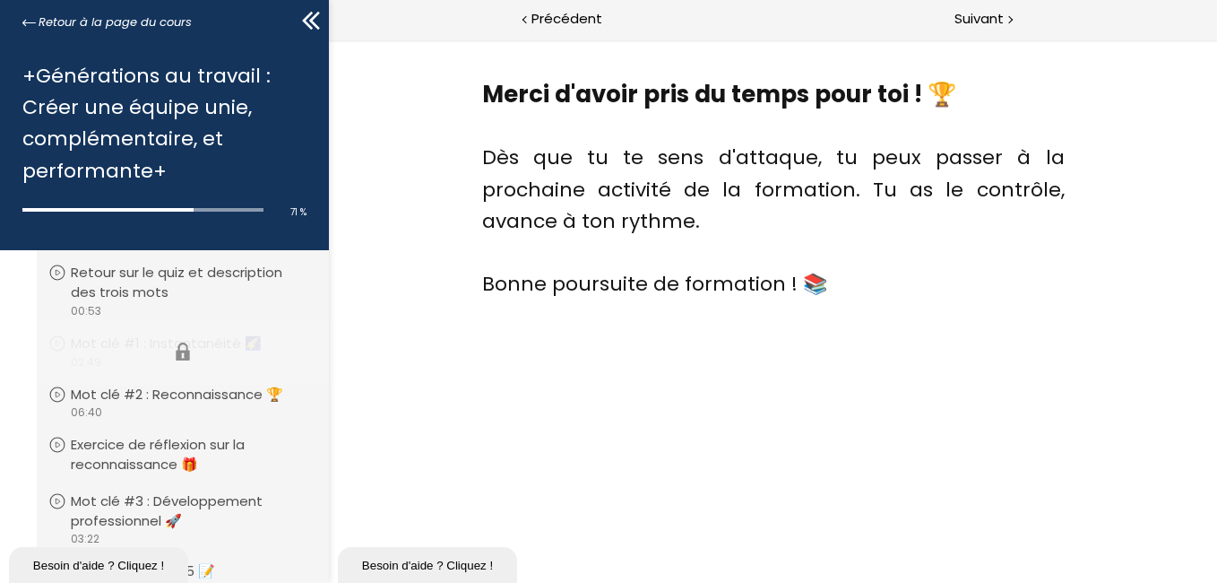
scroll to position [2235, 0]
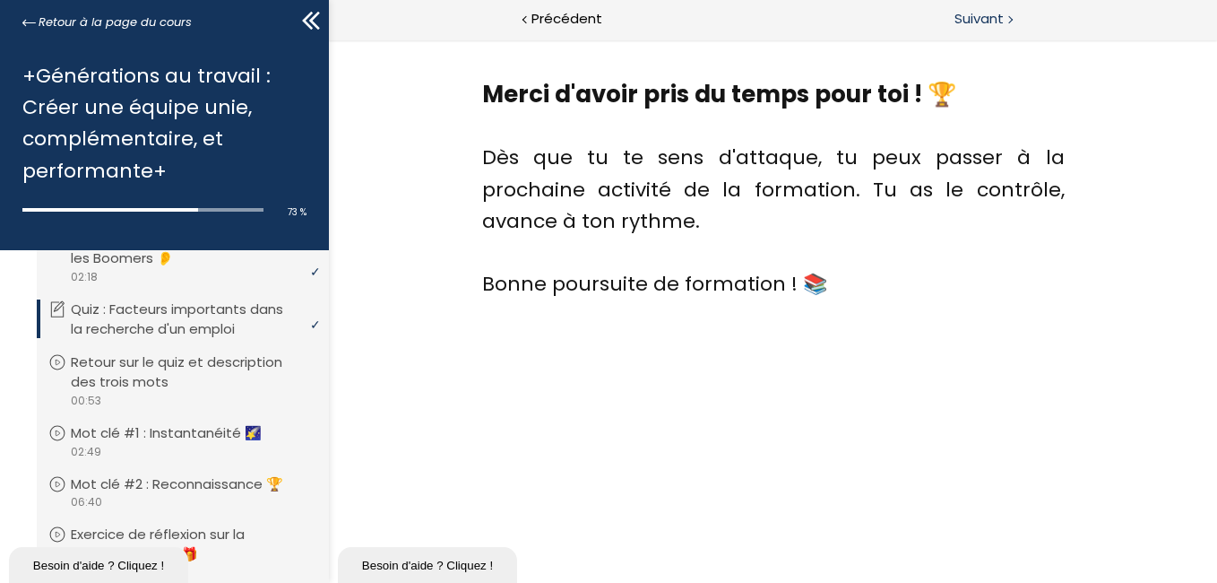
click at [994, 12] on span "Suivant" at bounding box center [979, 19] width 49 height 22
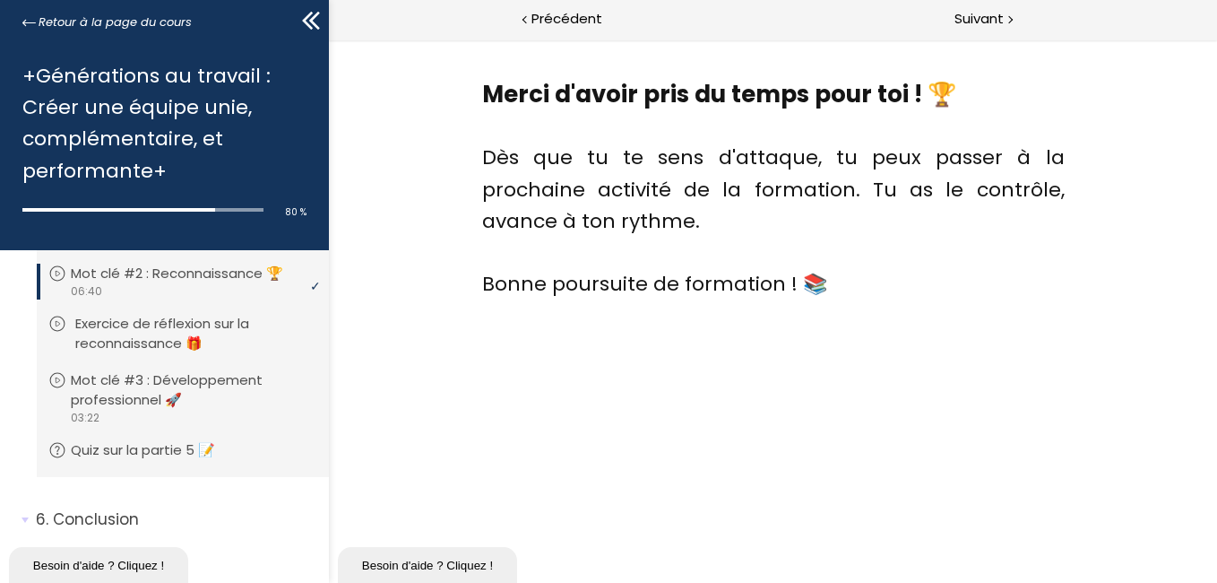
scroll to position [2414, 0]
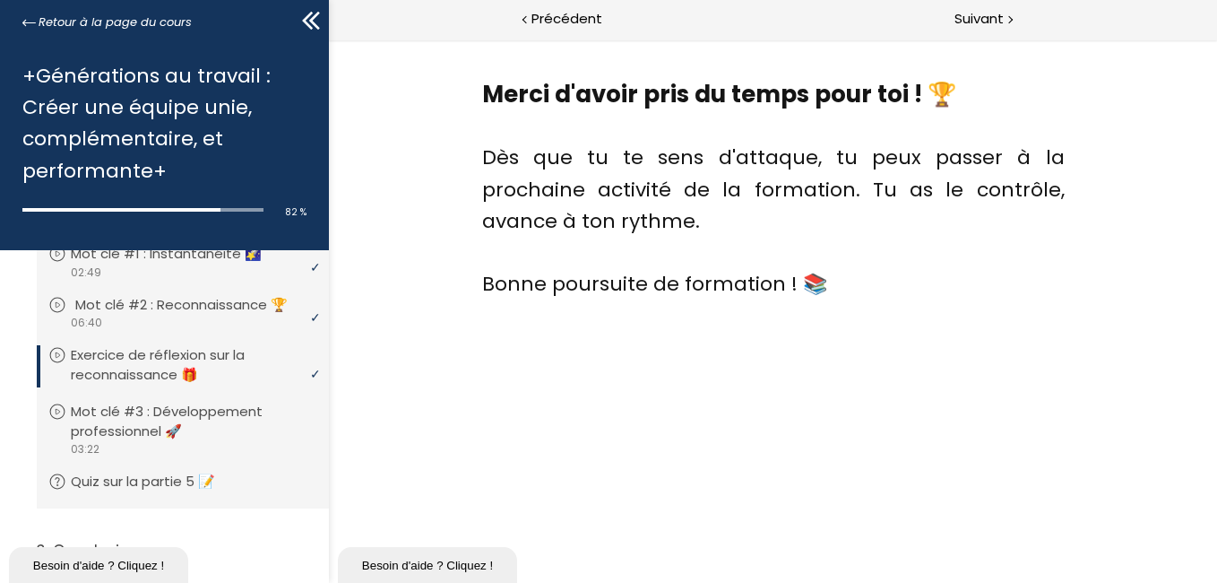
scroll to position [2503, 0]
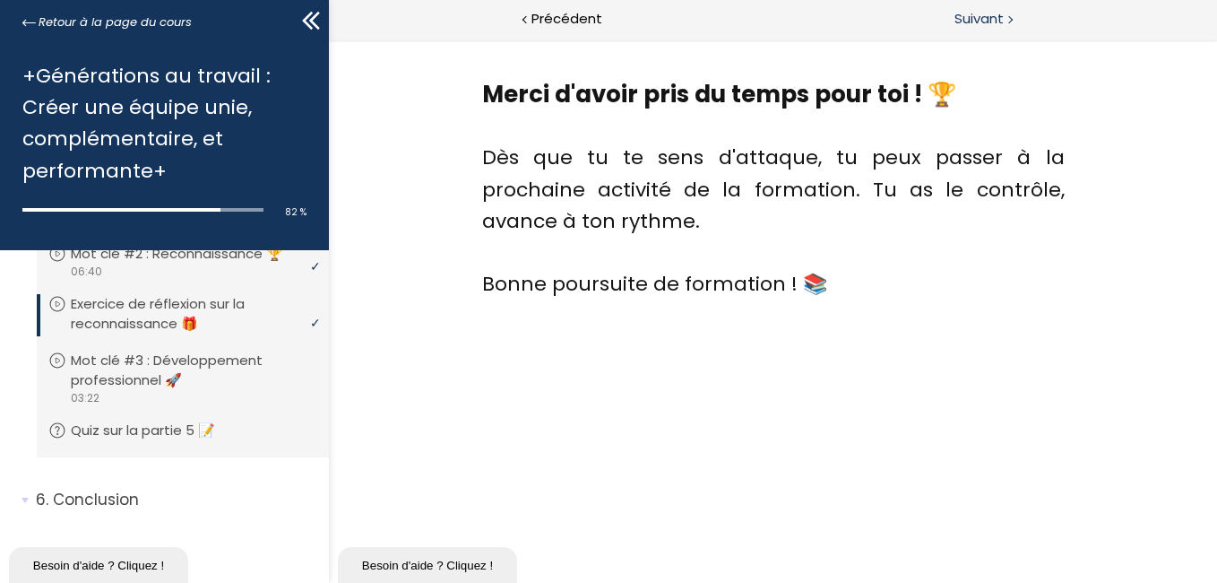
drag, startPoint x: 972, startPoint y: 14, endPoint x: 965, endPoint y: 28, distance: 14.8
click at [972, 17] on span "Suivant" at bounding box center [979, 19] width 49 height 22
drag, startPoint x: 974, startPoint y: 15, endPoint x: 979, endPoint y: 30, distance: 15.9
click at [975, 16] on span "Suivant" at bounding box center [979, 19] width 49 height 22
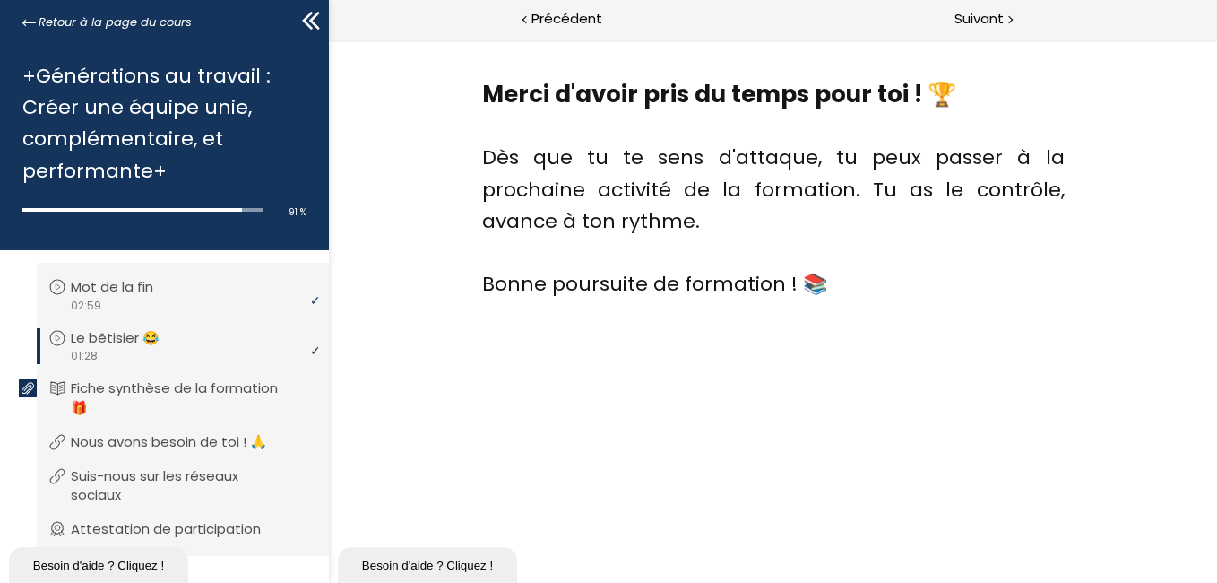
scroll to position [2772, 0]
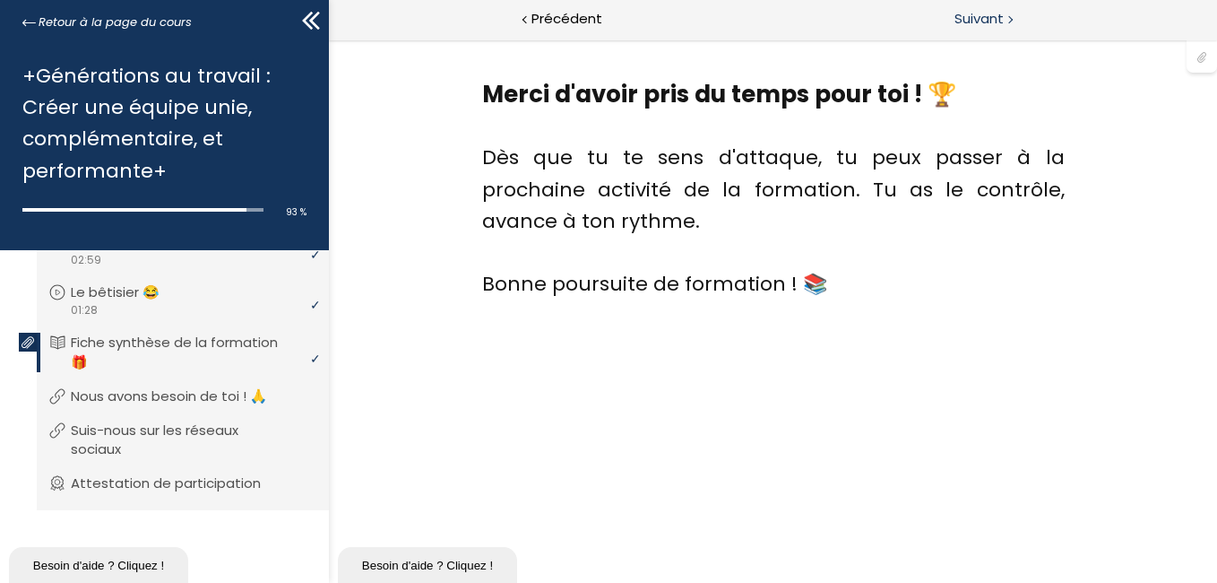
click at [968, 14] on span "Suivant" at bounding box center [979, 19] width 49 height 22
click at [987, 27] on span "Suivant" at bounding box center [979, 19] width 49 height 22
click at [964, 13] on span "Suivant" at bounding box center [979, 19] width 49 height 22
click at [977, 20] on span "Suivant" at bounding box center [979, 19] width 49 height 22
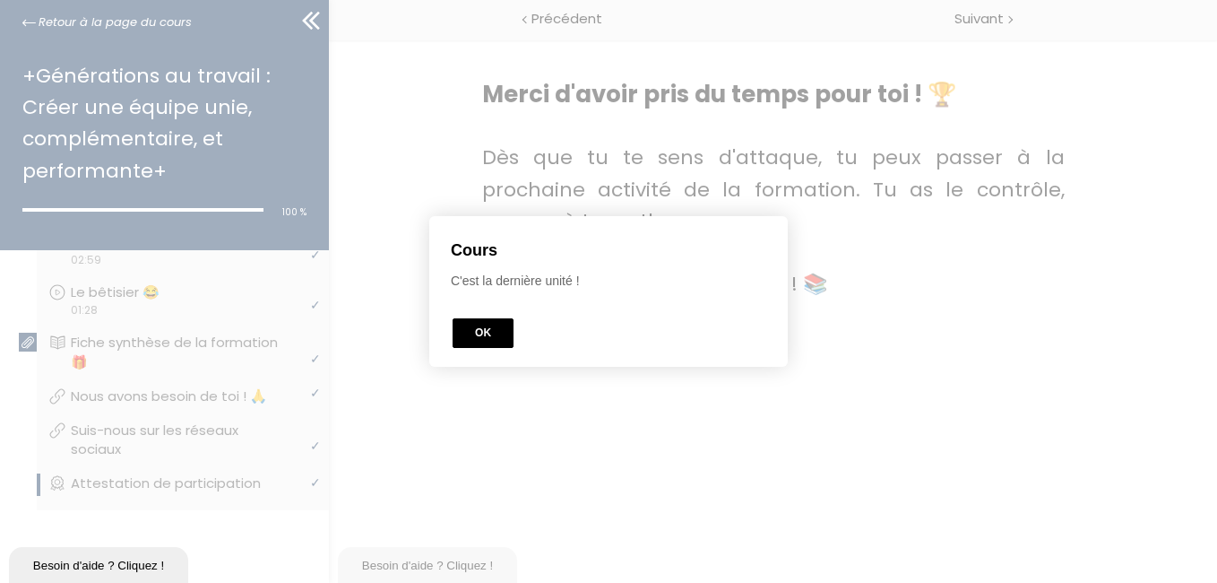
click at [475, 335] on button "OK" at bounding box center [483, 333] width 61 height 30
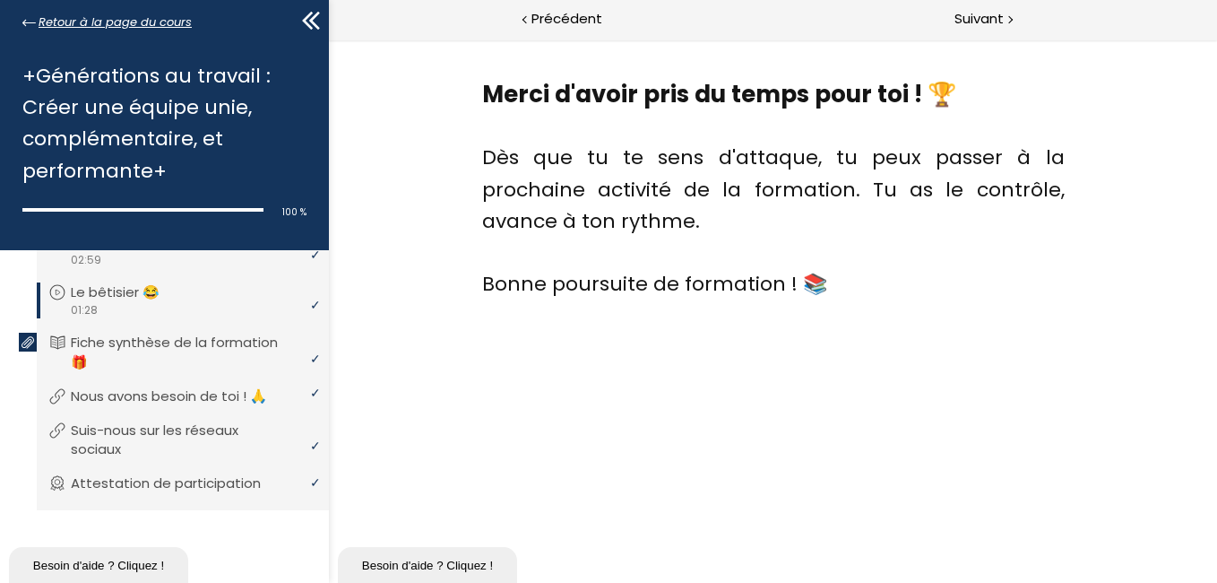
click at [95, 18] on span "Retour à la page du cours" at bounding box center [115, 23] width 153 height 20
